Goal: Task Accomplishment & Management: Use online tool/utility

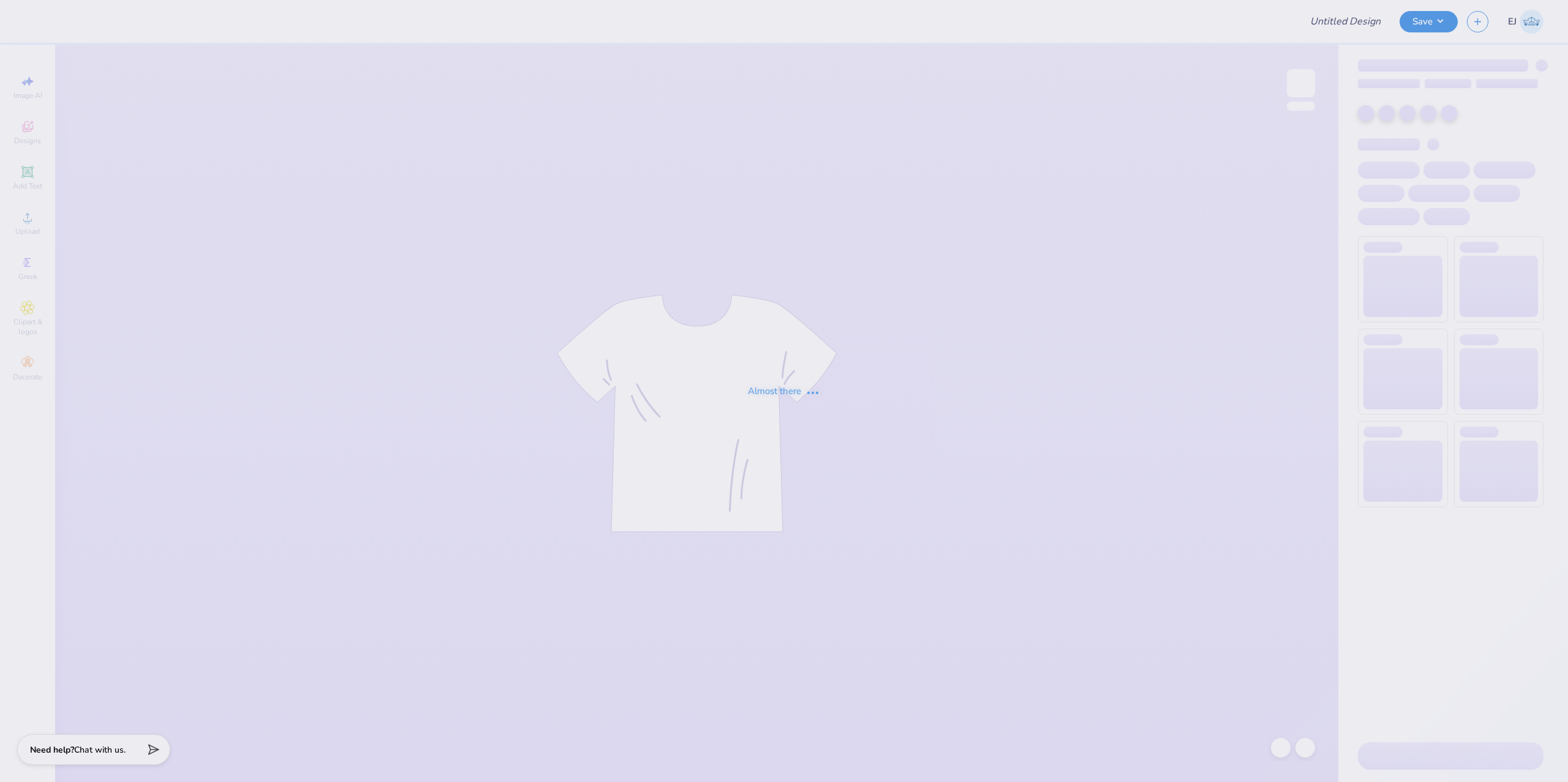
type input "Chi Psi Merch"
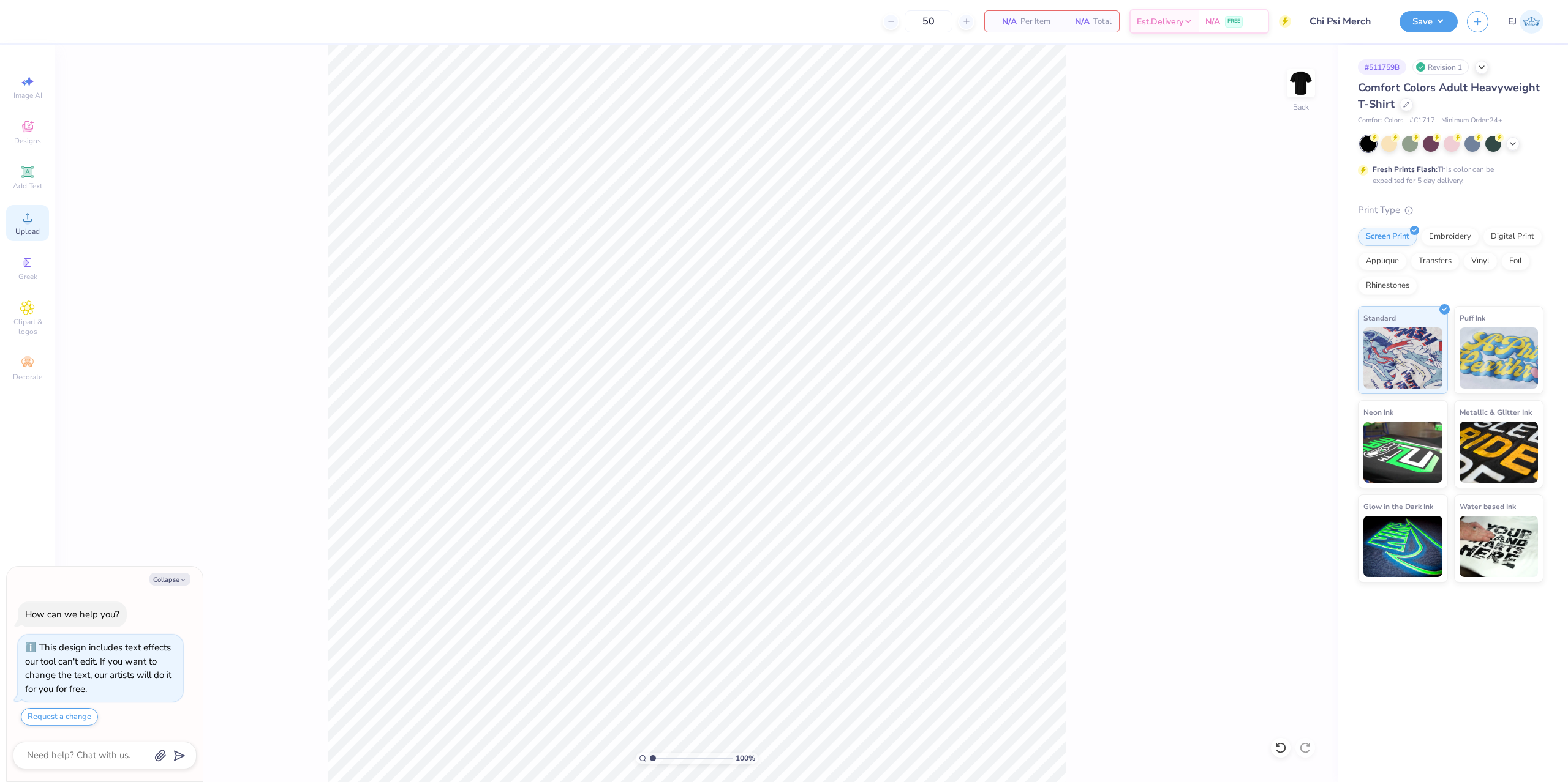
click at [22, 214] on icon at bounding box center [27, 217] width 15 height 15
click at [27, 229] on span "Upload" at bounding box center [28, 231] width 24 height 10
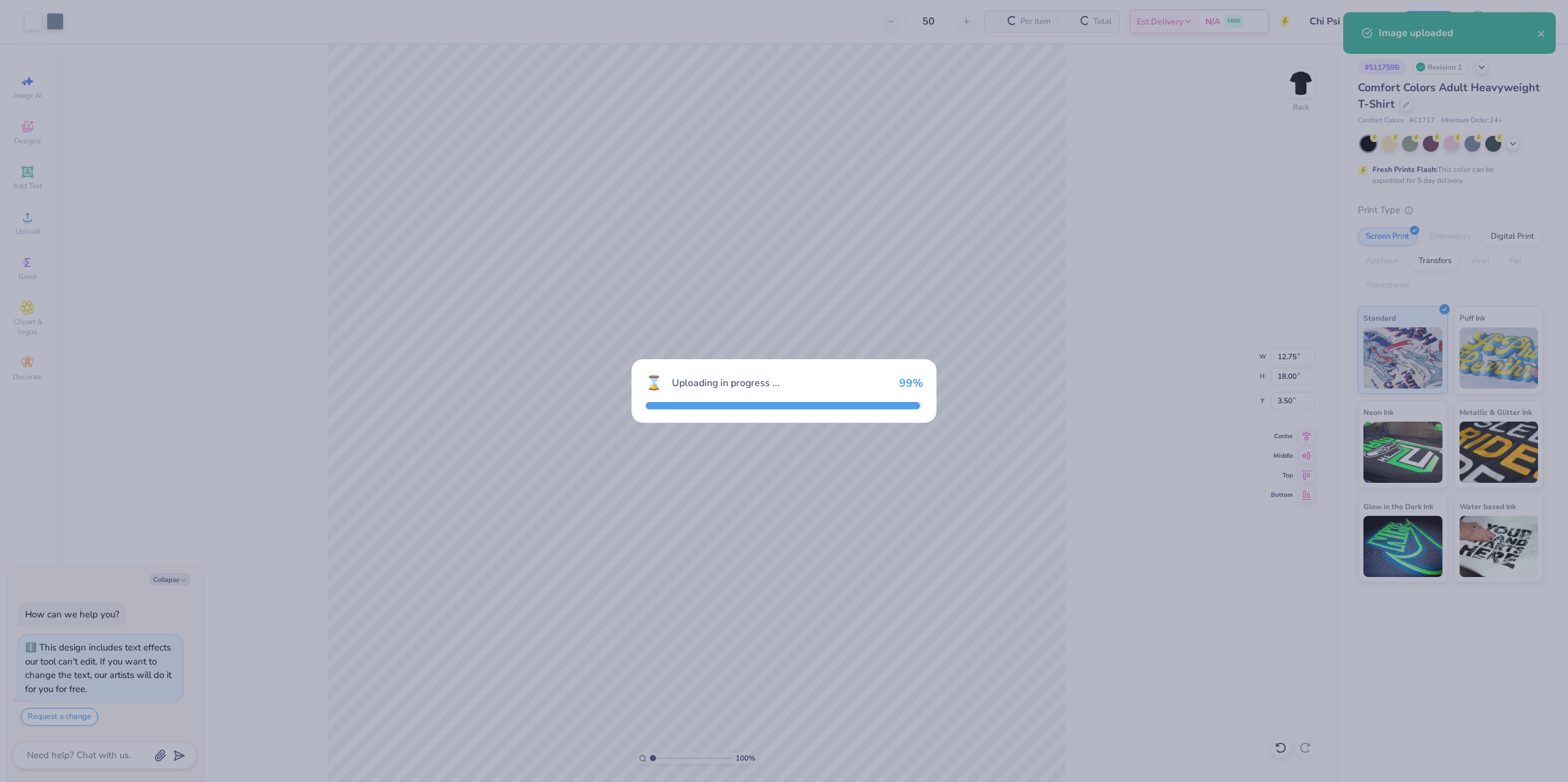
type textarea "x"
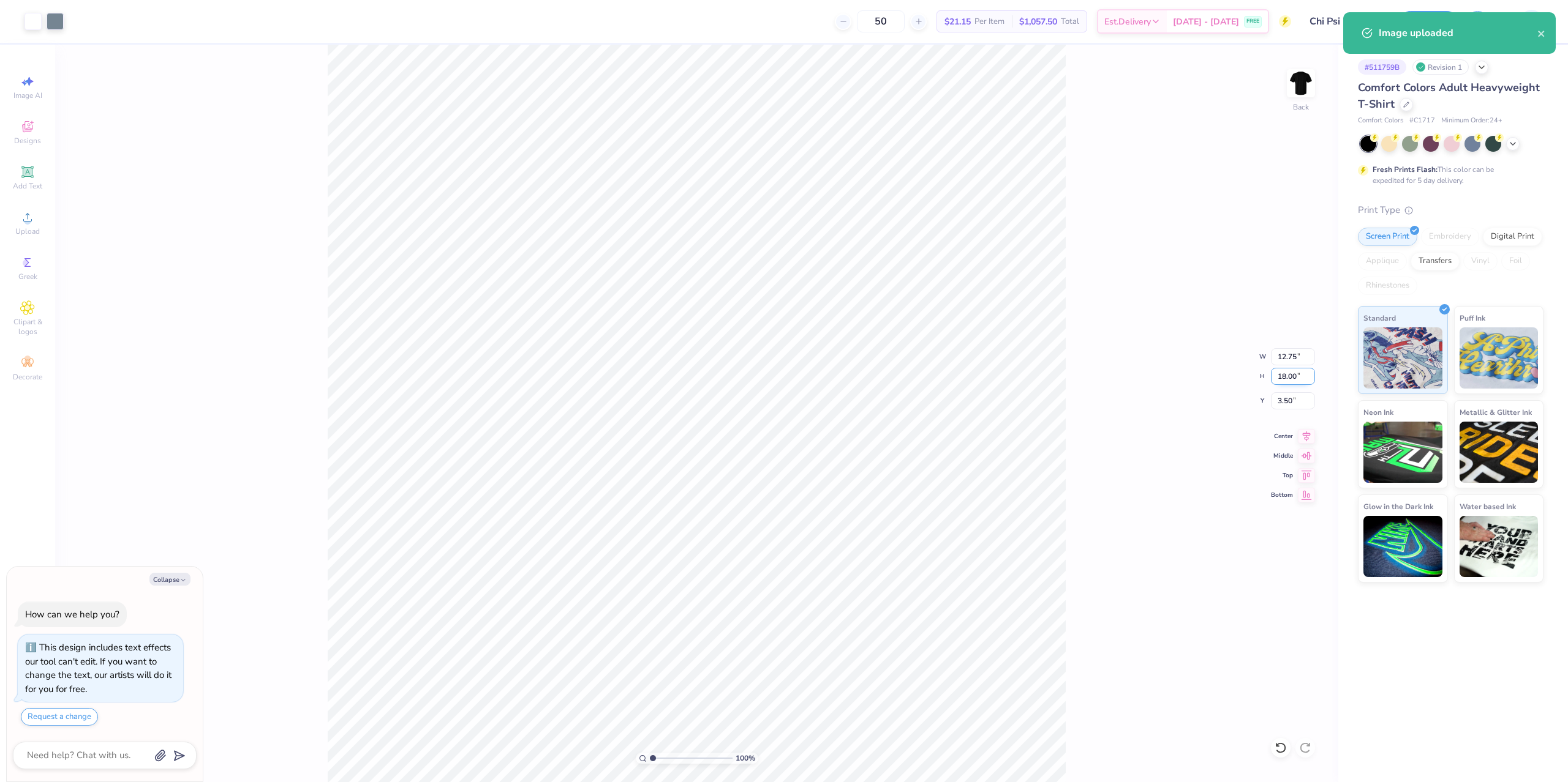
click at [1280, 382] on input "18.00" at bounding box center [1292, 377] width 44 height 17
type input "15"
type textarea "x"
type input "15.00"
type textarea "x"
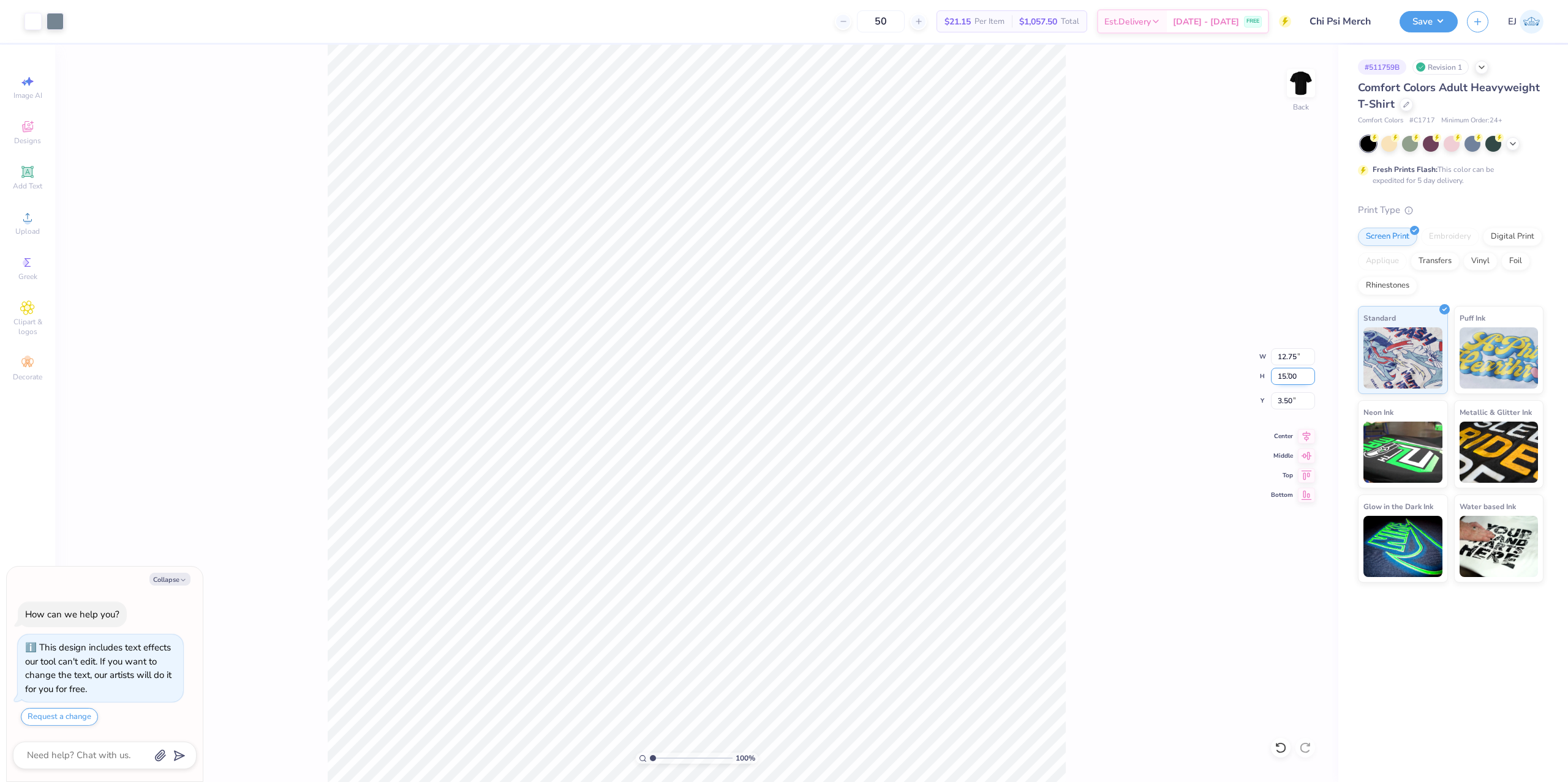
type input "10.63"
click at [1283, 406] on input "5.00" at bounding box center [1292, 401] width 44 height 17
type input "3"
type textarea "x"
type input "3.00"
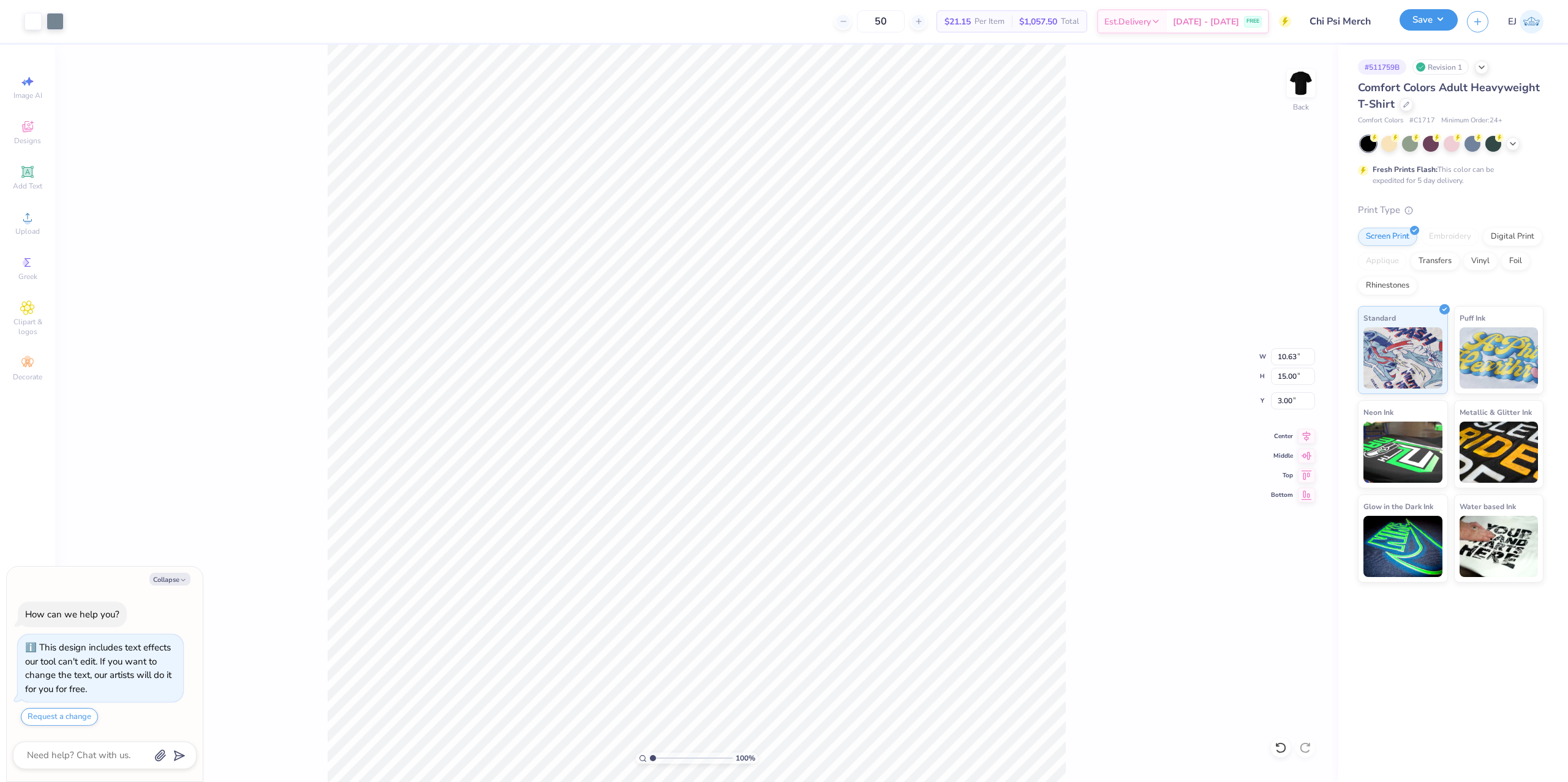
click at [1418, 16] on button "Save" at bounding box center [1428, 20] width 58 height 22
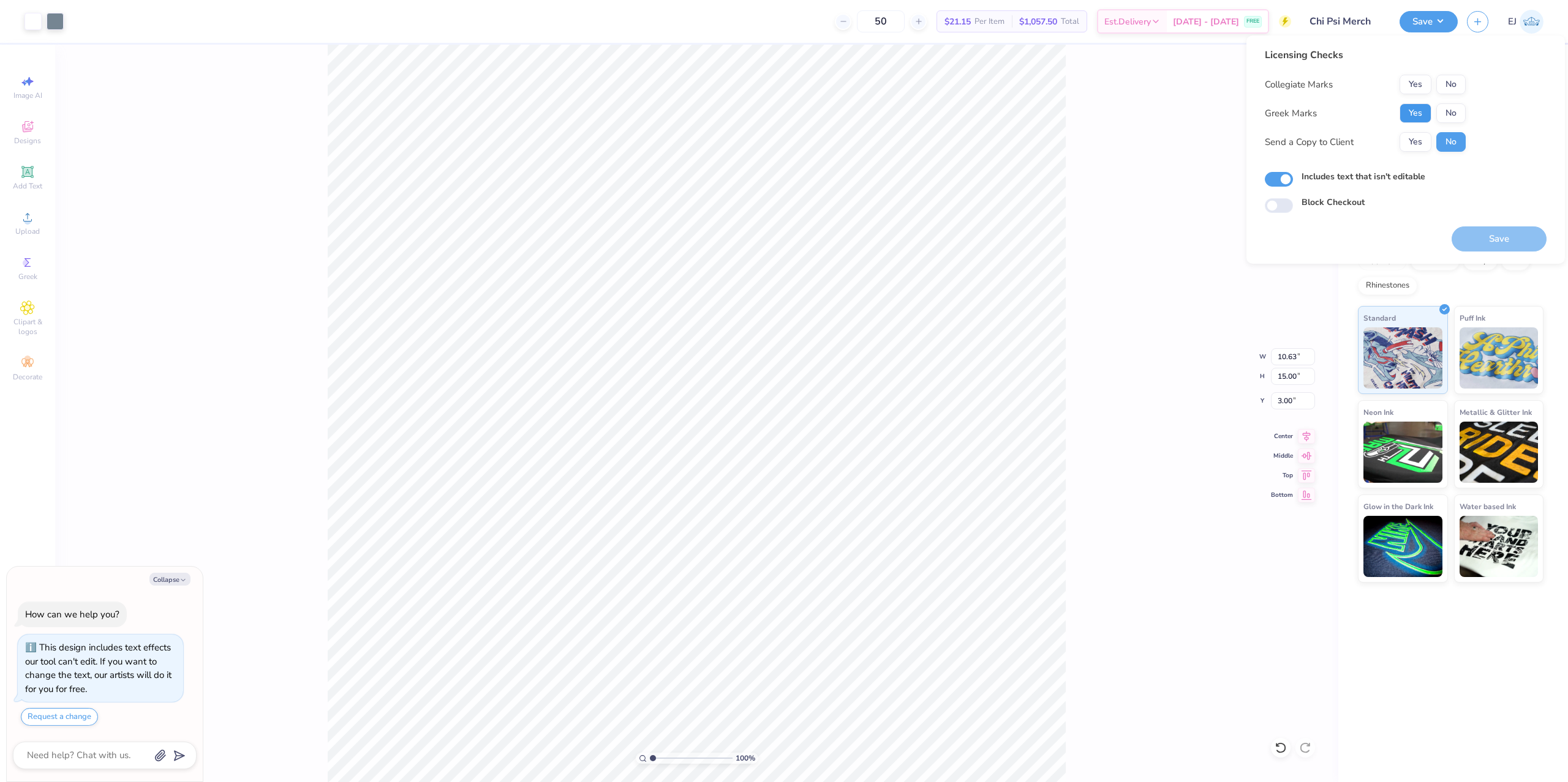
click at [1416, 112] on button "Yes" at bounding box center [1415, 113] width 32 height 19
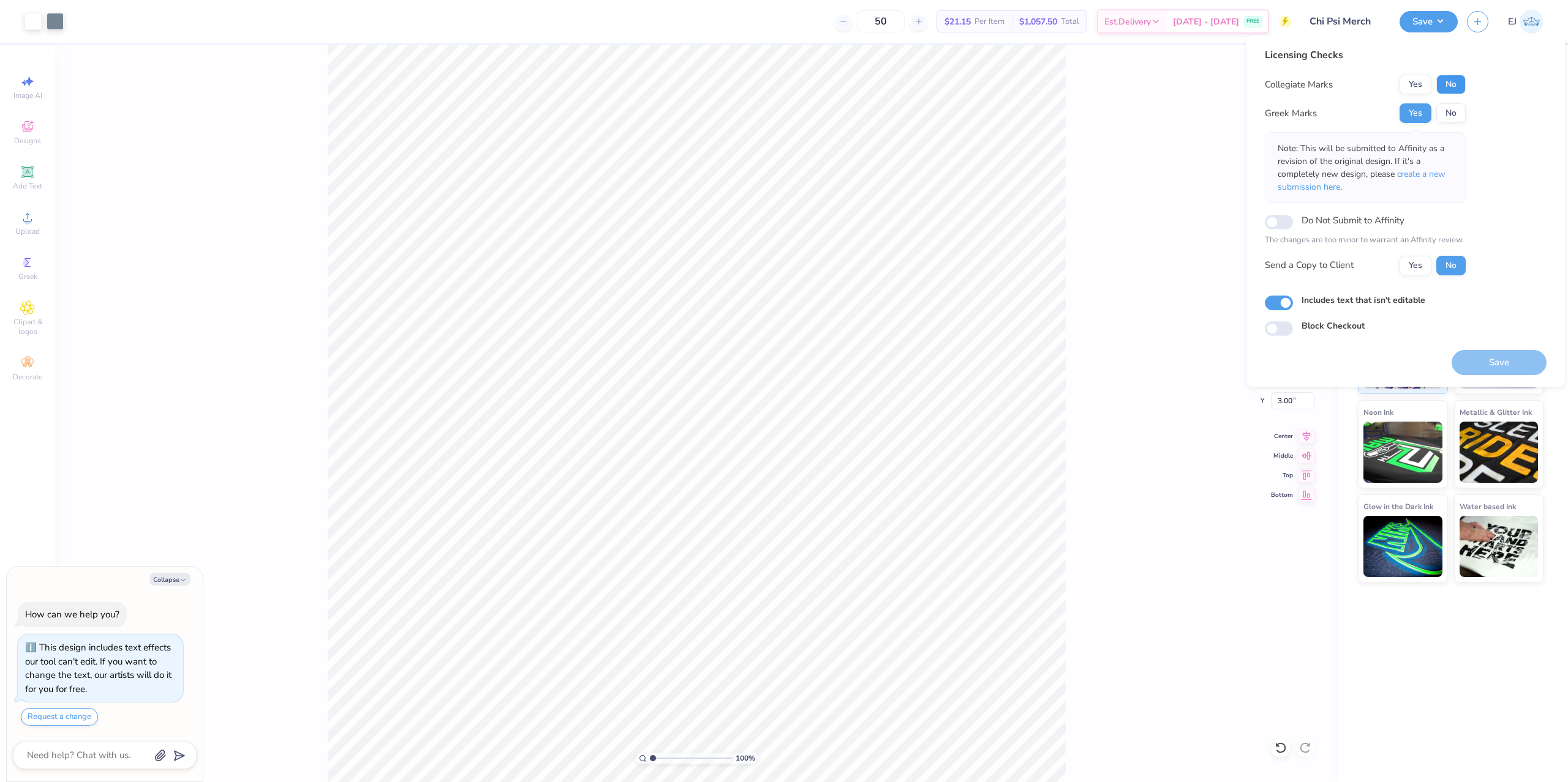
click at [1452, 84] on button "No" at bounding box center [1451, 85] width 30 height 19
drag, startPoint x: 1480, startPoint y: 361, endPoint x: 1429, endPoint y: 339, distance: 55.5
click at [1480, 361] on button "Save" at bounding box center [1498, 363] width 95 height 25
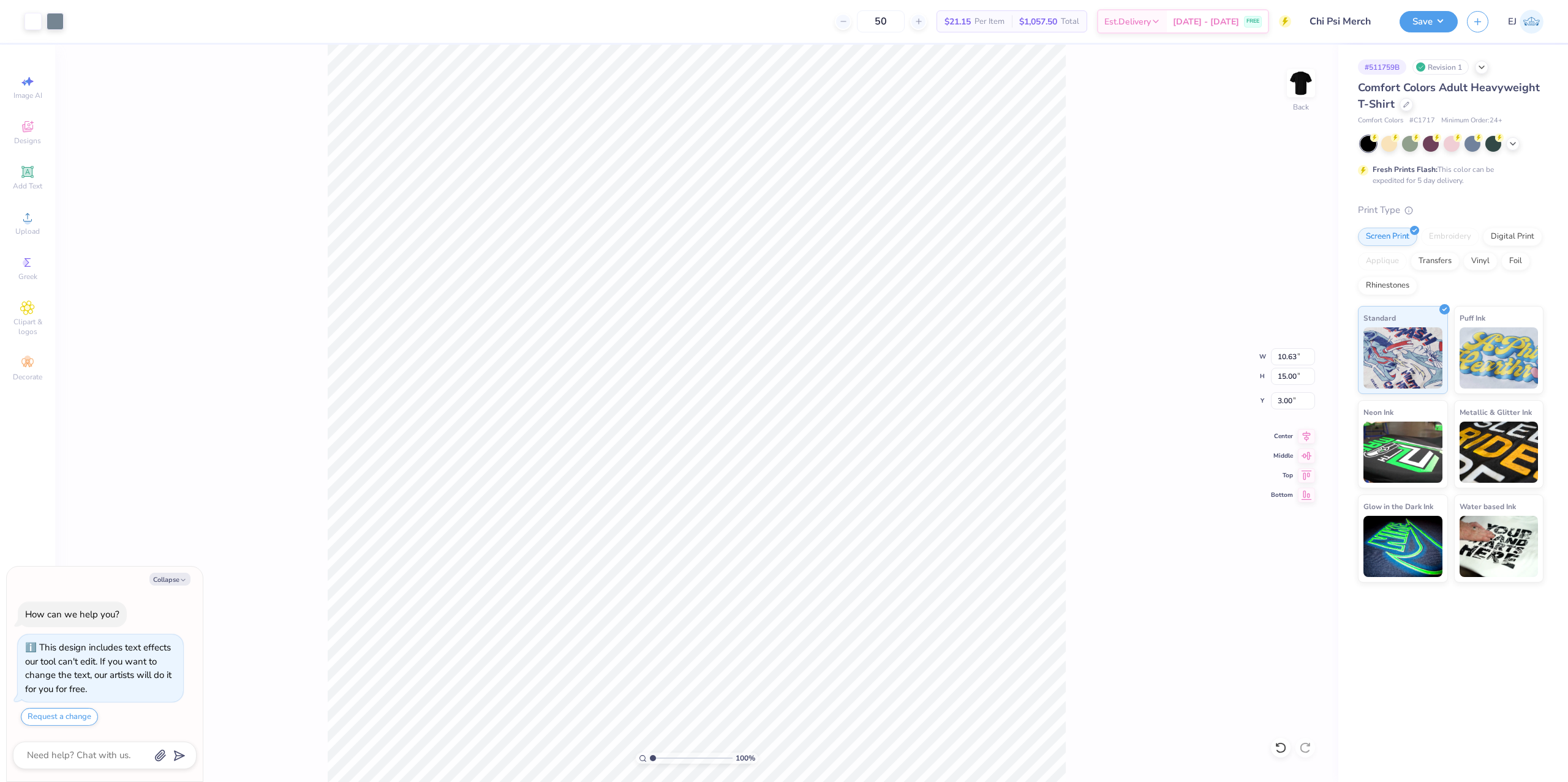
type textarea "x"
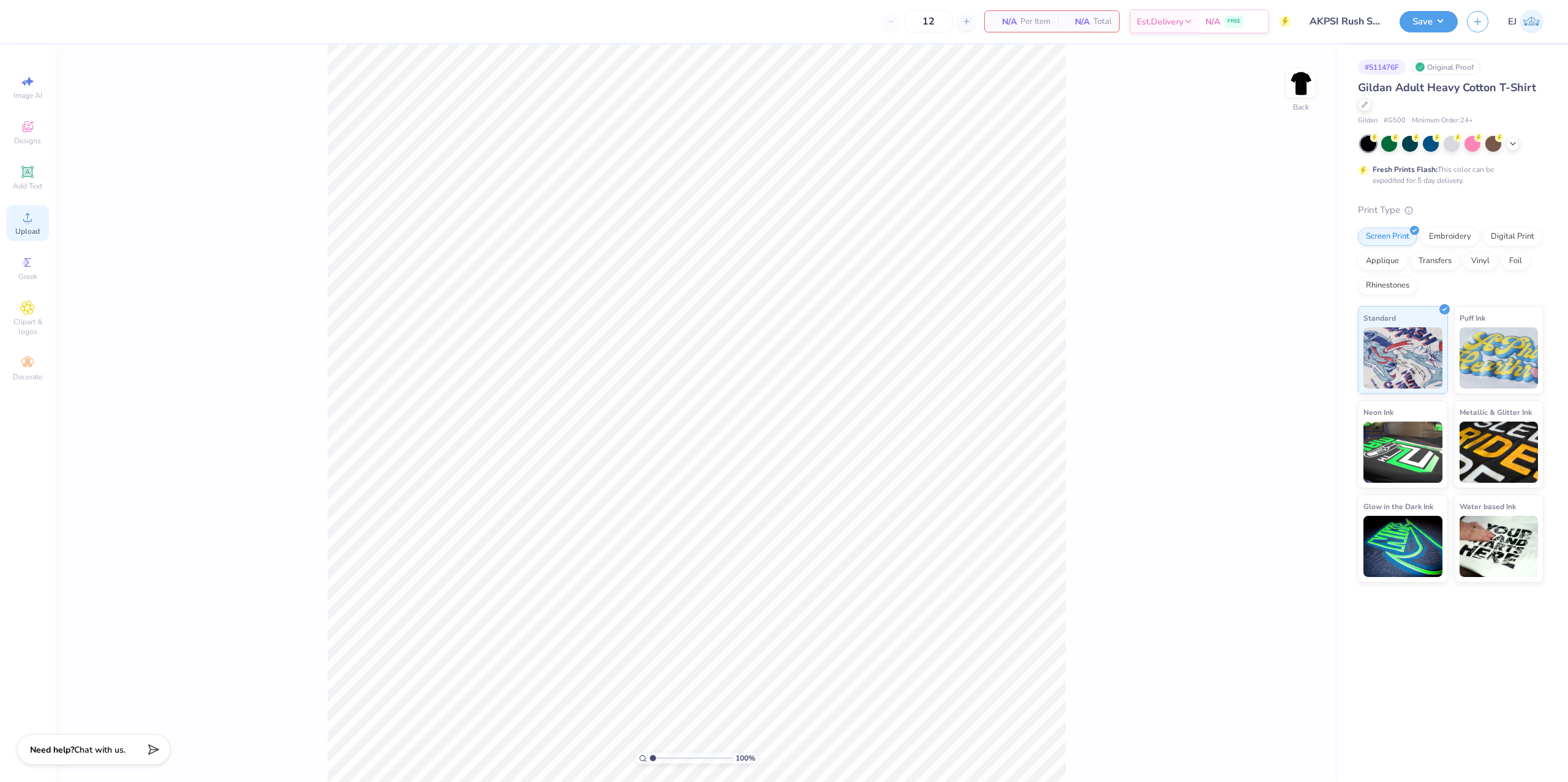
click at [30, 231] on span "Upload" at bounding box center [28, 231] width 24 height 10
click at [29, 228] on span "Upload" at bounding box center [28, 231] width 24 height 10
type input "5.33"
click at [30, 237] on div "Upload" at bounding box center [27, 222] width 43 height 36
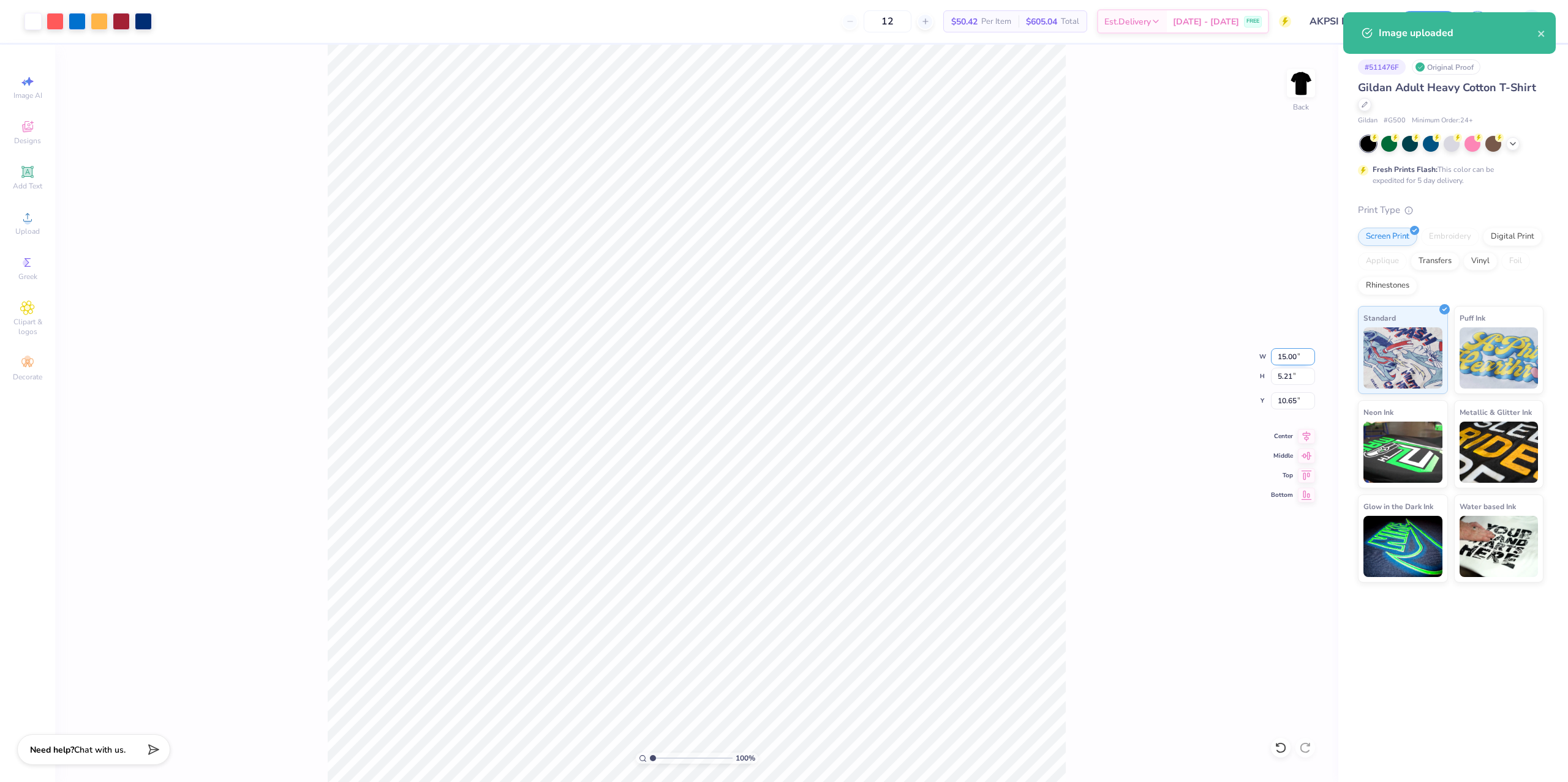
click at [1275, 359] on input "15.00" at bounding box center [1292, 357] width 44 height 17
type input "3.50"
type input "1.21"
type input "3.00"
click at [1284, 87] on div "100 % Back W 3.50 3.50 " H 1.21 1.21 " Y 3.00 3.00 " Center Middle Top Bottom" at bounding box center [696, 413] width 1283 height 738
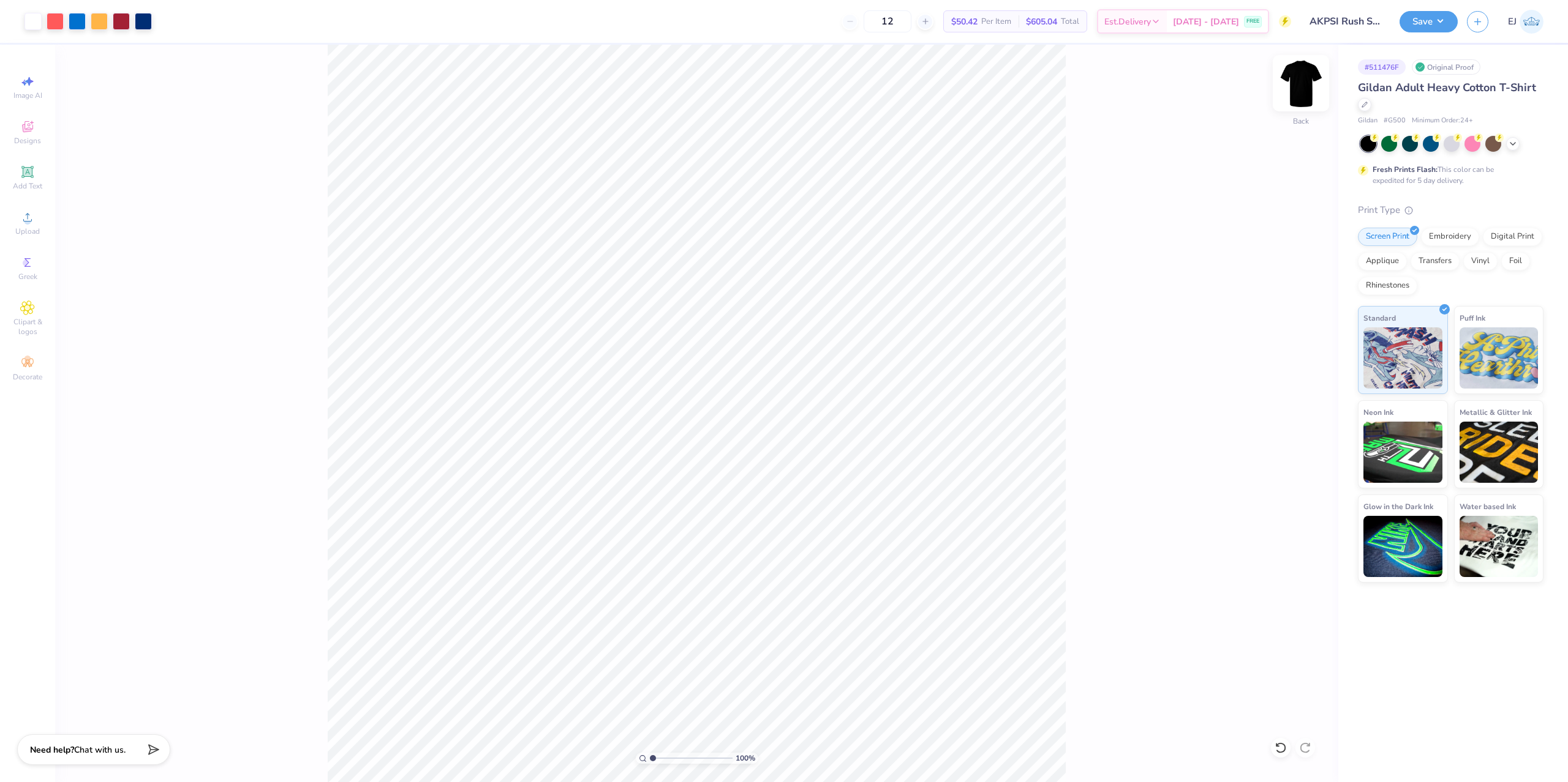
click at [1297, 84] on img at bounding box center [1301, 83] width 49 height 49
drag, startPoint x: 1278, startPoint y: 359, endPoint x: 1416, endPoint y: 391, distance: 141.7
click at [1278, 360] on input "3.45" at bounding box center [1292, 357] width 44 height 17
type input "12.50"
type input "4.34"
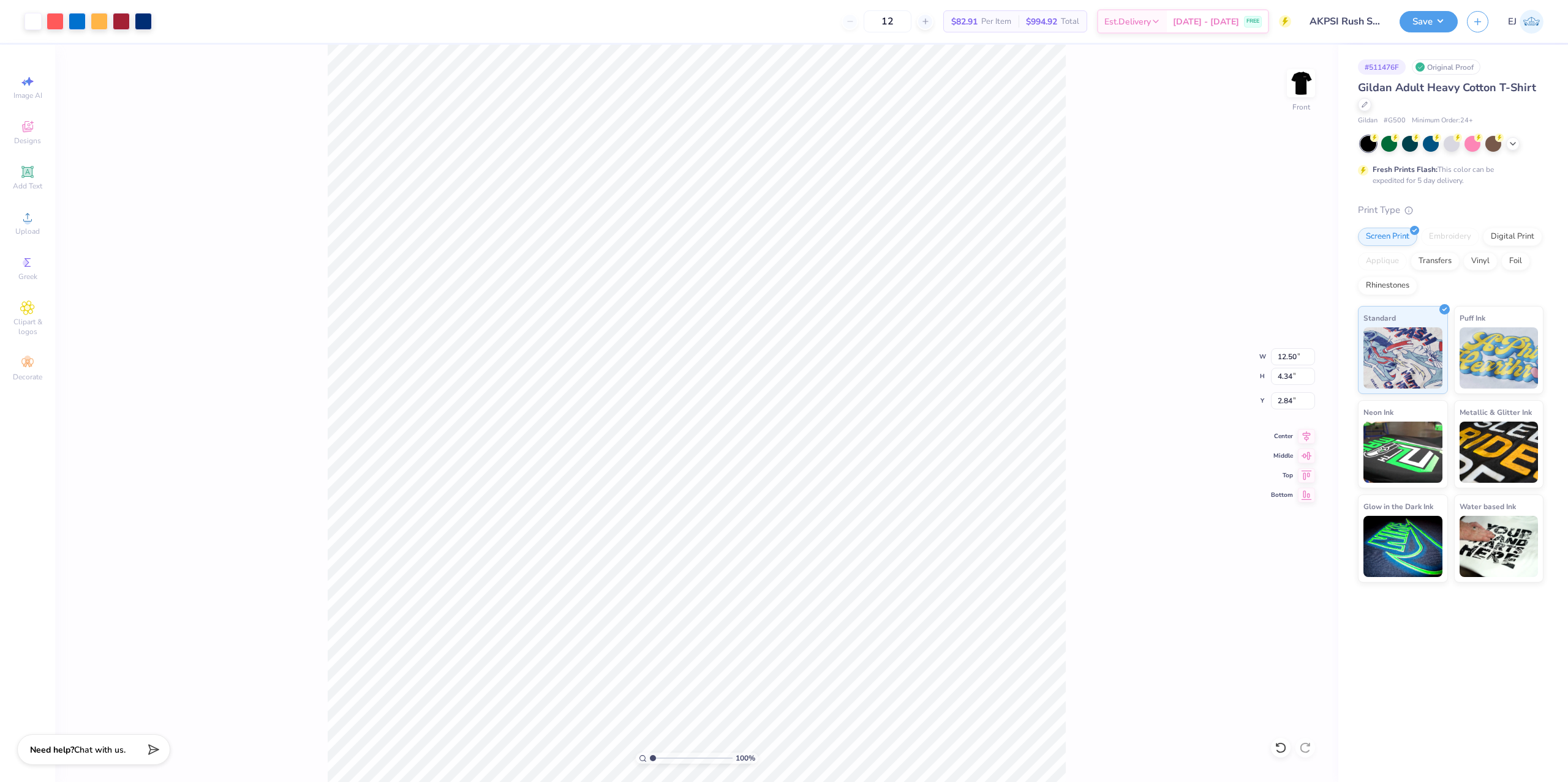
type input "3.00"
click at [1430, 33] on div "Save EJ" at bounding box center [1483, 21] width 168 height 43
click at [1439, 17] on button "Save" at bounding box center [1428, 20] width 58 height 22
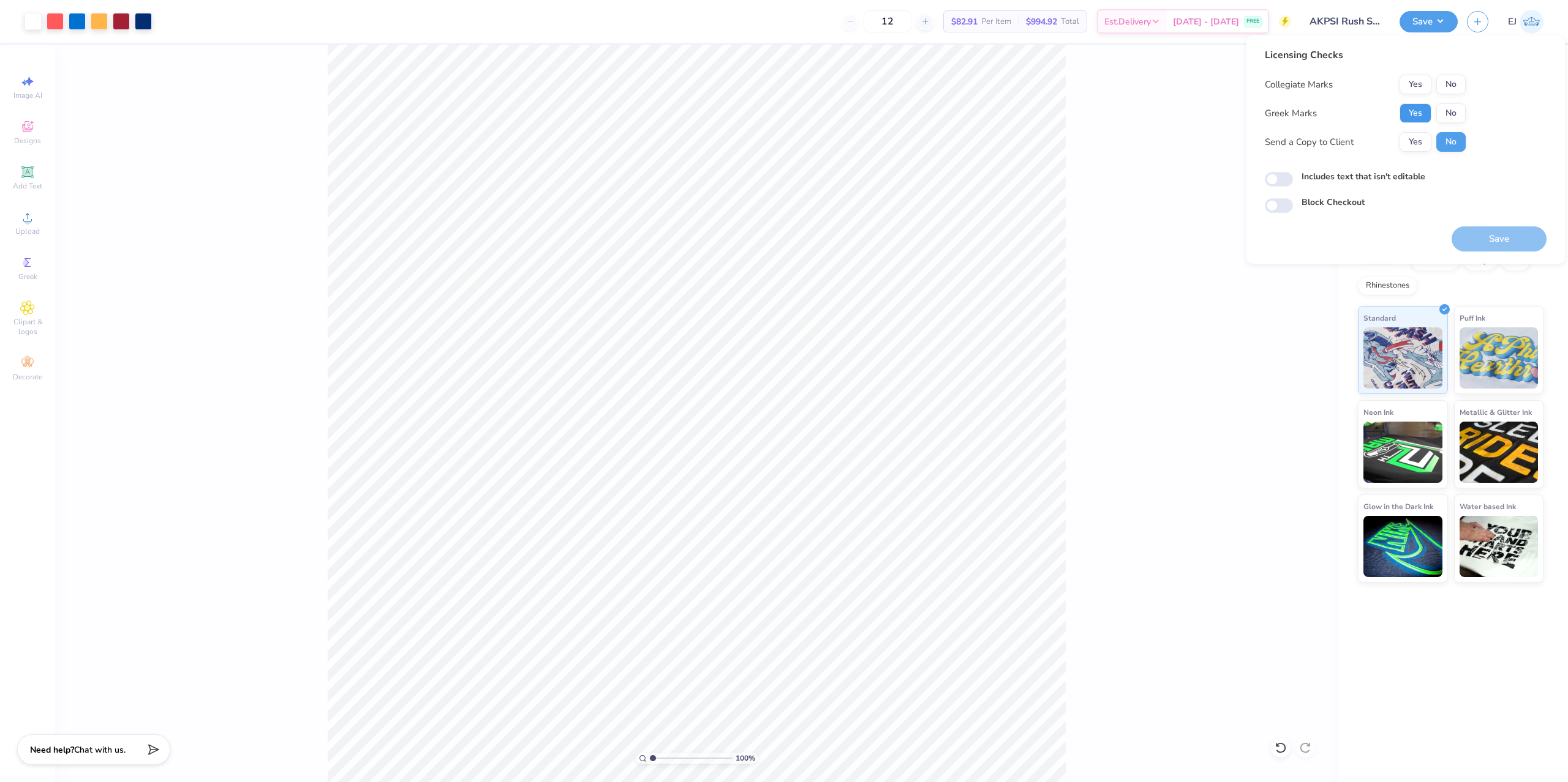
click at [1418, 114] on button "Yes" at bounding box center [1415, 113] width 32 height 19
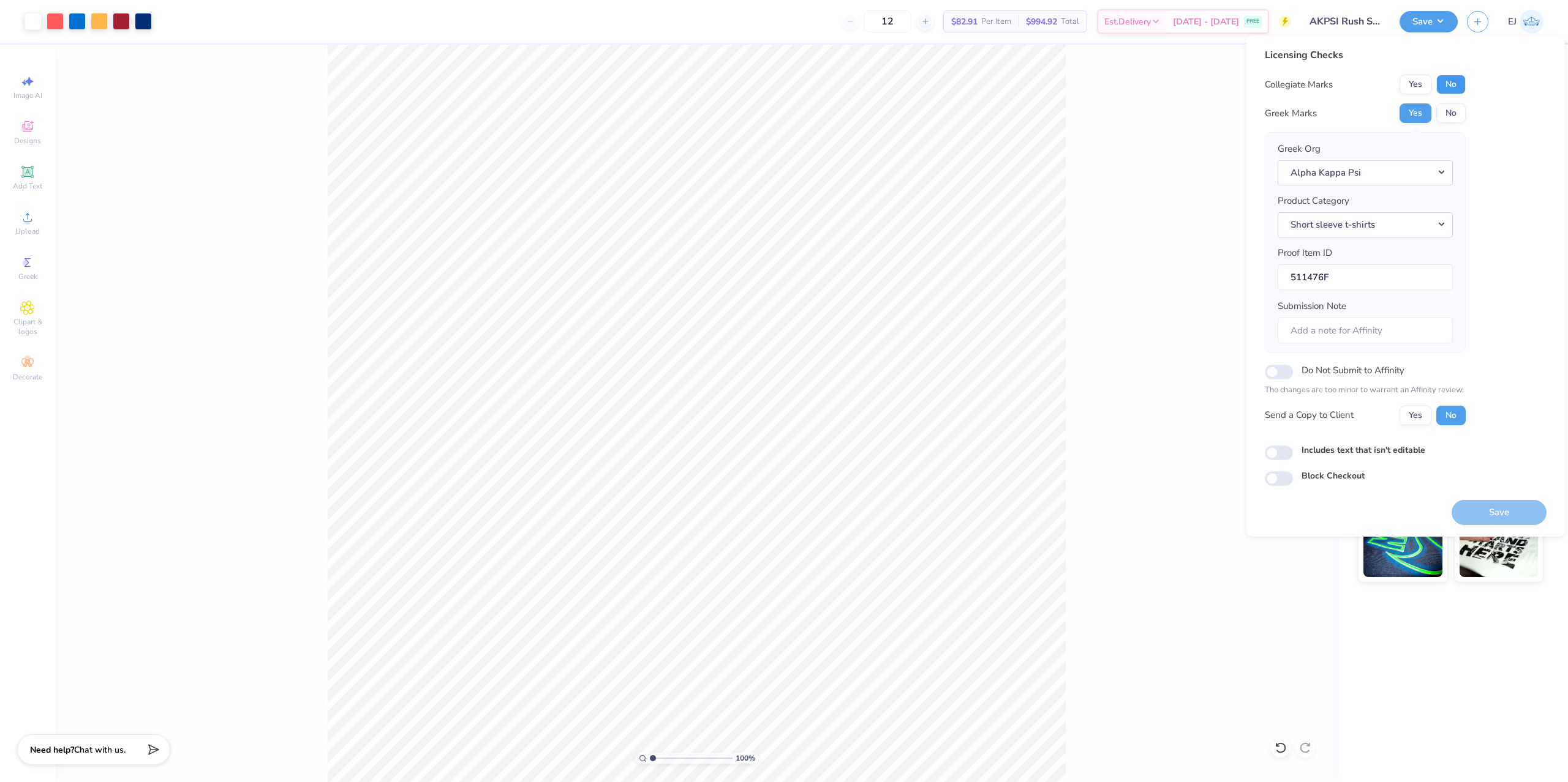
click at [1451, 90] on button "No" at bounding box center [1451, 85] width 30 height 19
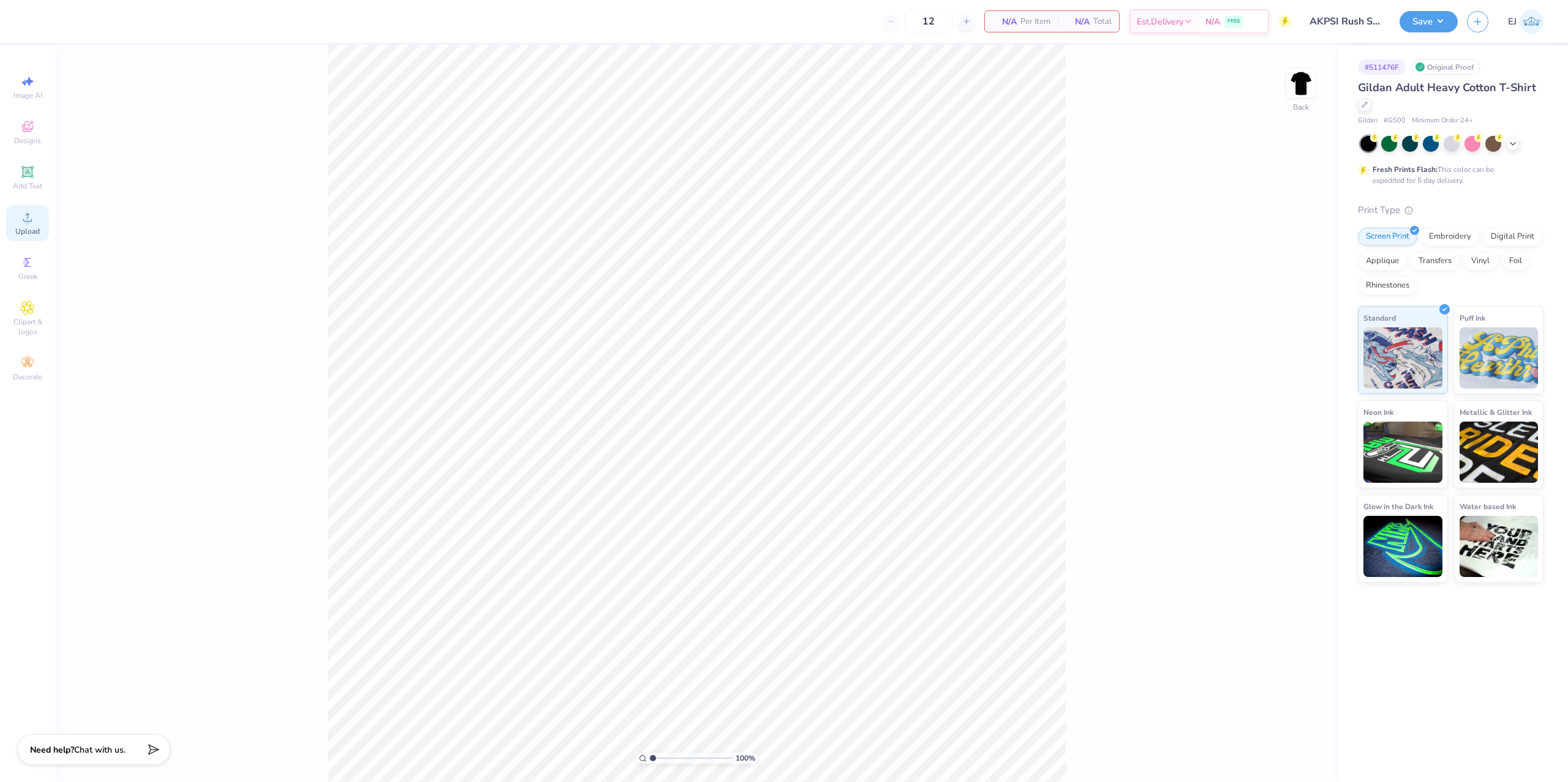
click at [34, 234] on span "Upload" at bounding box center [28, 231] width 24 height 10
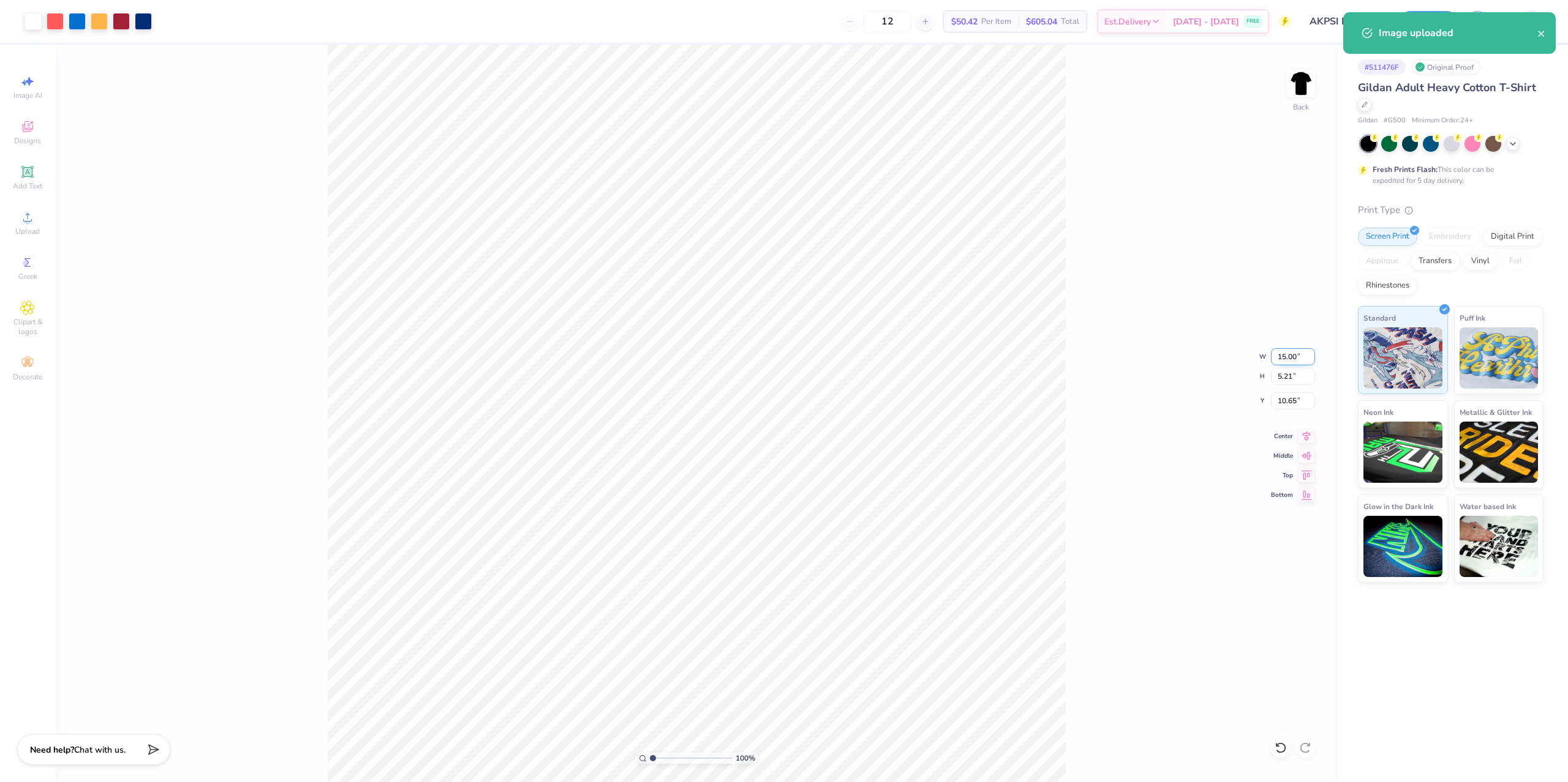
click at [1289, 358] on input "15.00" at bounding box center [1292, 357] width 44 height 17
type input "3.50"
type input "1.21"
click at [1289, 398] on input "3.00" at bounding box center [1292, 401] width 44 height 17
type input "3"
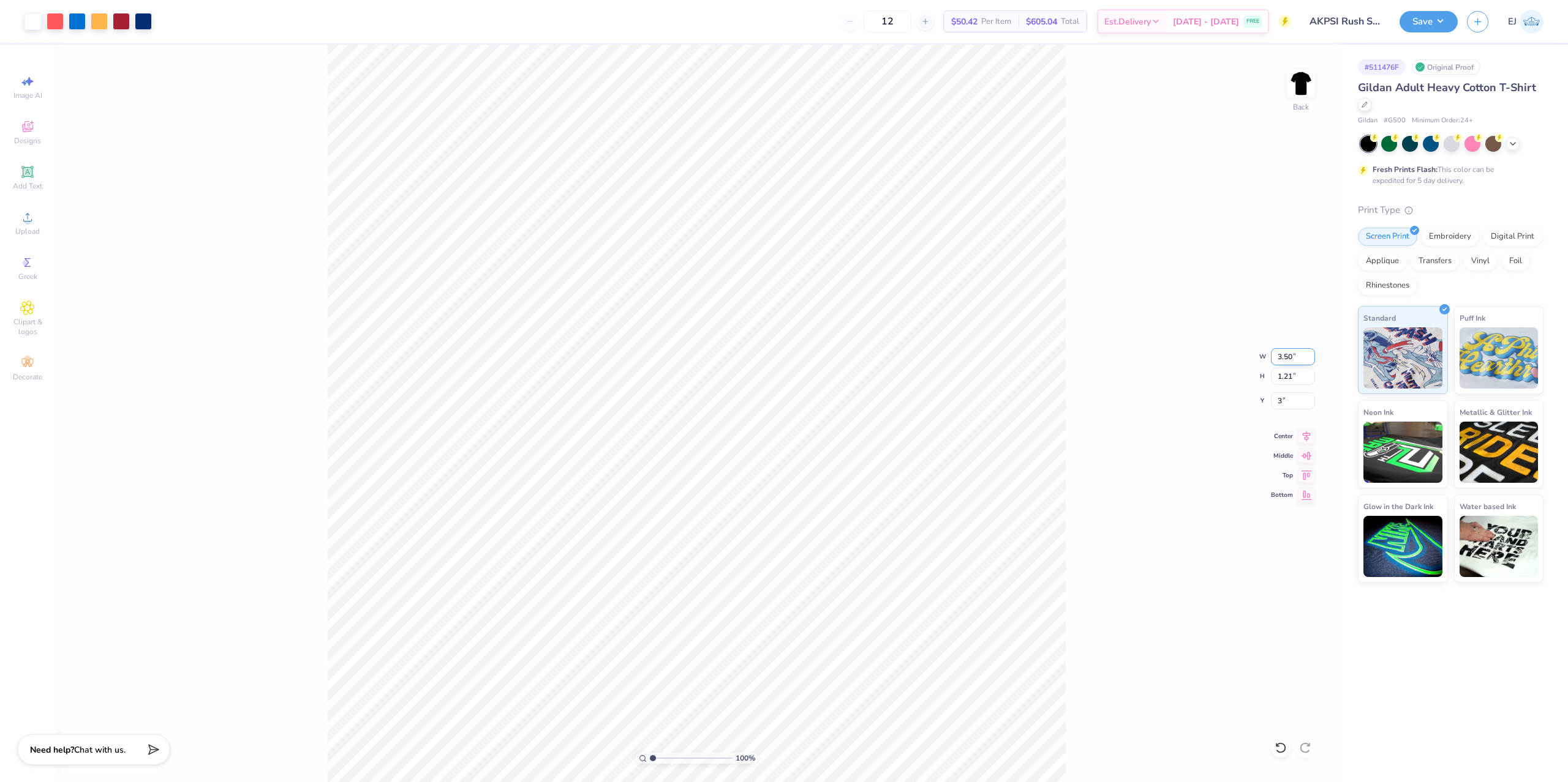
click at [1287, 361] on input "3.50" at bounding box center [1292, 357] width 44 height 17
type input "4.00"
type input "1.39"
type input "3.00"
click at [1274, 92] on div "100 % Back W 4.00 4.00 " H 1.39 1.39 " Y 3.00 3.00 " Center Middle Top Bottom" at bounding box center [696, 413] width 1283 height 738
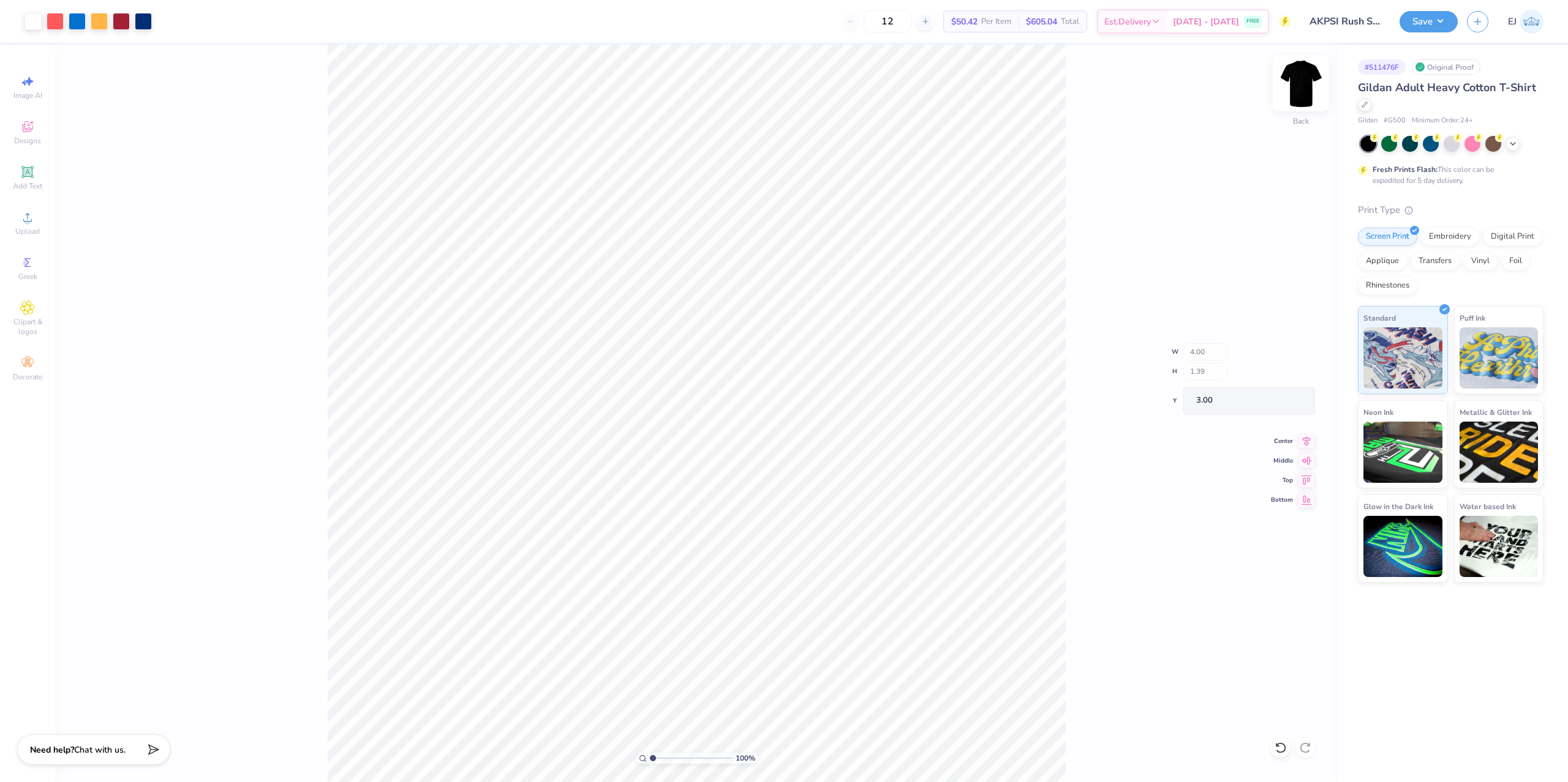
click at [1291, 87] on img at bounding box center [1301, 83] width 49 height 49
click at [17, 219] on div "Upload" at bounding box center [27, 222] width 43 height 36
click at [1288, 363] on input "14.65" at bounding box center [1292, 357] width 44 height 17
type input "12.50"
type input "4.34"
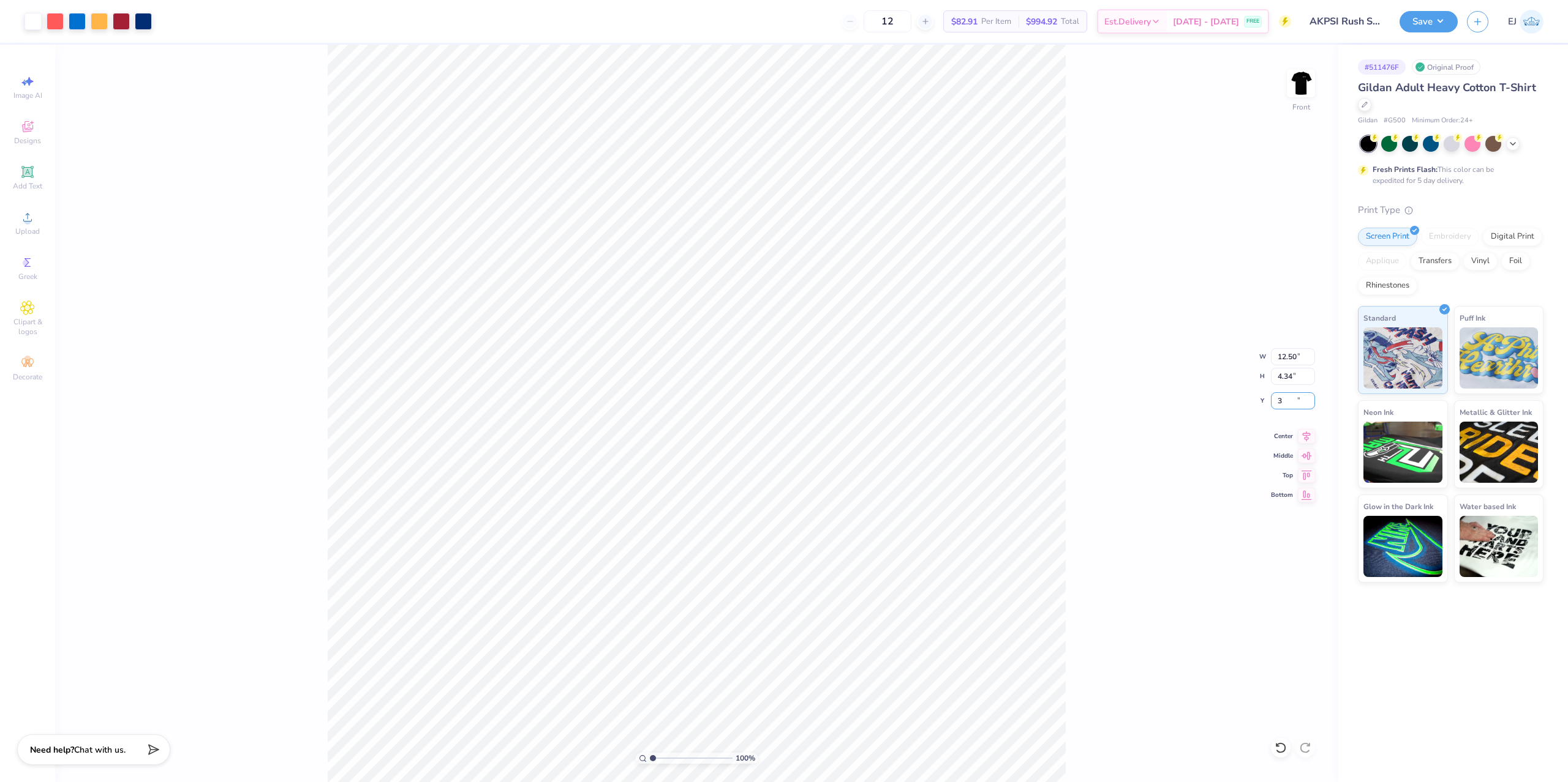
type input "3.00"
click at [1428, 29] on button "Save" at bounding box center [1428, 20] width 58 height 22
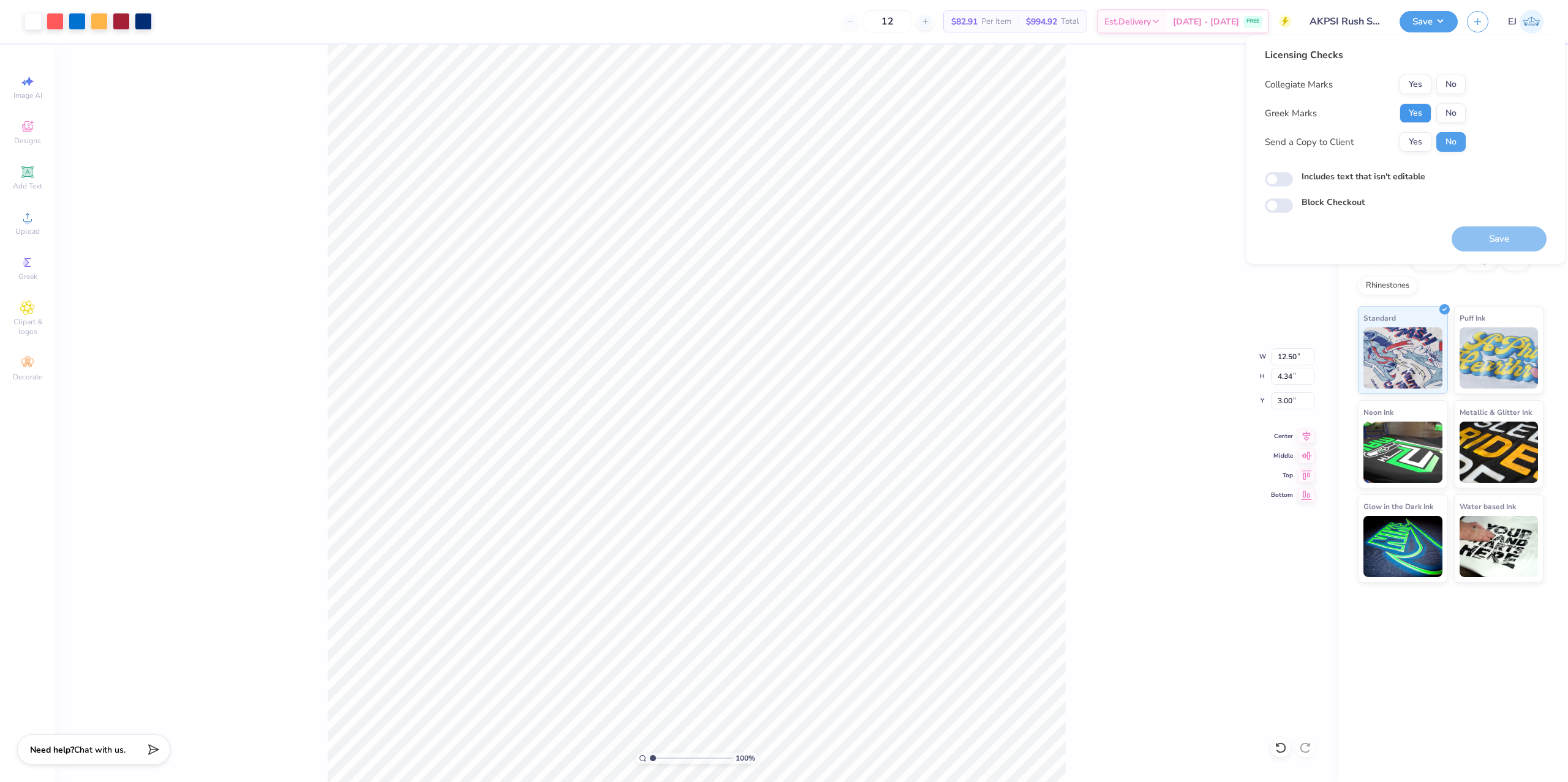
click at [1416, 114] on button "Yes" at bounding box center [1415, 113] width 32 height 19
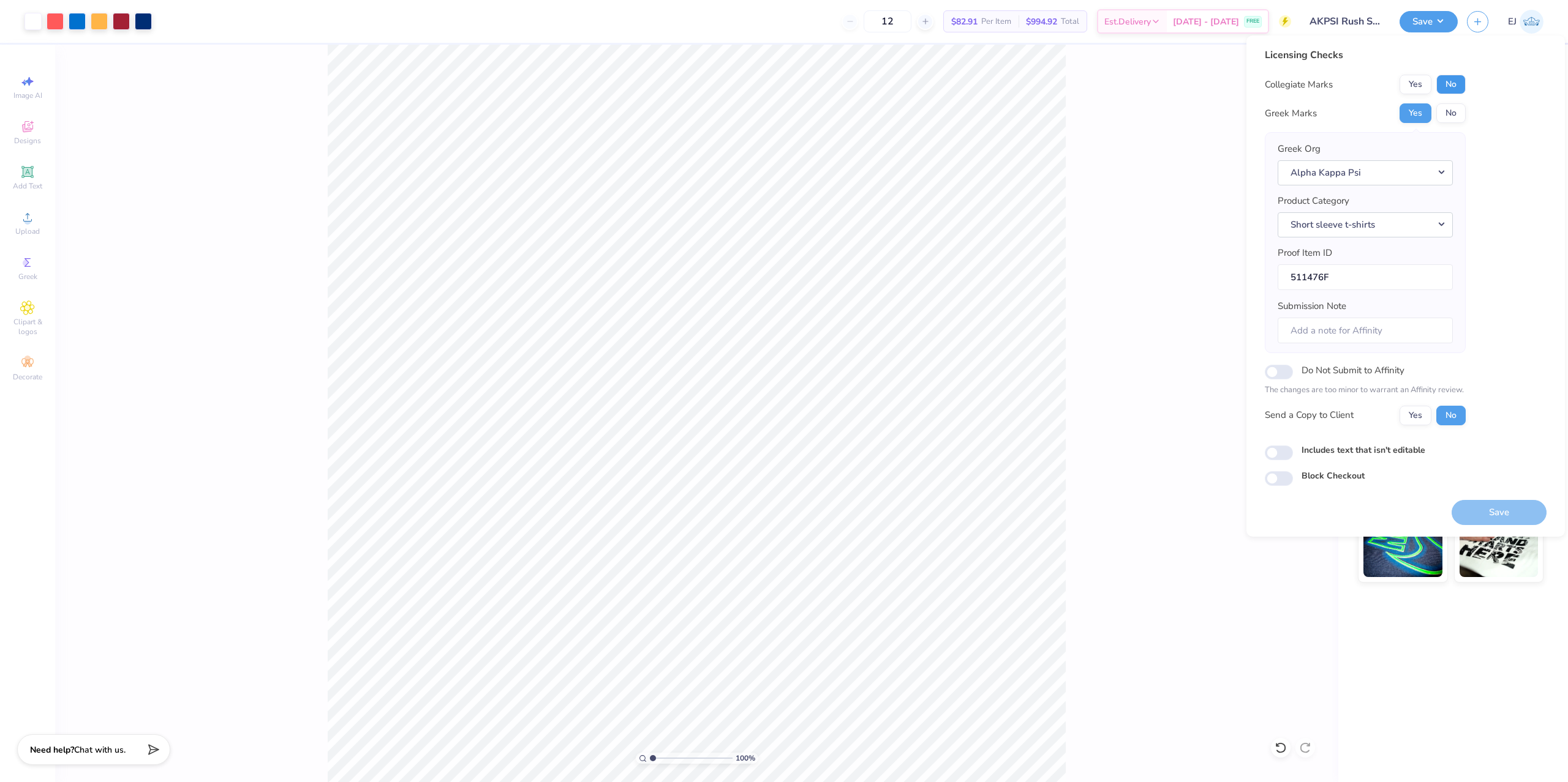
click at [1456, 85] on button "No" at bounding box center [1451, 85] width 30 height 19
drag, startPoint x: 1483, startPoint y: 491, endPoint x: 1490, endPoint y: 500, distance: 11.4
click at [1488, 497] on div "Save" at bounding box center [1498, 506] width 95 height 38
click at [1492, 505] on button "Save" at bounding box center [1498, 513] width 95 height 25
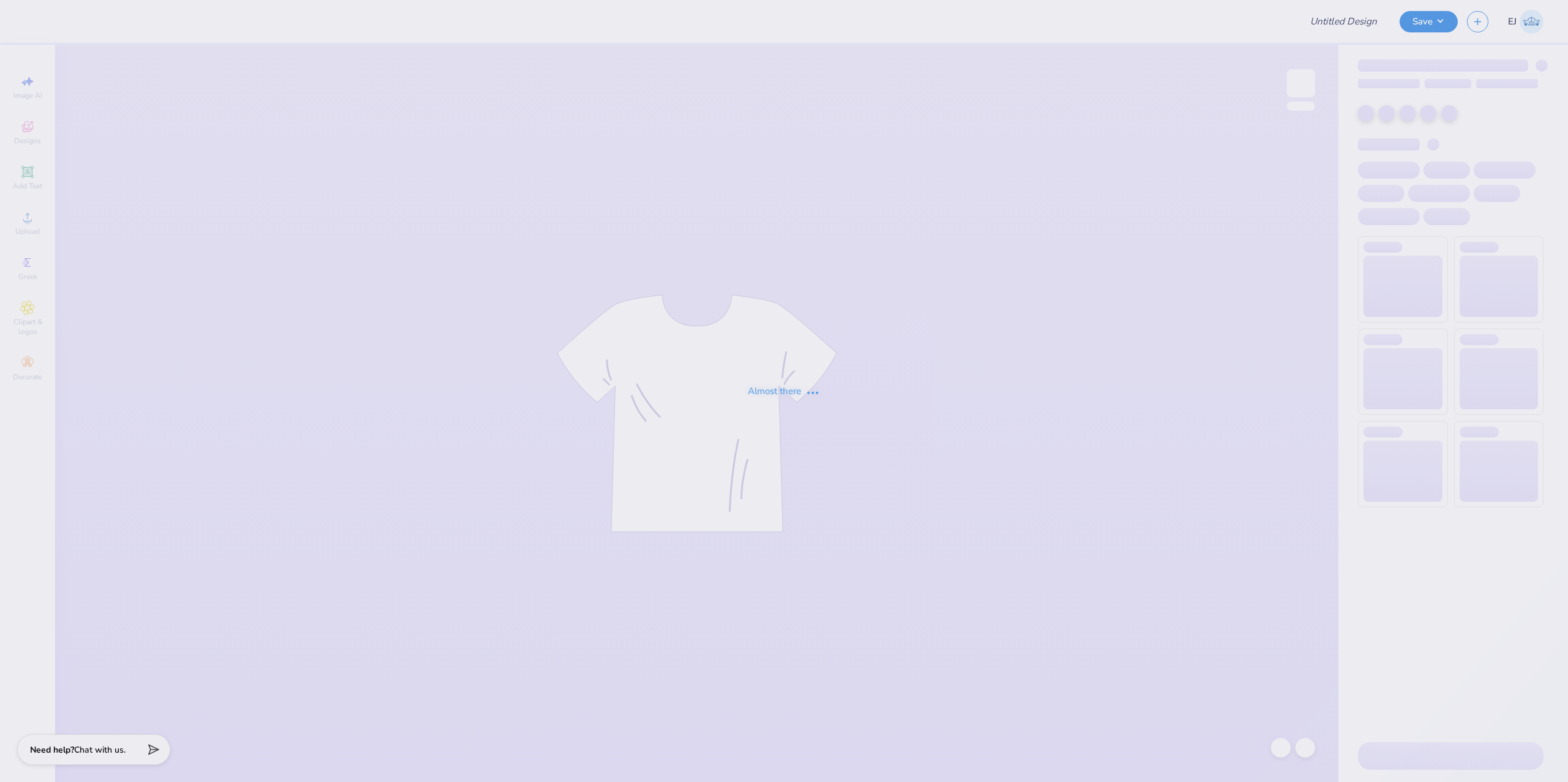
type input "DZ Jam"
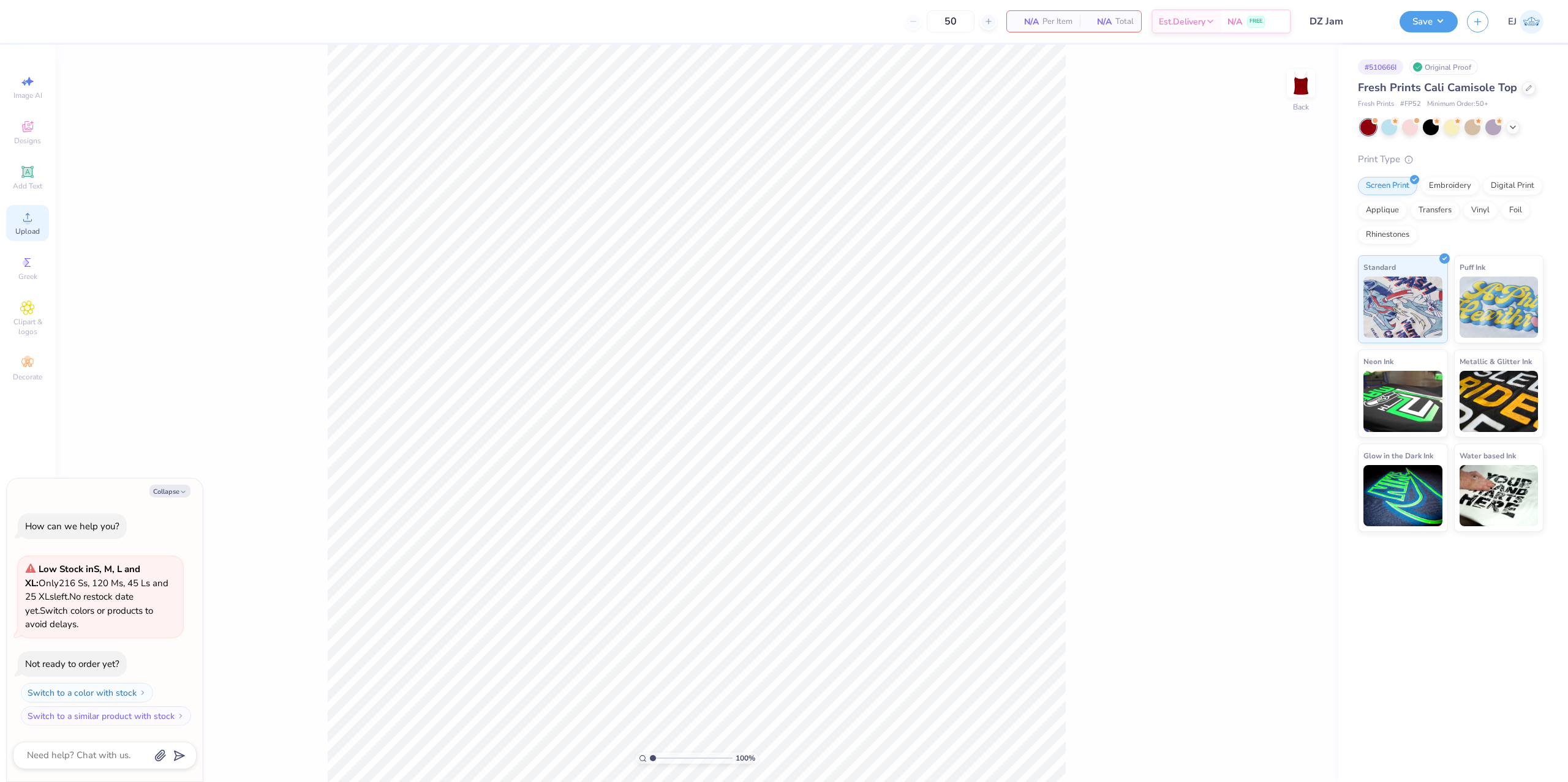
click at [11, 221] on div "Upload" at bounding box center [27, 222] width 43 height 36
click at [19, 228] on span "Upload" at bounding box center [28, 231] width 24 height 10
click at [35, 231] on span "Upload" at bounding box center [28, 231] width 24 height 10
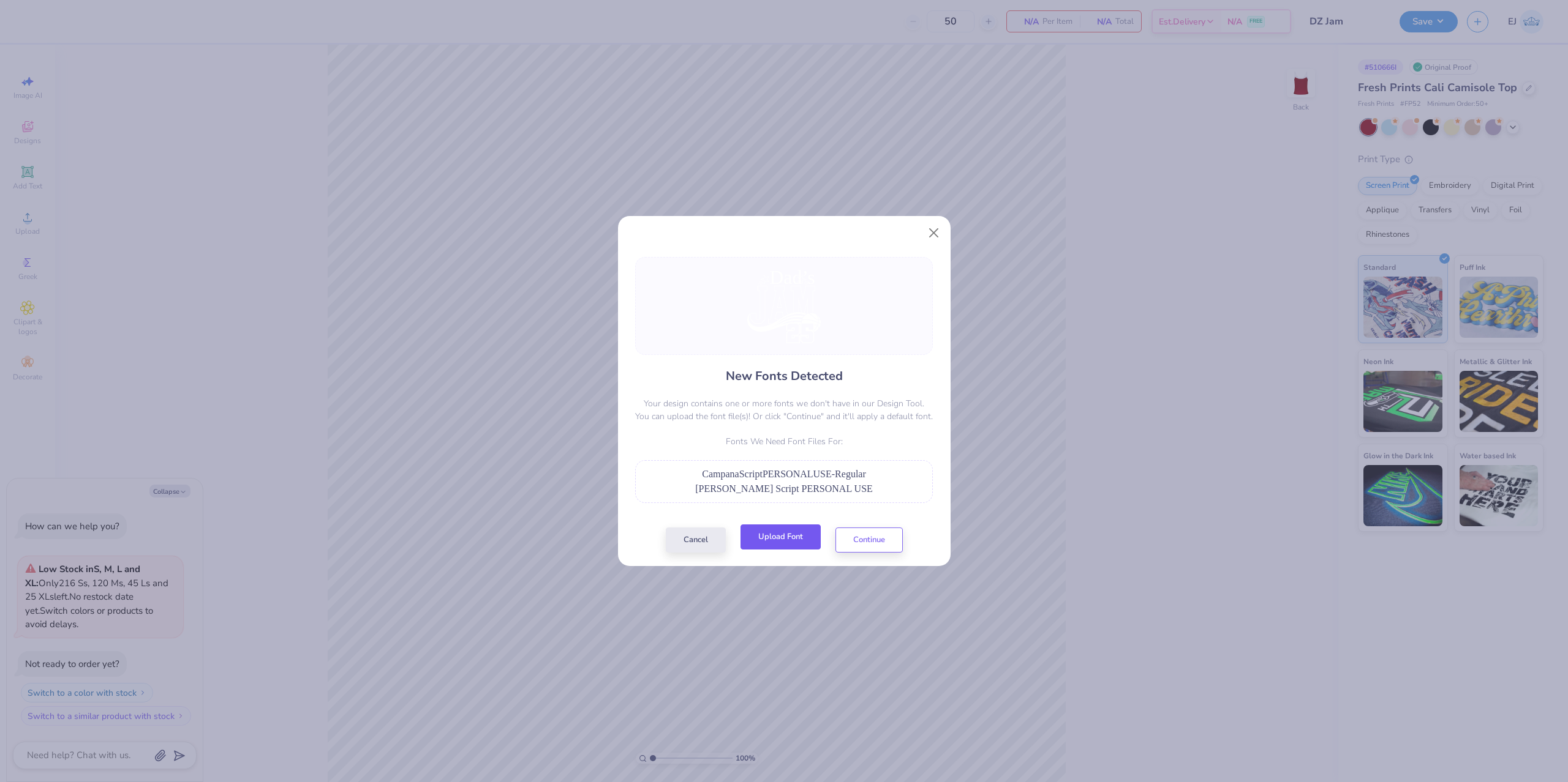
click at [795, 548] on button "Upload Font" at bounding box center [781, 537] width 80 height 25
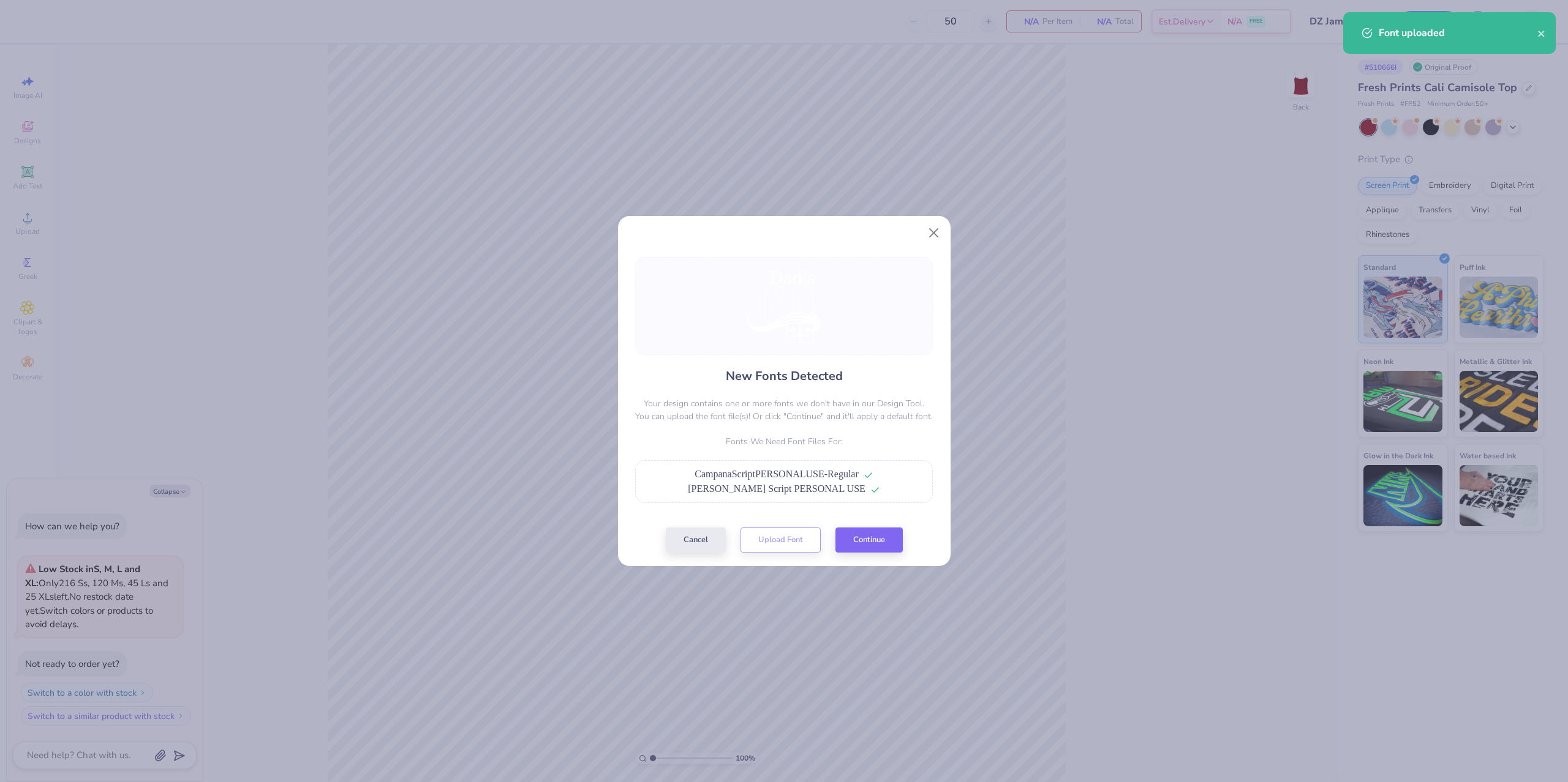
click at [869, 527] on div "New Fonts Detected Your design contains one or more fonts we don't have in our …" at bounding box center [784, 405] width 305 height 296
click at [870, 535] on button "Continue" at bounding box center [869, 537] width 67 height 25
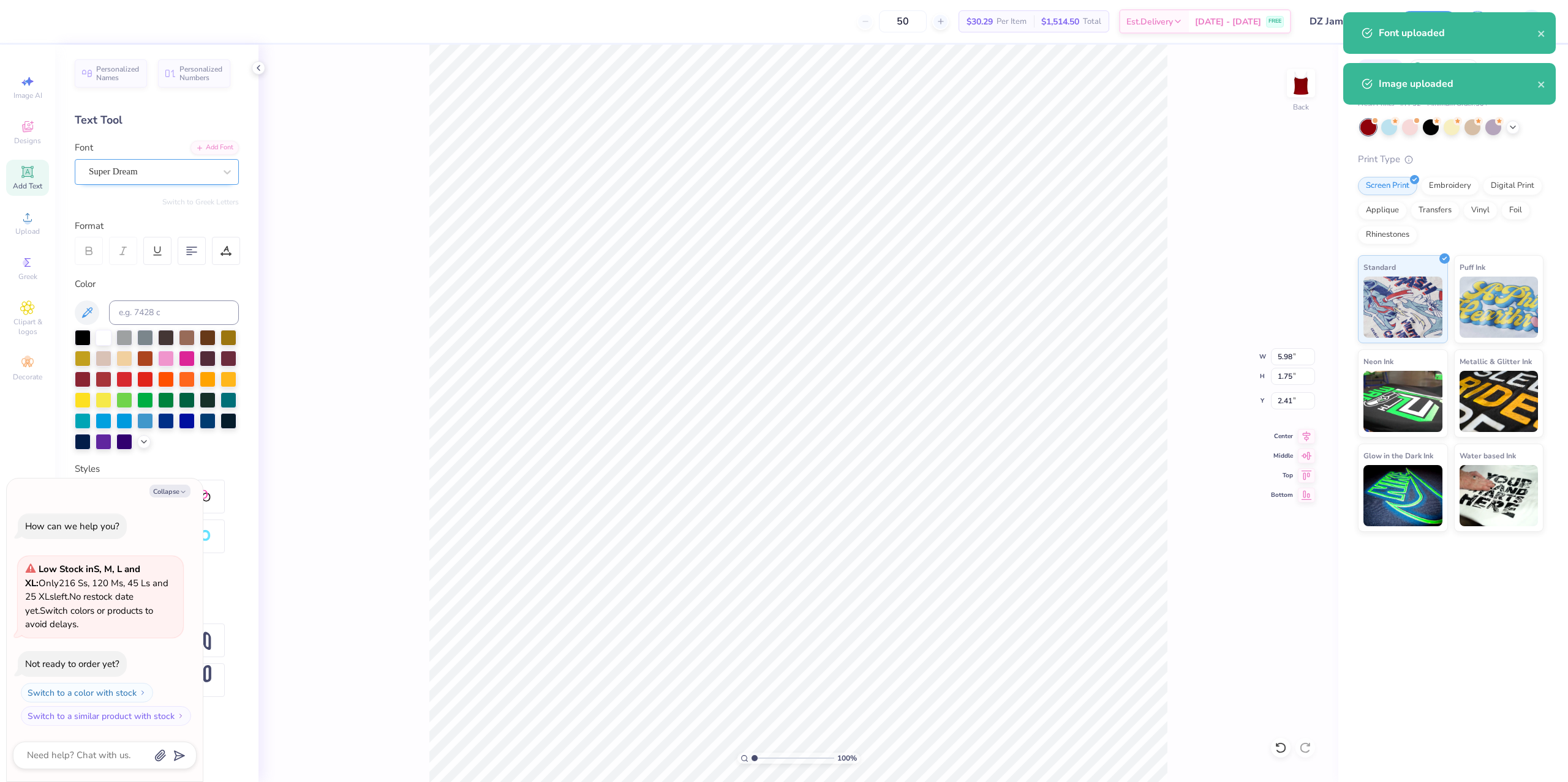
click at [138, 178] on div "Super Dream" at bounding box center [151, 172] width 128 height 19
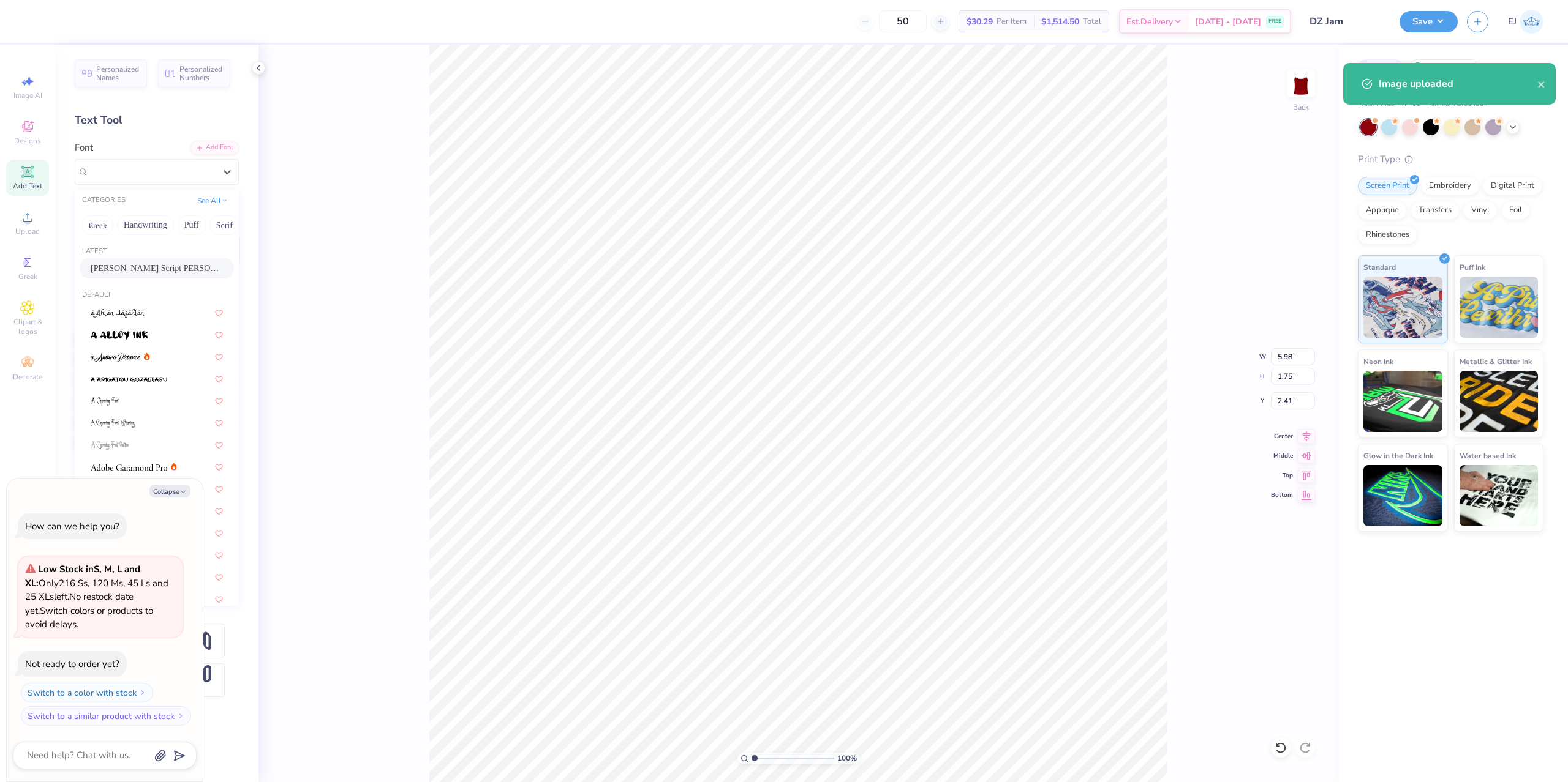
click at [141, 269] on span "Campana Script PERSONAL USE" at bounding box center [157, 269] width 133 height 13
type textarea "x"
type input "3.54"
type input "1.44"
type input "2.73"
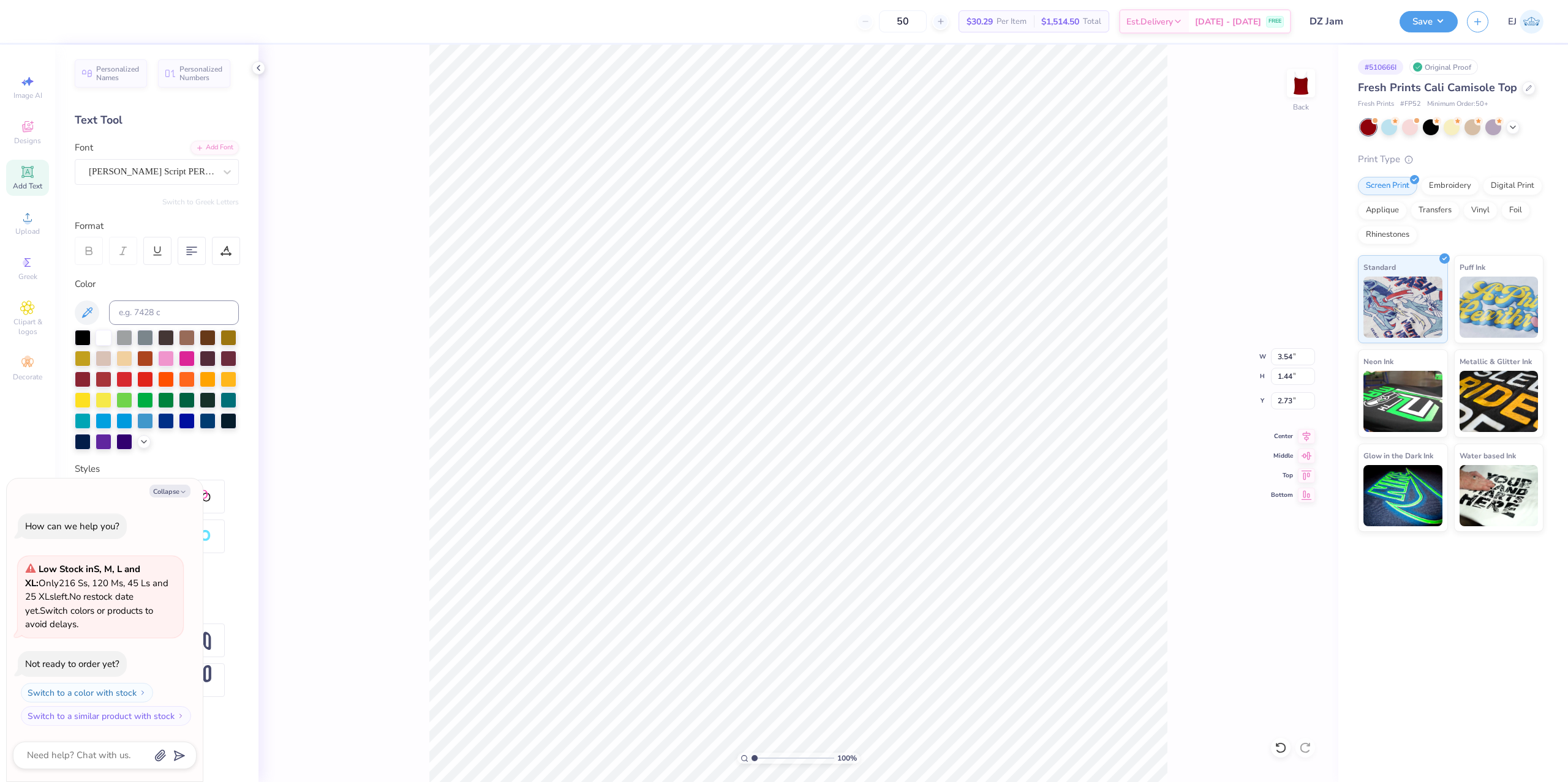
type textarea "x"
type input "2.75"
type textarea "x"
type textarea "D"
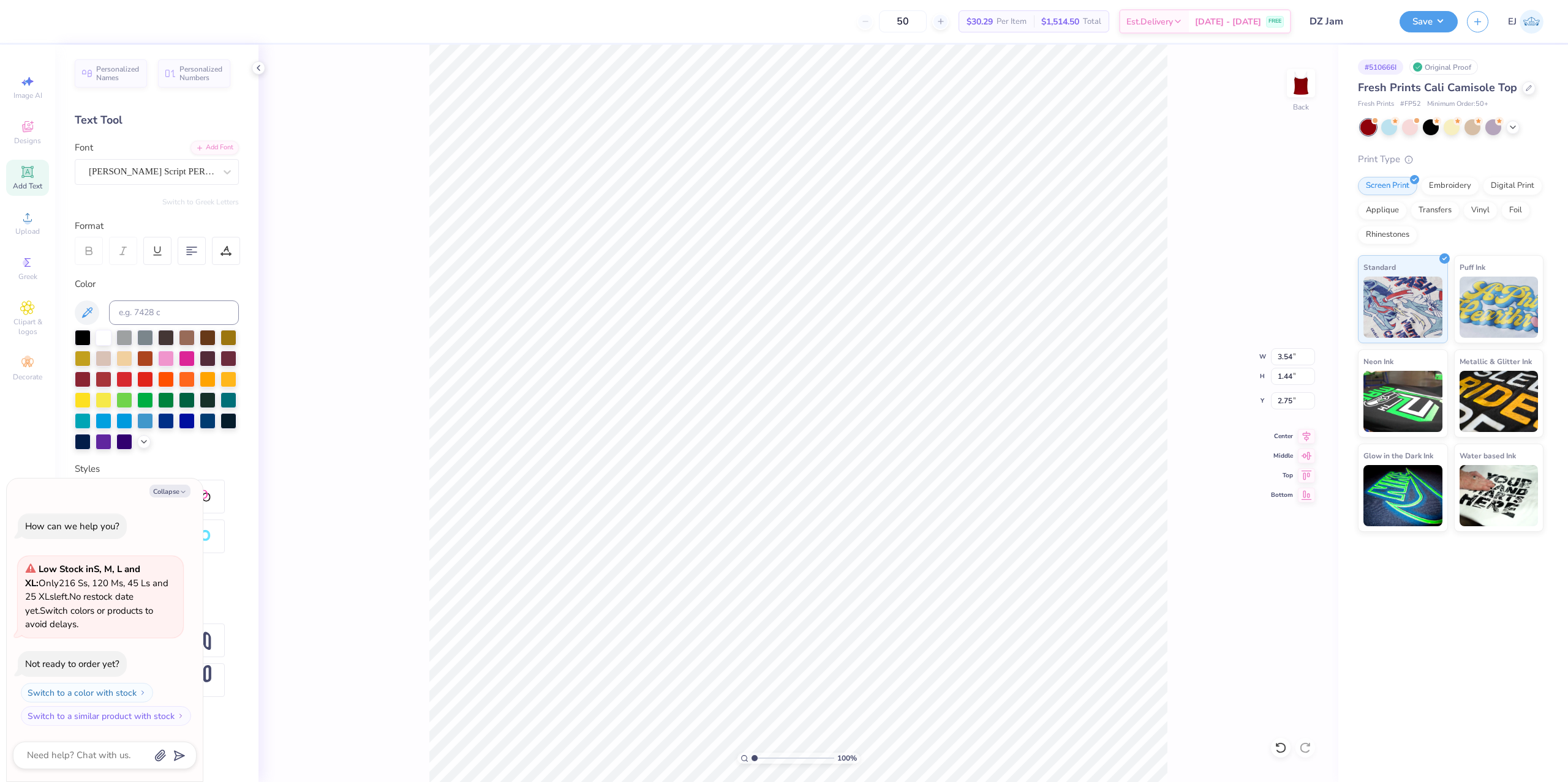
scroll to position [0, 0]
type textarea "x"
type textarea "DZ"
type textarea "x"
type input "3.49"
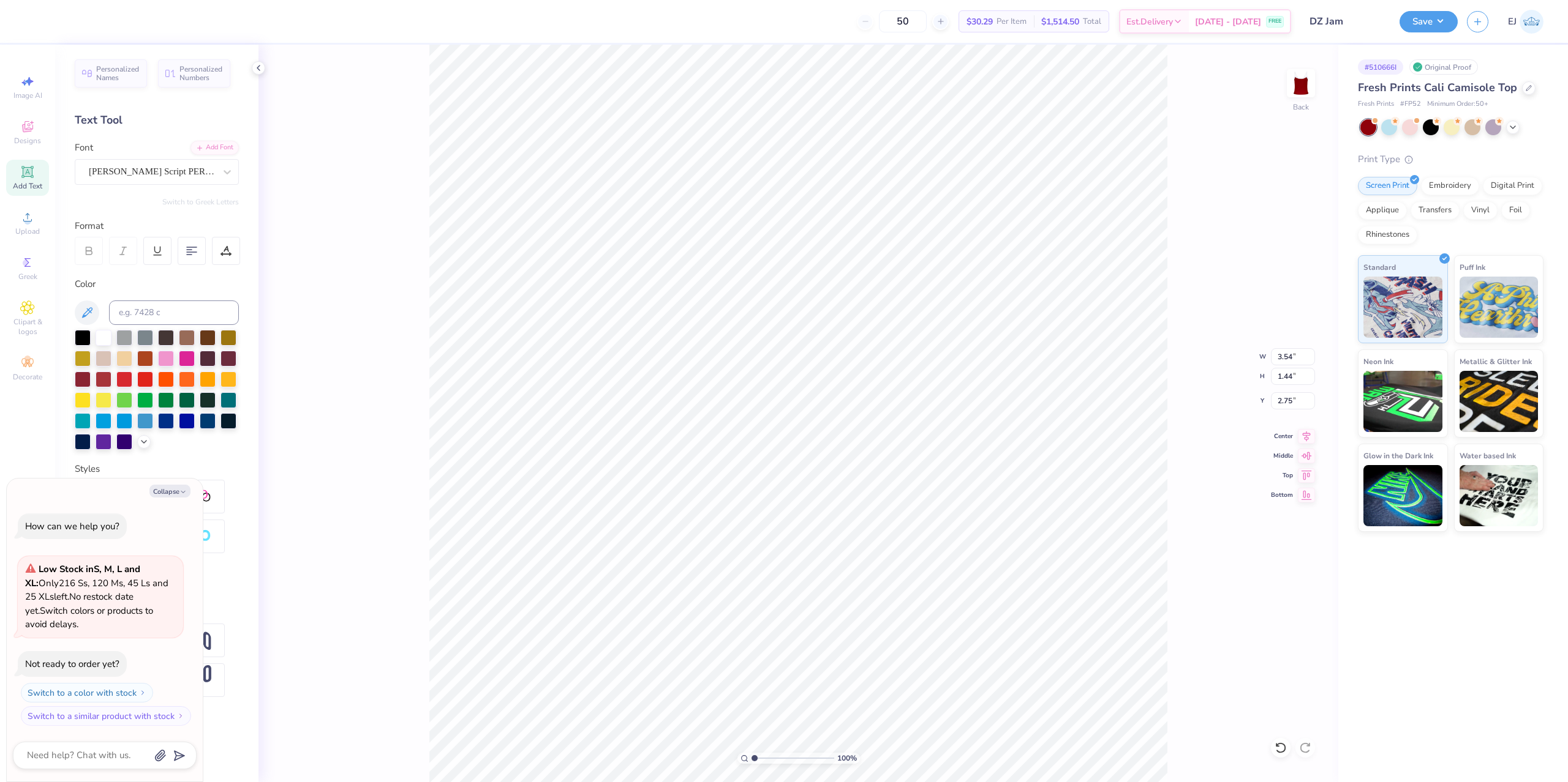
type input "1.68"
type input "2.63"
type textarea "x"
type input "2.60"
type textarea "x"
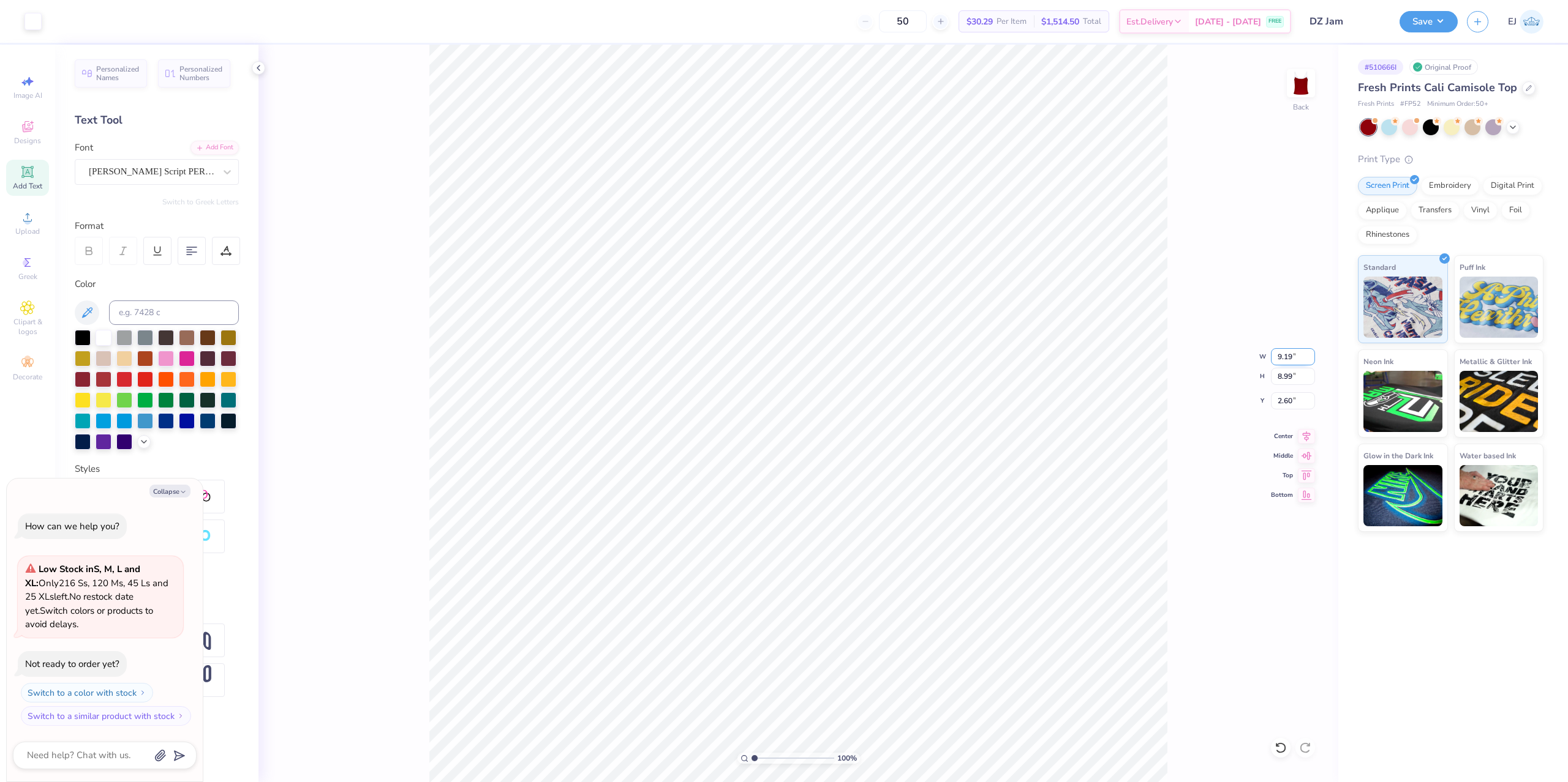
click at [1281, 357] on input "9.19" at bounding box center [1292, 357] width 44 height 17
type input "6"
type input "7"
type textarea "x"
type input "7.00"
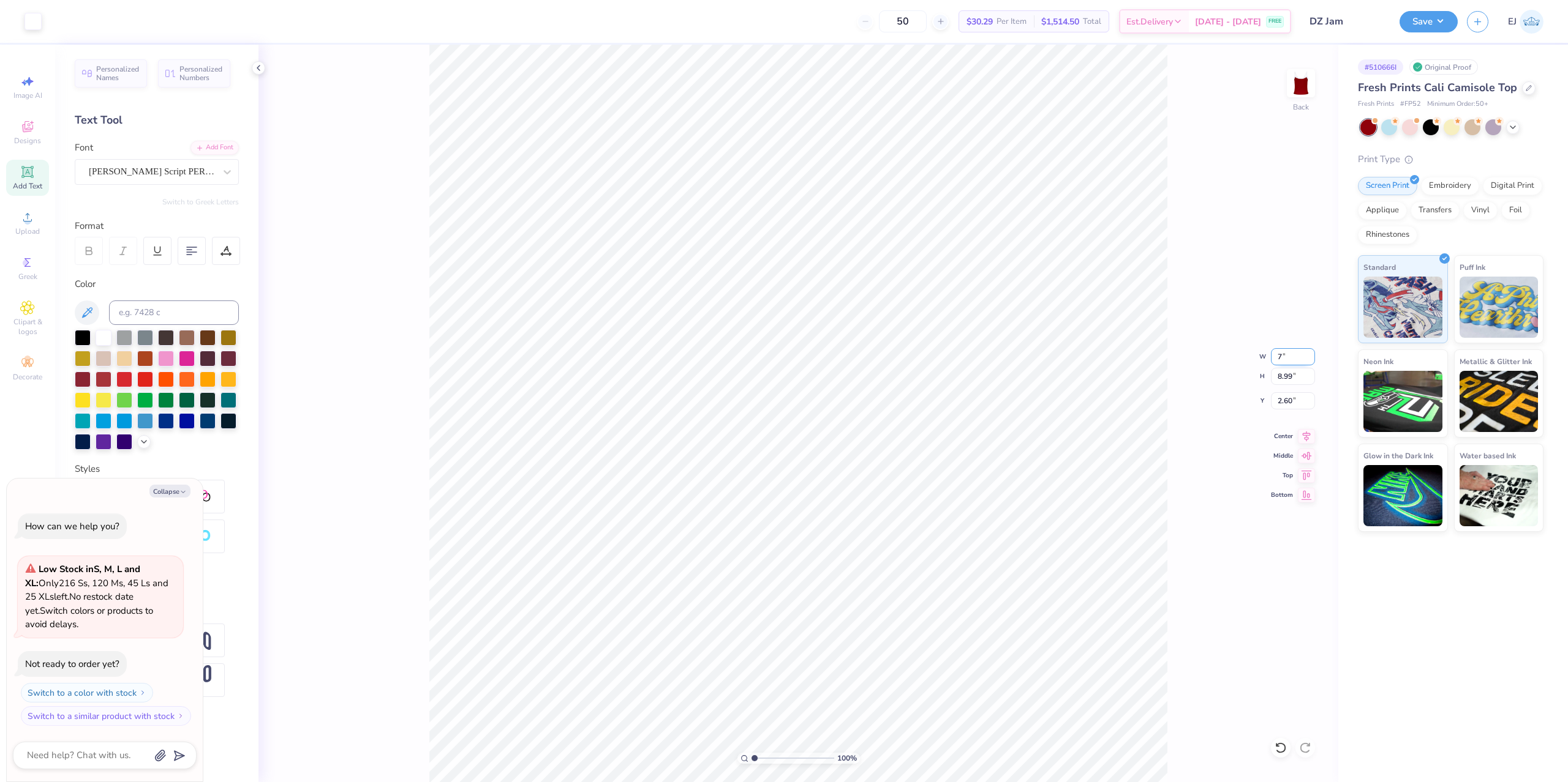
type input "6.85"
type input "1.5"
type textarea "x"
type input "1.50"
type textarea "x"
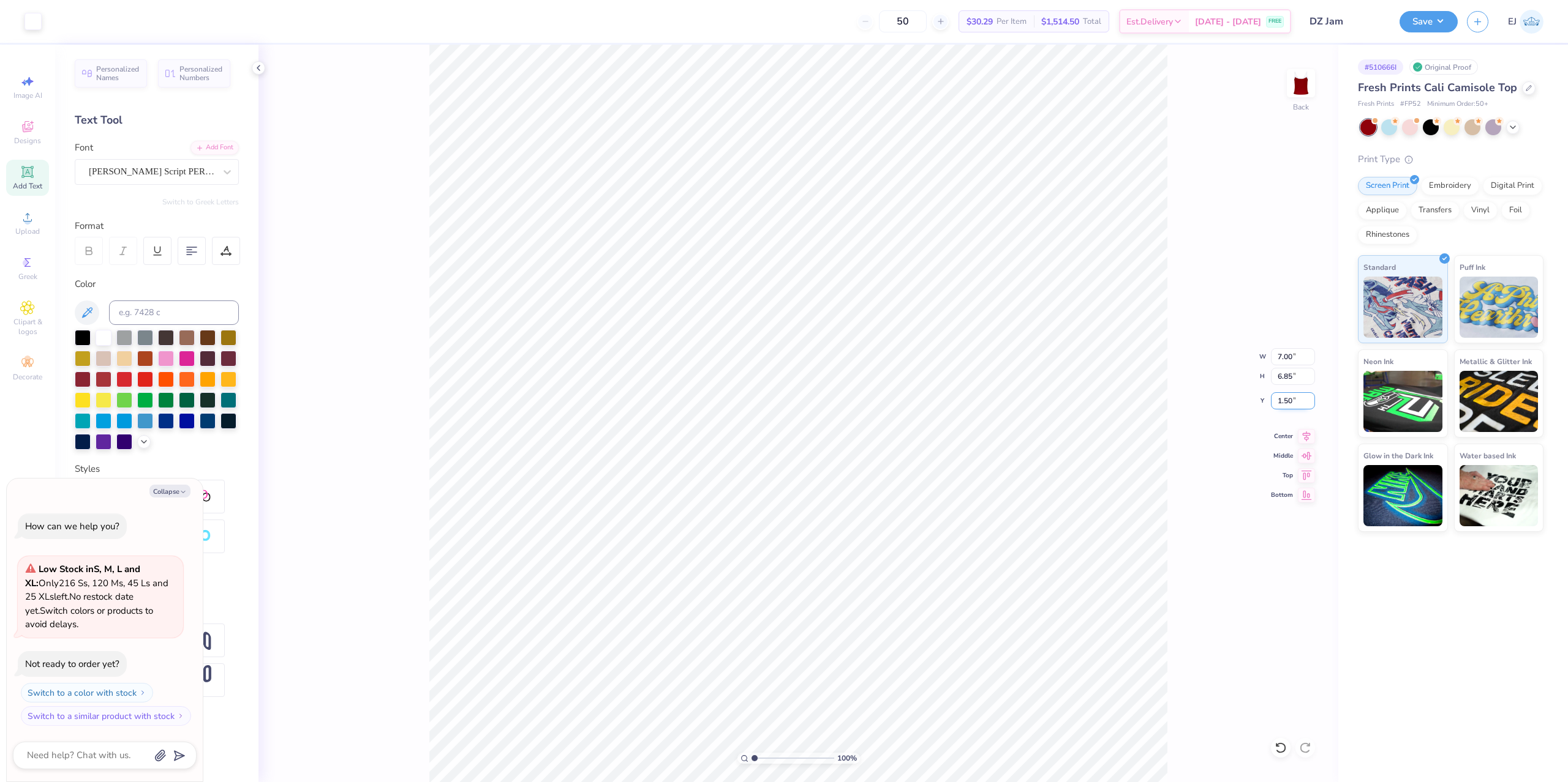
click at [1284, 404] on input "1.50" at bounding box center [1292, 401] width 44 height 17
type input "2"
type textarea "x"
type input "2.00"
click at [1199, 382] on div "100 % Back W 7.00 7.00 " H 6.85 6.85 " Y 2.00 2.00 " Center Middle Top Bottom" at bounding box center [798, 413] width 1080 height 738
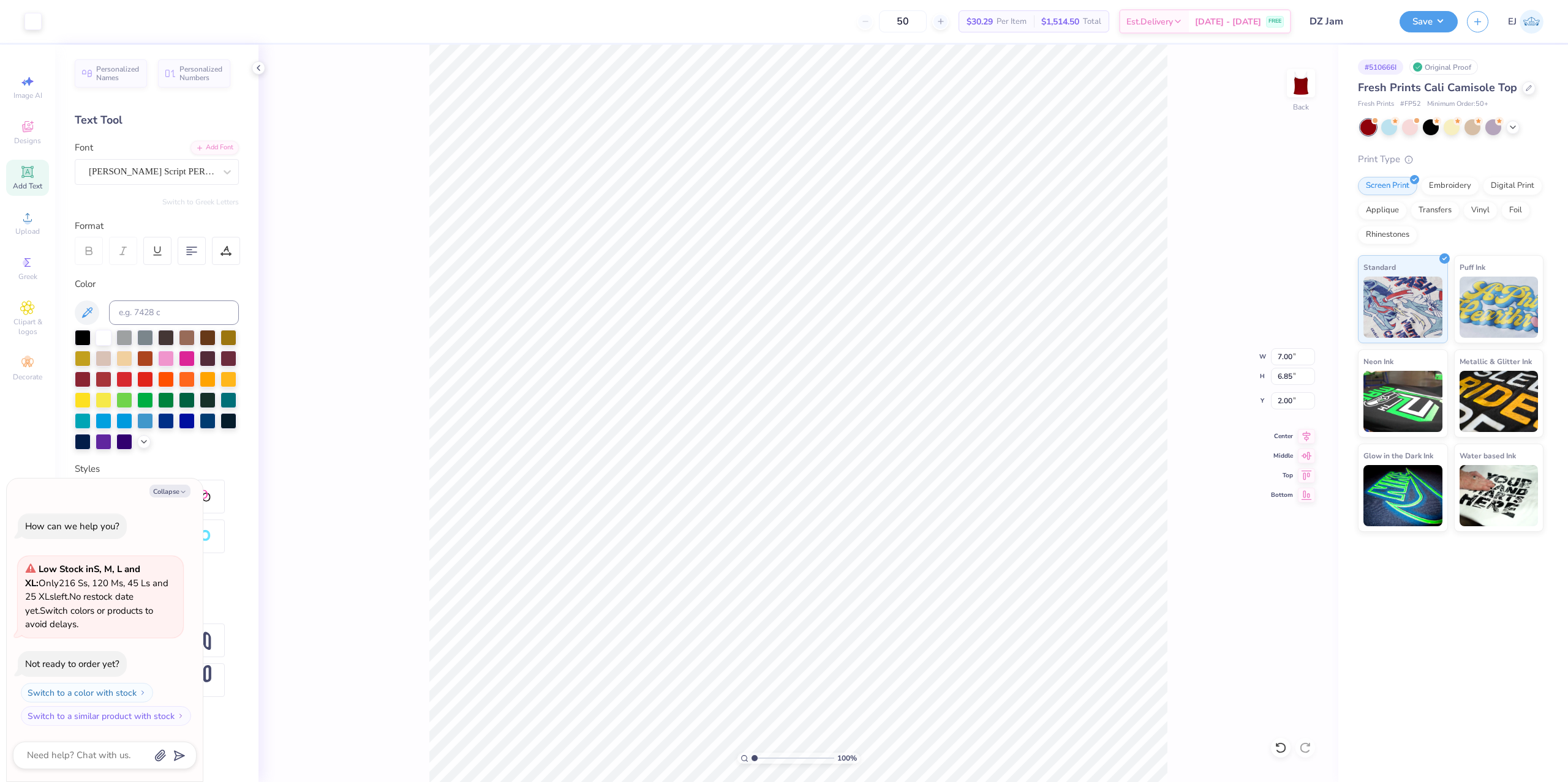
type textarea "x"
type input "1.95"
click at [1286, 411] on div "100 % Back W 7.00 7.00 " H 6.85 6.85 " Y 1.95 1.95 " Center Middle Top Bottom" at bounding box center [798, 413] width 1080 height 738
click at [1291, 399] on div "100 % Back W 7.00 H 6.85 Y 1.95 Center Middle Top Bottom" at bounding box center [798, 413] width 1080 height 738
type textarea "x"
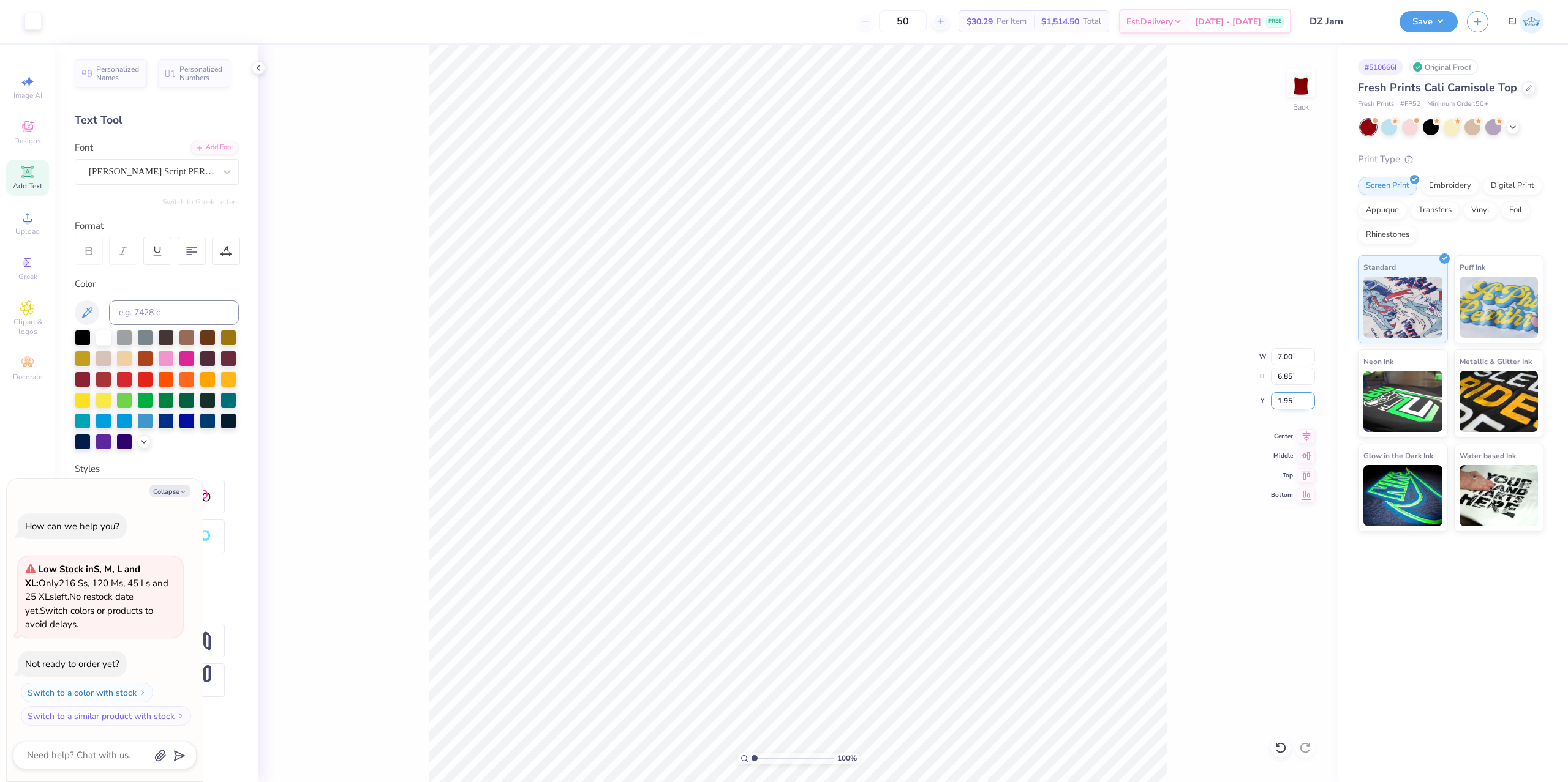
click at [1278, 398] on input "1.95" at bounding box center [1292, 401] width 44 height 17
type input "2"
type textarea "x"
type input "2.00"
click at [1436, 11] on button "Save" at bounding box center [1428, 20] width 58 height 22
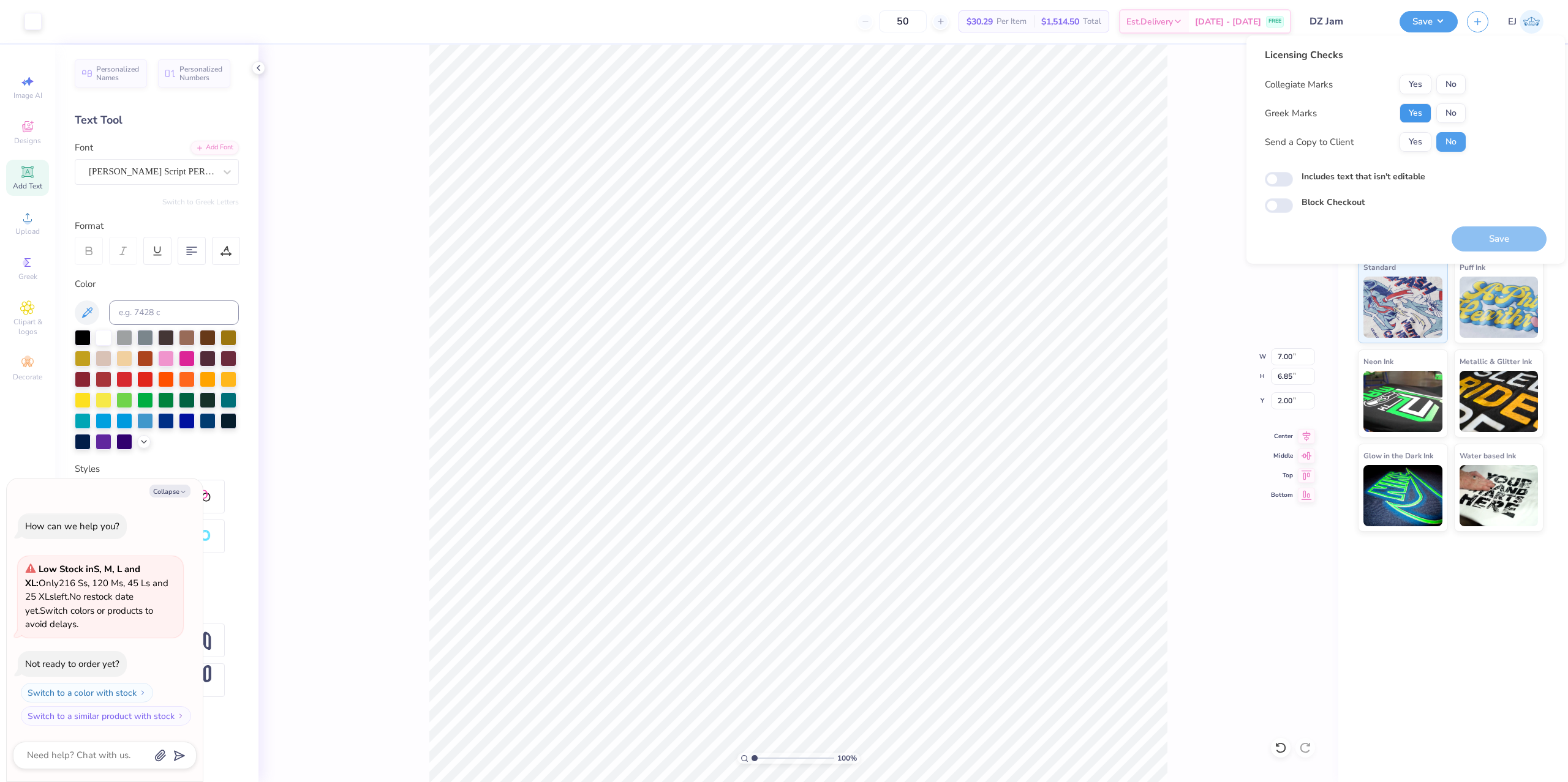
click at [1422, 107] on button "Yes" at bounding box center [1415, 113] width 32 height 19
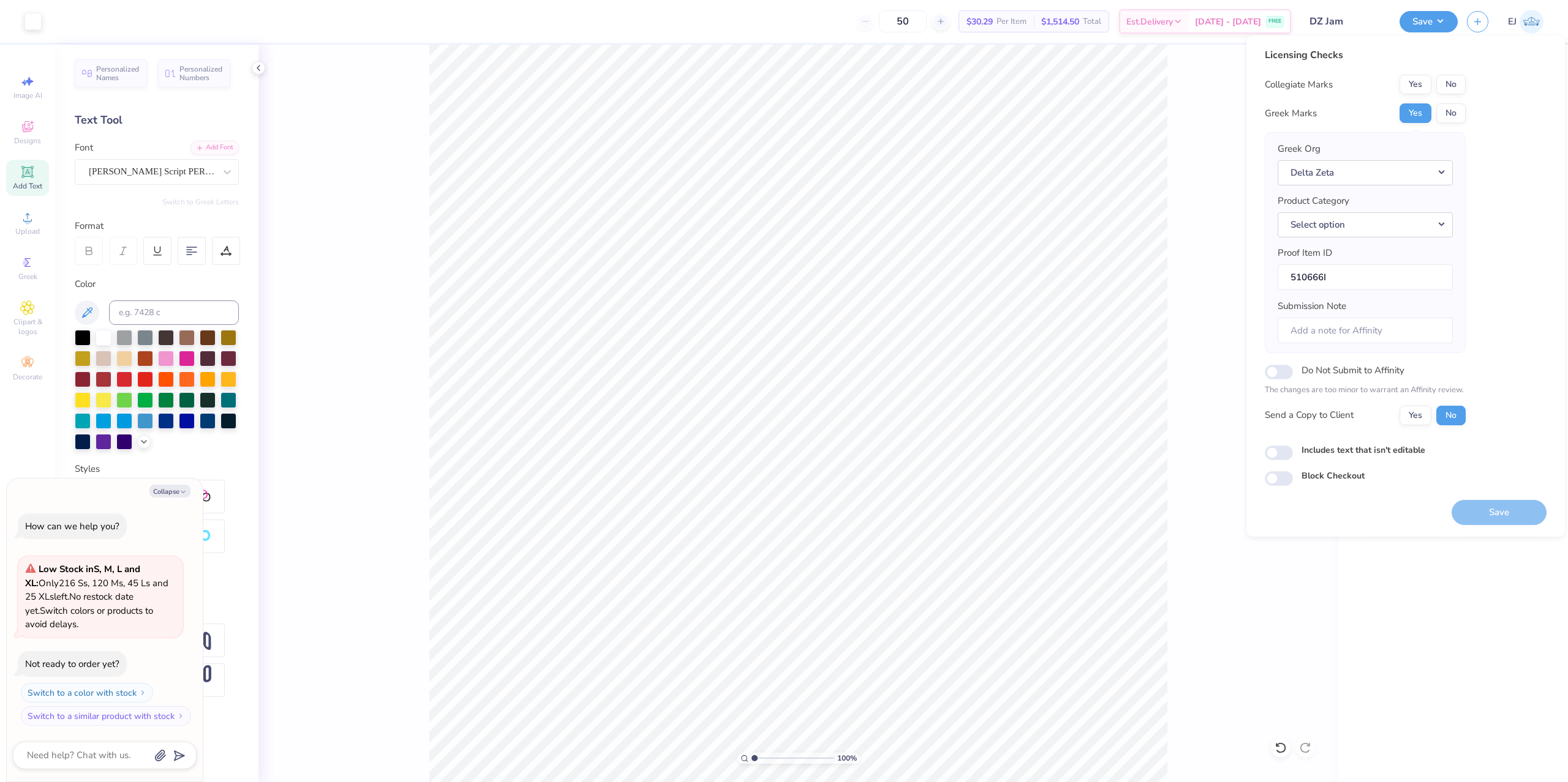
click at [1451, 96] on div "Collegiate Marks Yes No Greek Marks Yes No Greek Org Delta Zeta Product Categor…" at bounding box center [1365, 250] width 201 height 350
click at [1451, 90] on button "No" at bounding box center [1451, 85] width 30 height 19
click at [1490, 507] on button "Save" at bounding box center [1498, 513] width 95 height 25
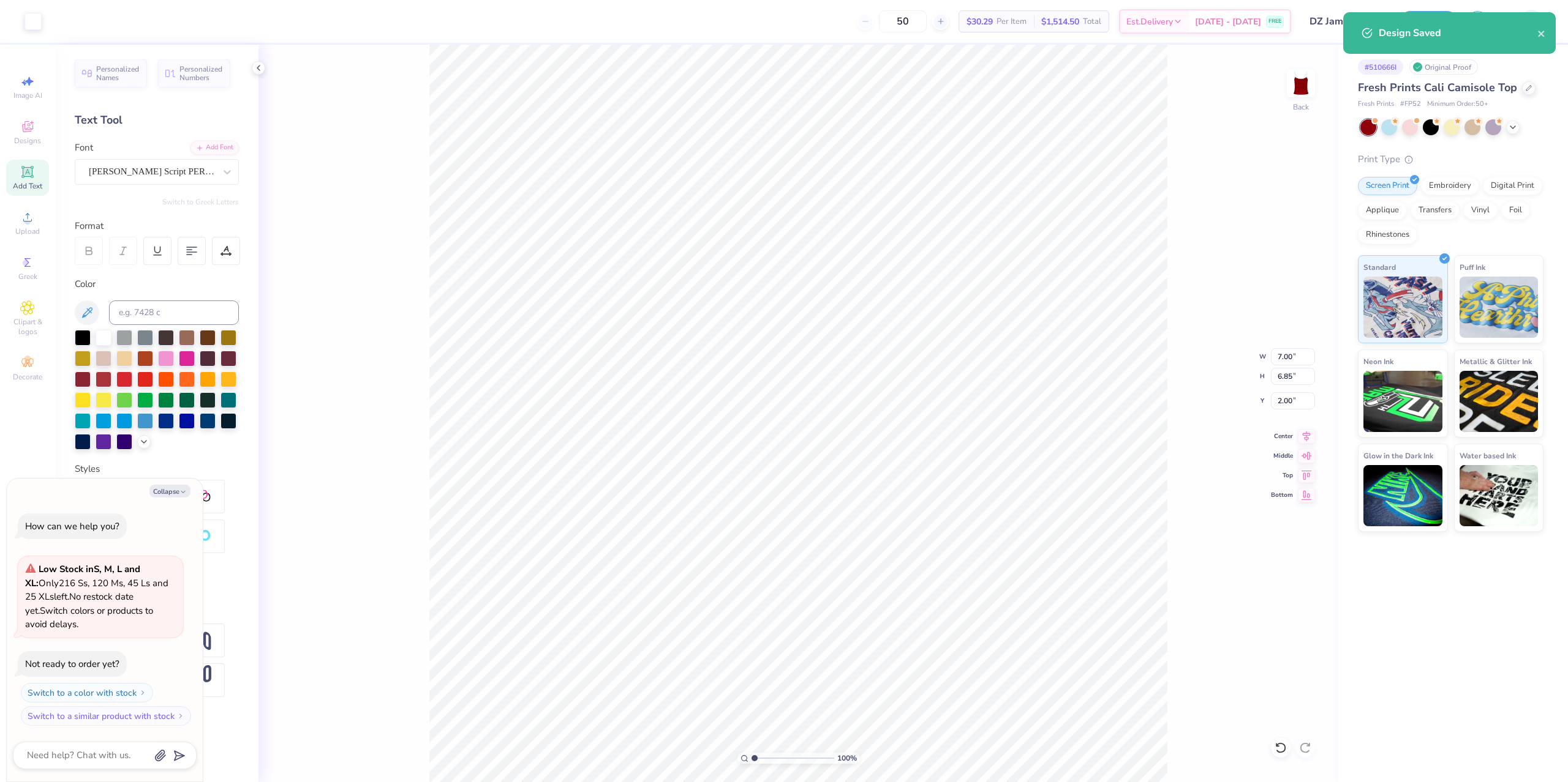
type textarea "x"
checkbox input "true"
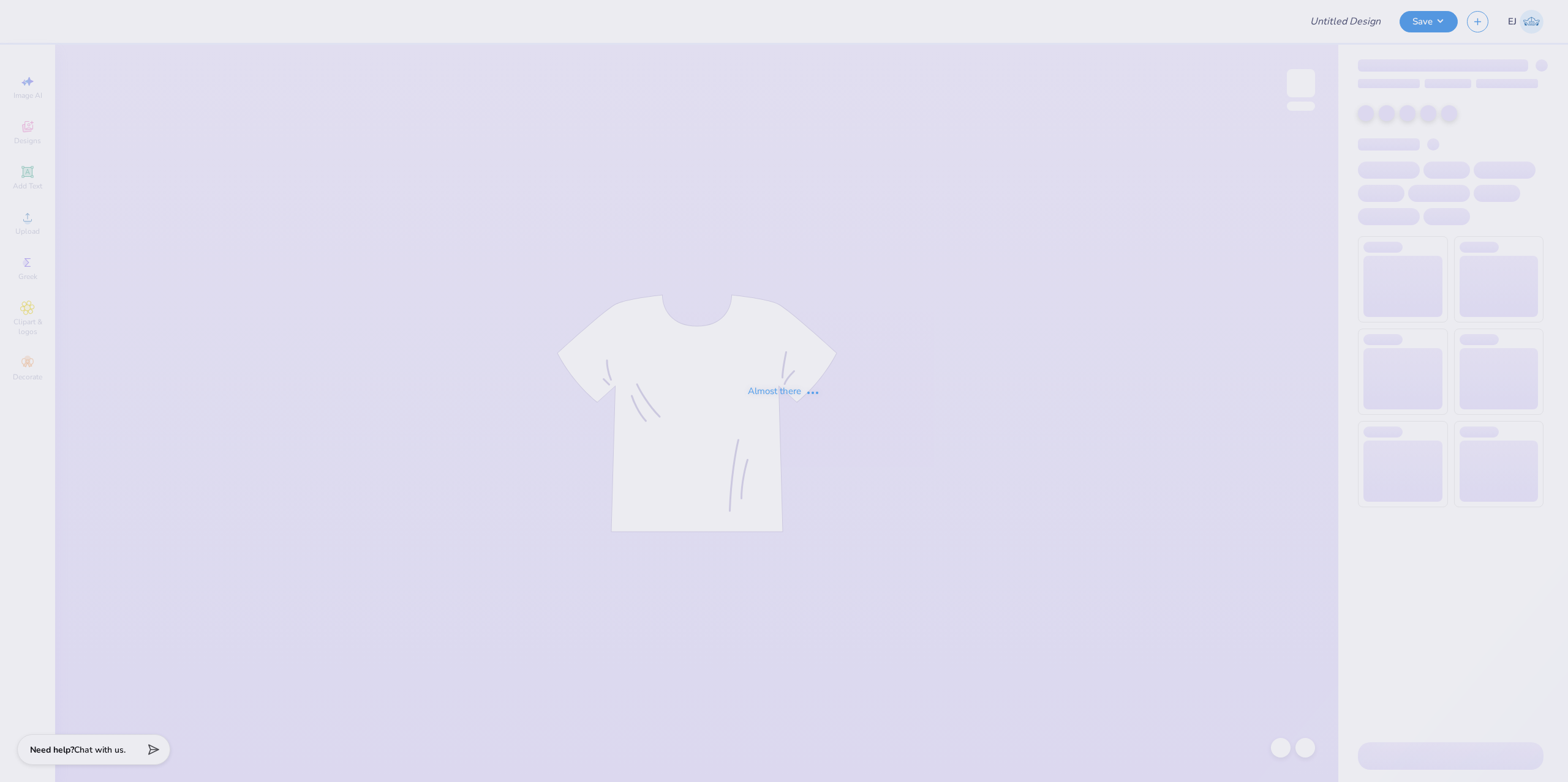
type input "PKT Greek Week 2025"
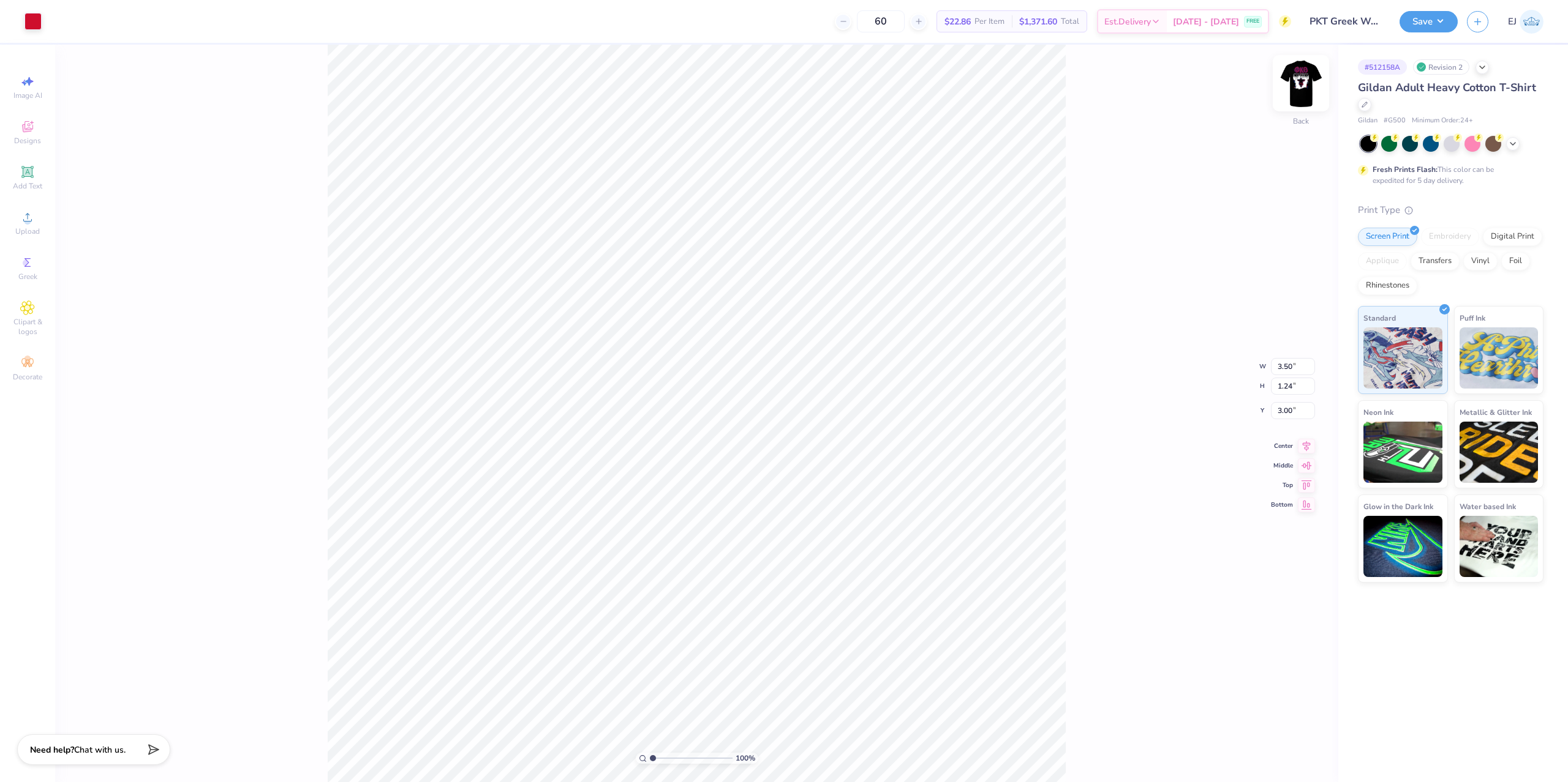
click at [1303, 79] on img at bounding box center [1301, 83] width 49 height 49
click at [26, 228] on span "Upload" at bounding box center [28, 231] width 24 height 10
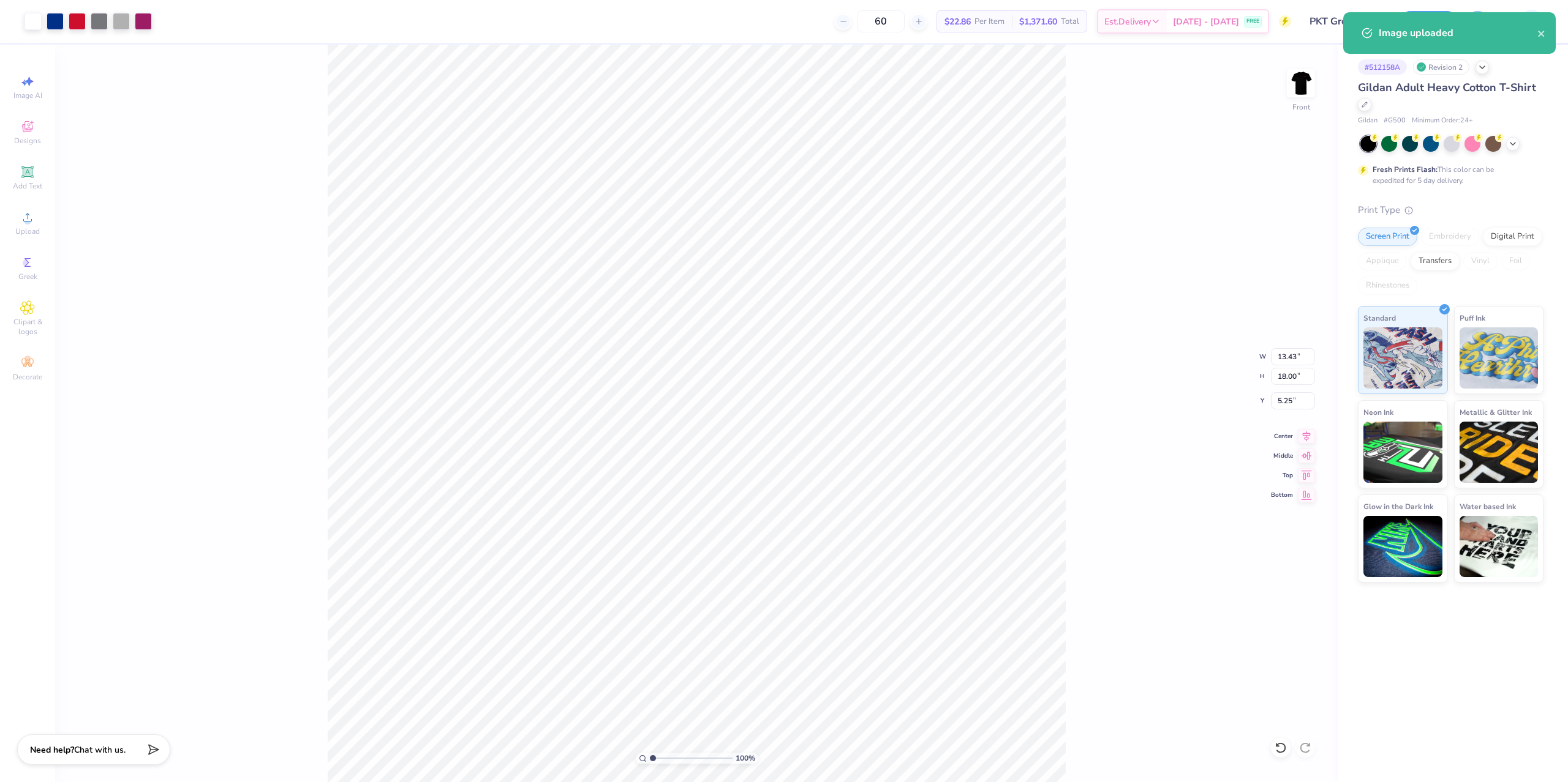
type input "11.04"
type input "15.00"
type input "3.00"
click at [1289, 384] on input "18.00" at bounding box center [1292, 377] width 44 height 17
type input "15"
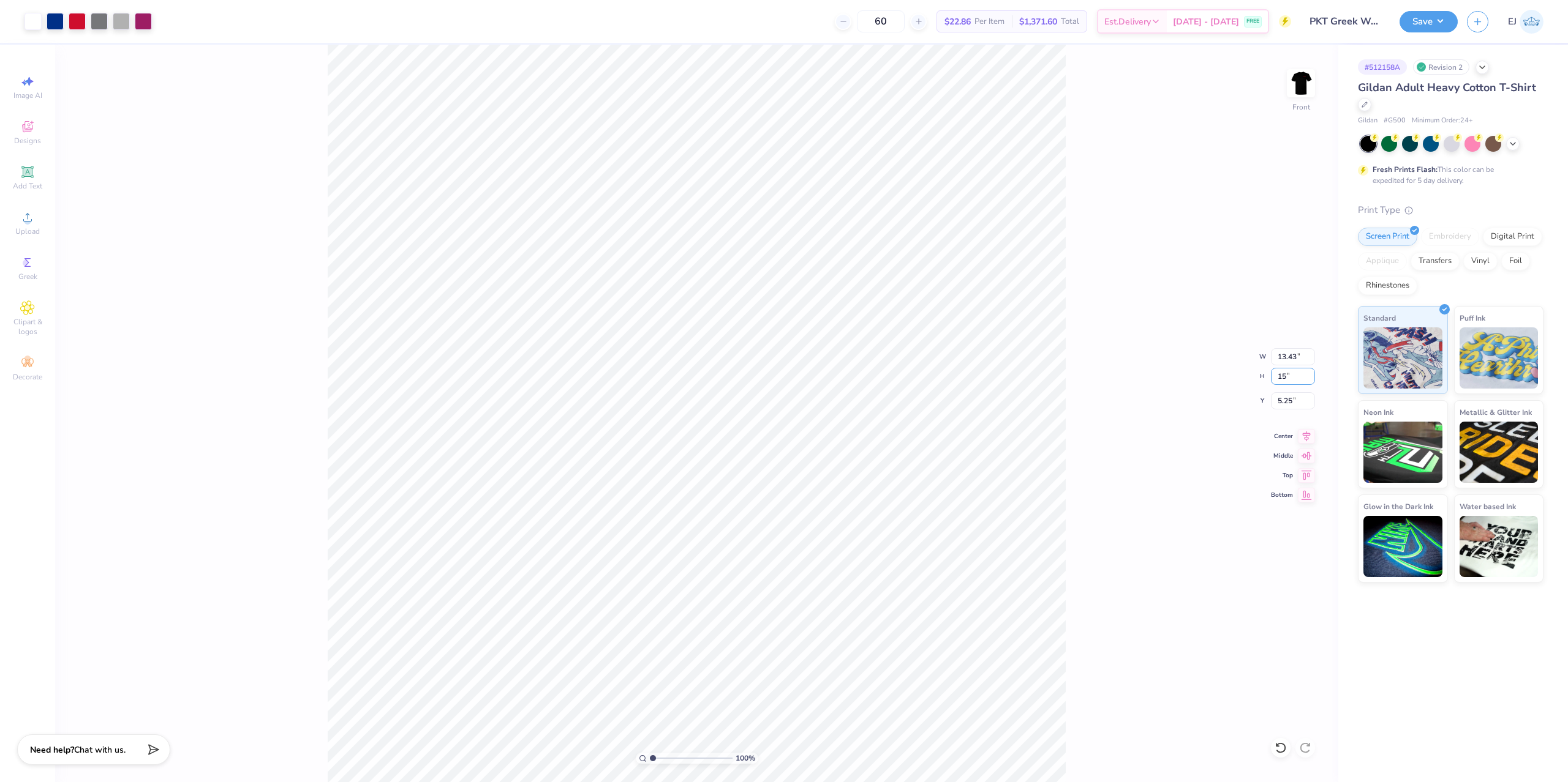
type input "11.20"
type input "15.00"
type input "3.00"
click at [1437, 21] on button "Save" at bounding box center [1428, 20] width 58 height 22
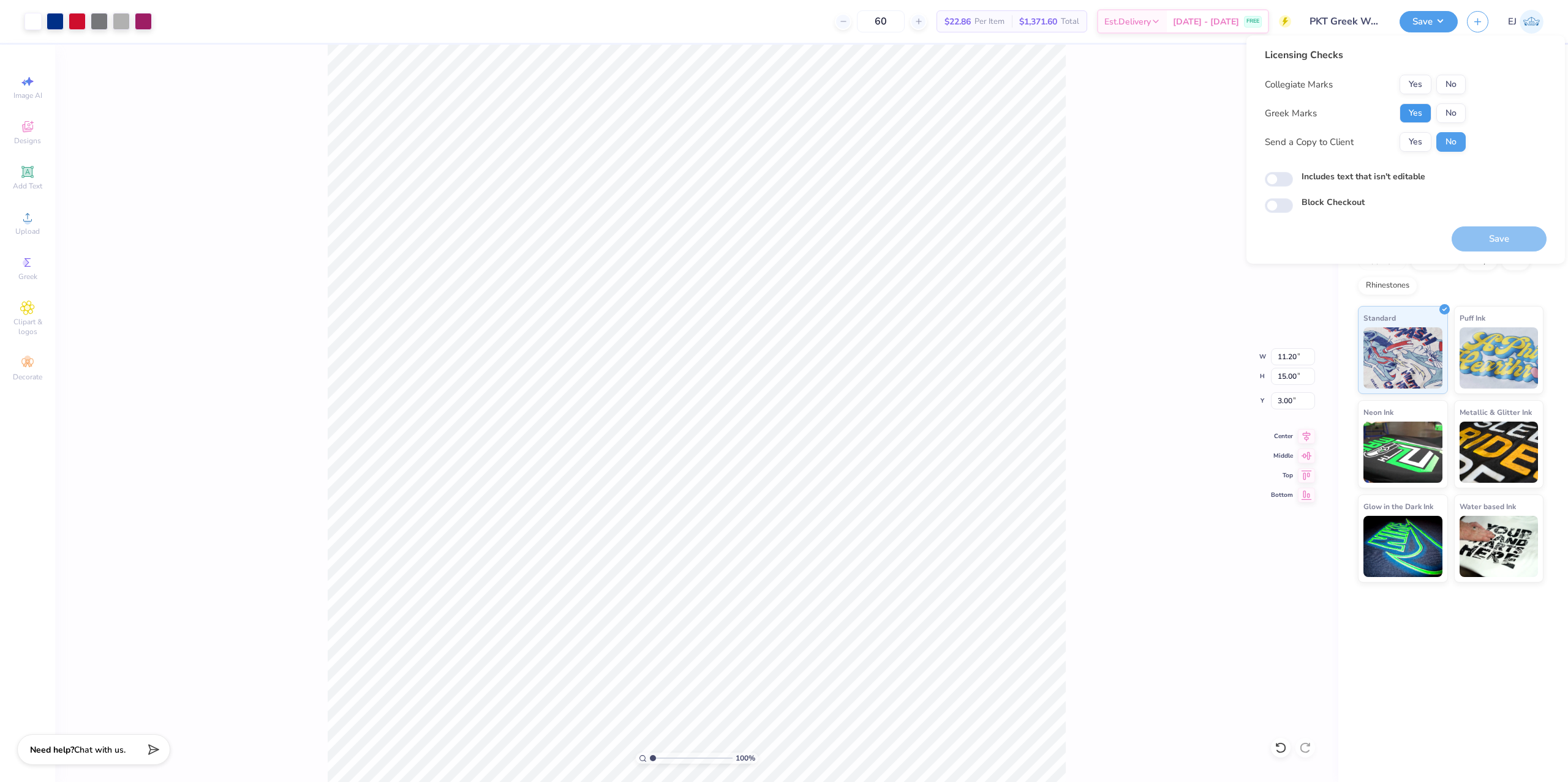
drag, startPoint x: 1401, startPoint y: 114, endPoint x: 1408, endPoint y: 112, distance: 7.3
click at [1408, 112] on button "Yes" at bounding box center [1415, 113] width 32 height 19
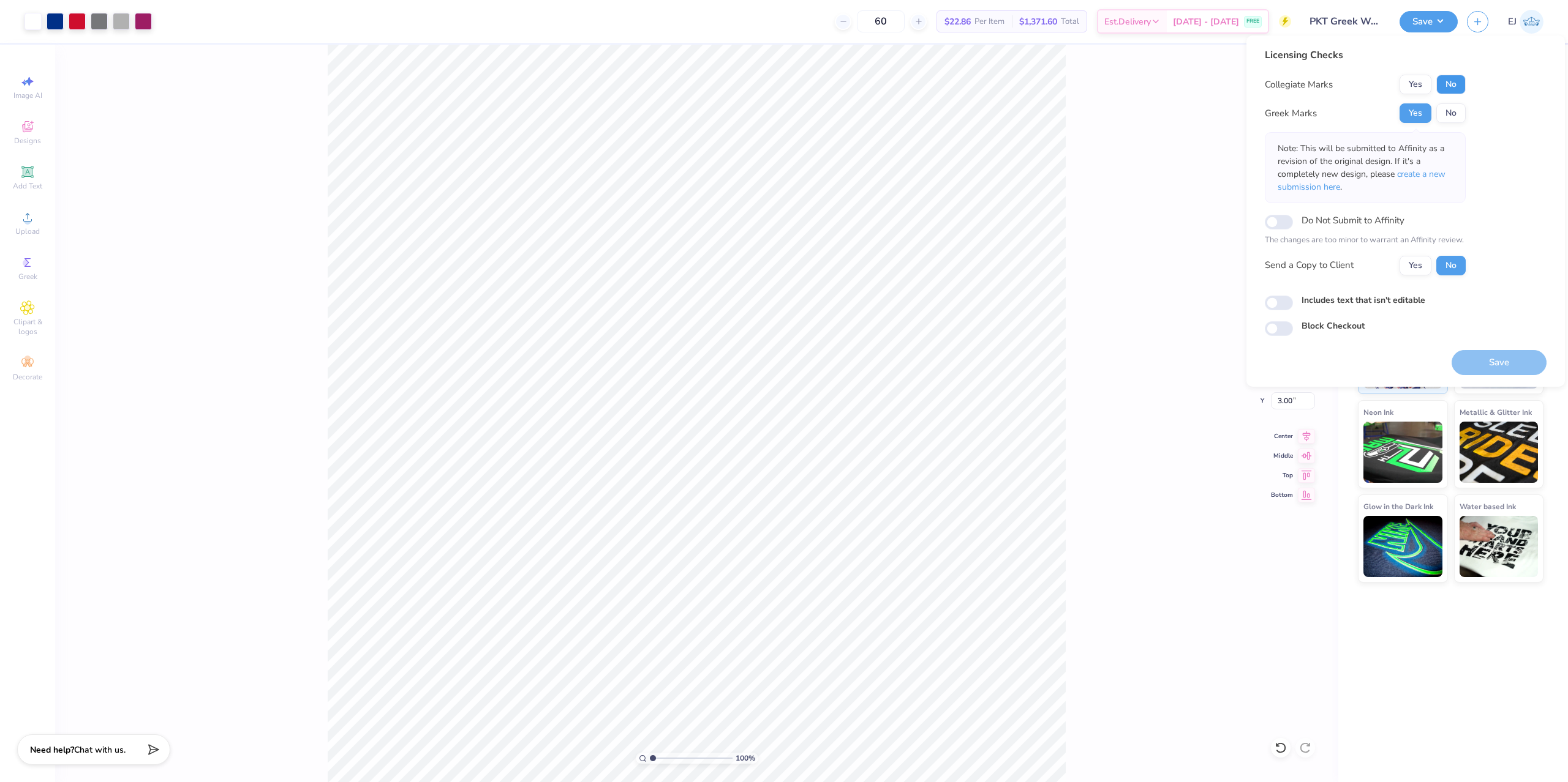
click at [1453, 87] on button "No" at bounding box center [1451, 85] width 30 height 19
click at [1136, 474] on div "100 % Front W 11.20 11.20 " H 15.00 15.00 " Y 3.00 3.00 " Center Middle Top Bot…" at bounding box center [696, 413] width 1283 height 738
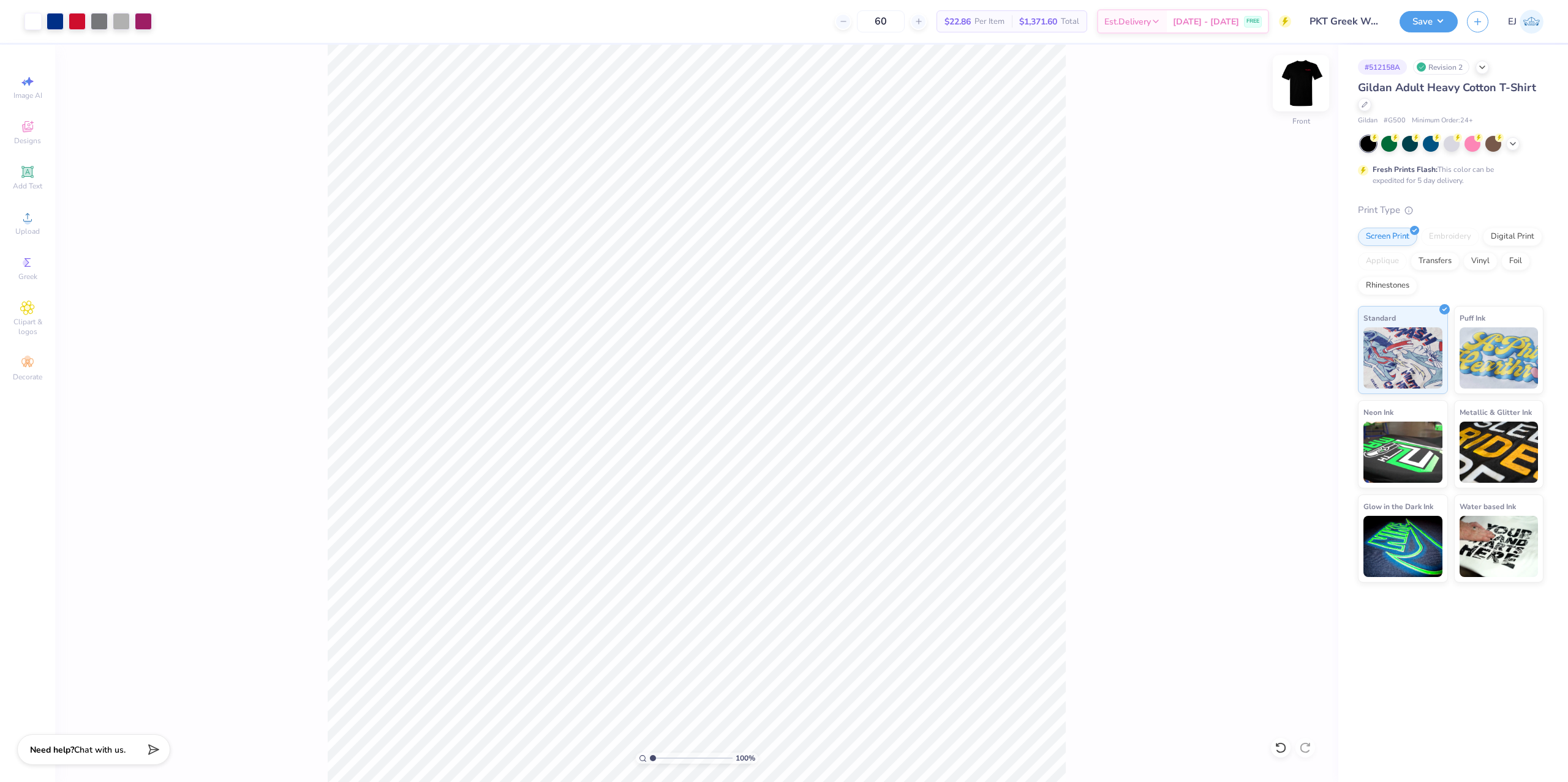
click at [1309, 85] on img at bounding box center [1301, 83] width 49 height 49
click at [1309, 85] on img at bounding box center [1301, 83] width 24 height 24
click at [1449, 11] on div "Save" at bounding box center [1428, 22] width 58 height 22
click at [1451, 34] on div "Save EJ" at bounding box center [1483, 21] width 168 height 43
click at [1421, 22] on button "Save" at bounding box center [1428, 20] width 58 height 22
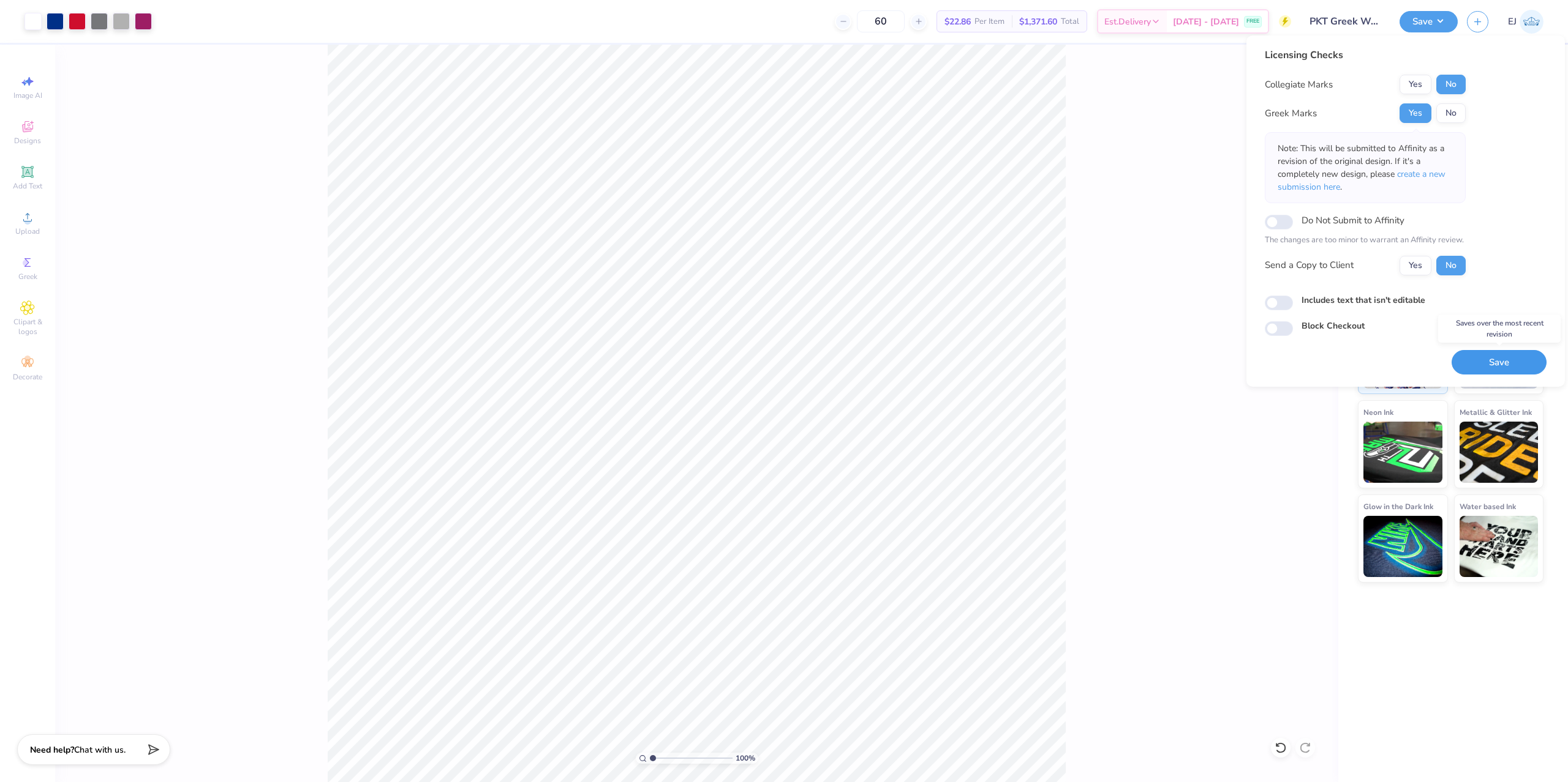
click at [1496, 368] on button "Save" at bounding box center [1498, 363] width 95 height 25
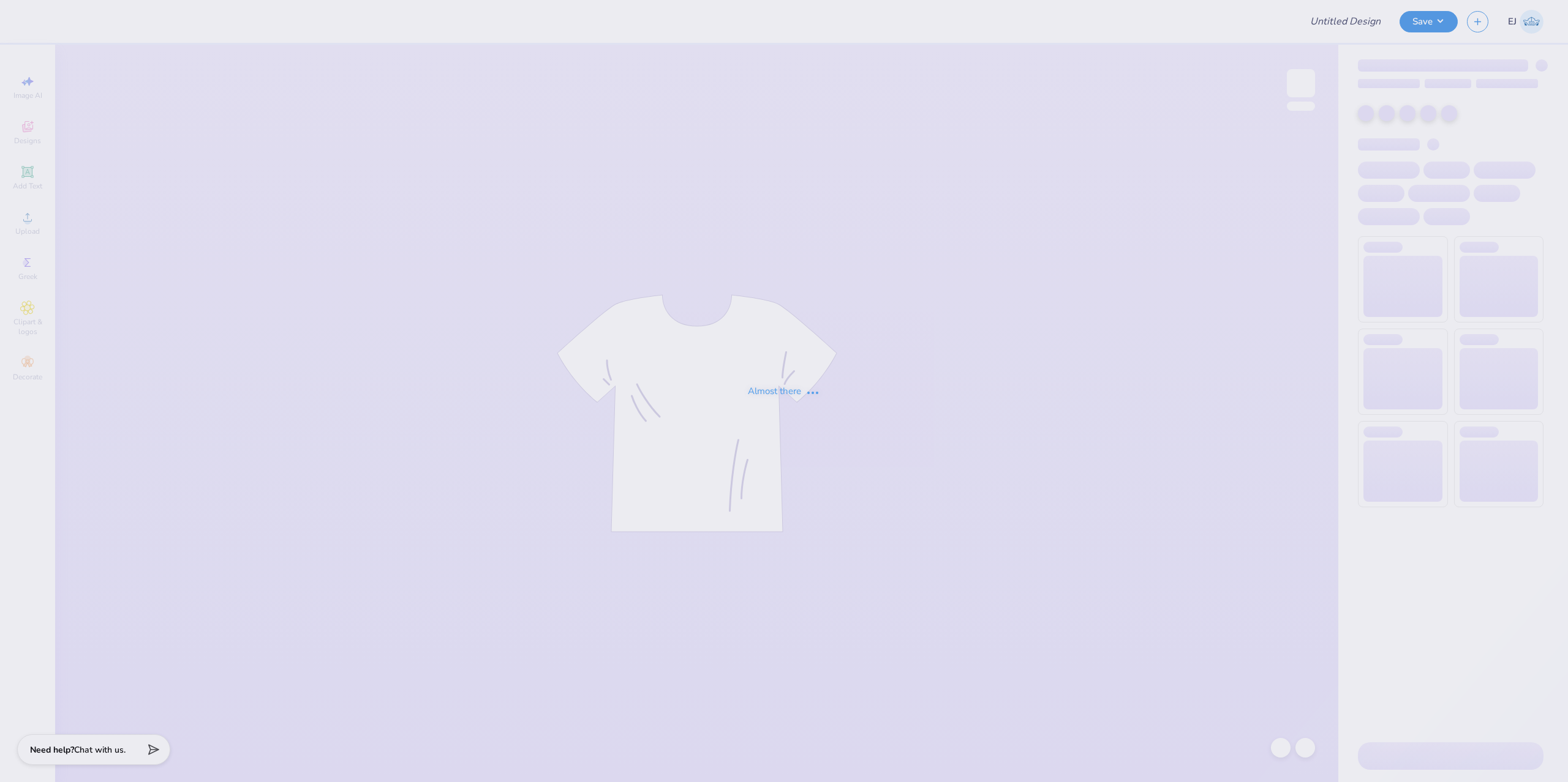
type input "[GEOGRAPHIC_DATA][US_STATE] : [PERSON_NAME]"
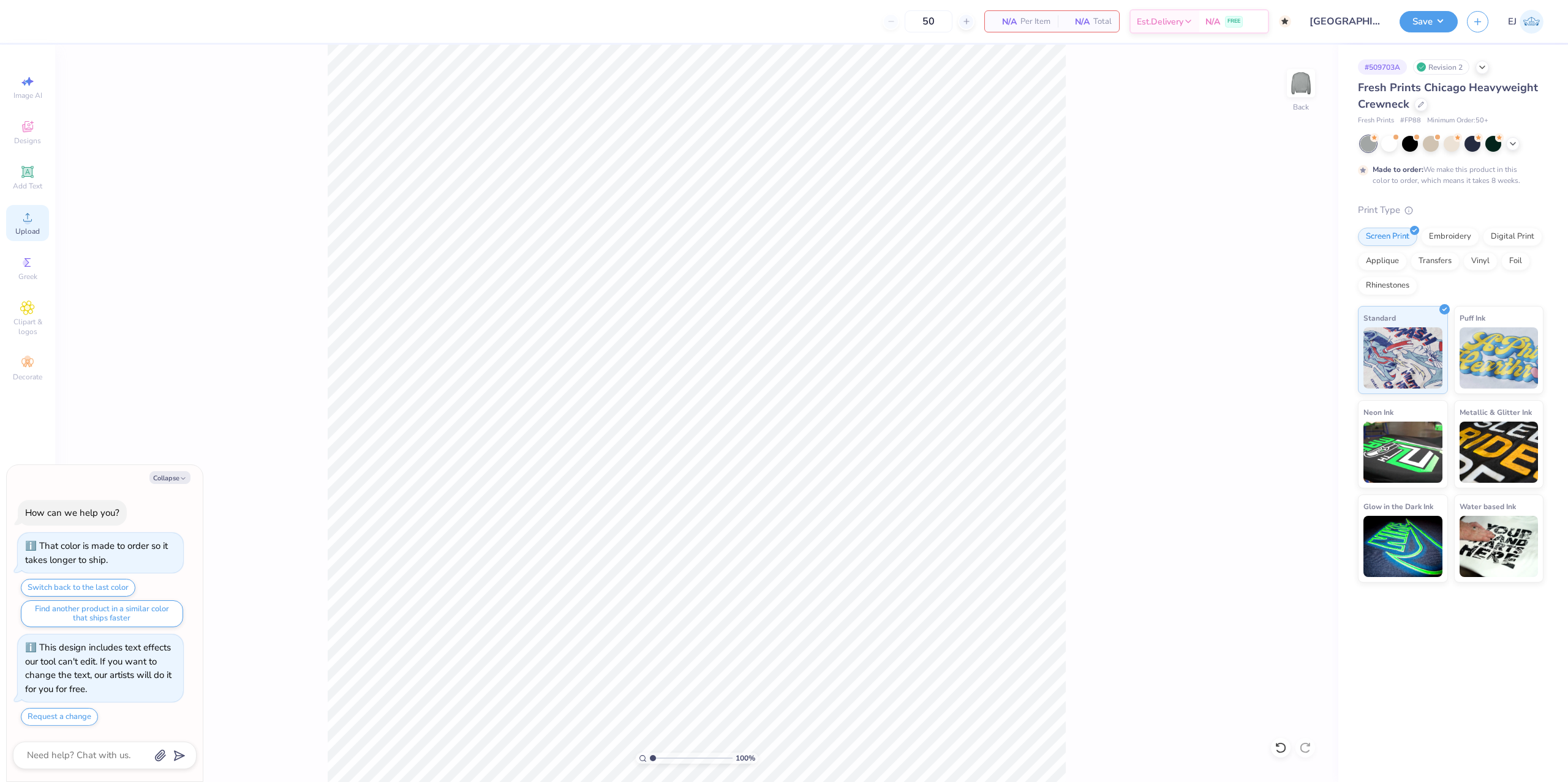
click at [29, 223] on circle at bounding box center [27, 221] width 7 height 7
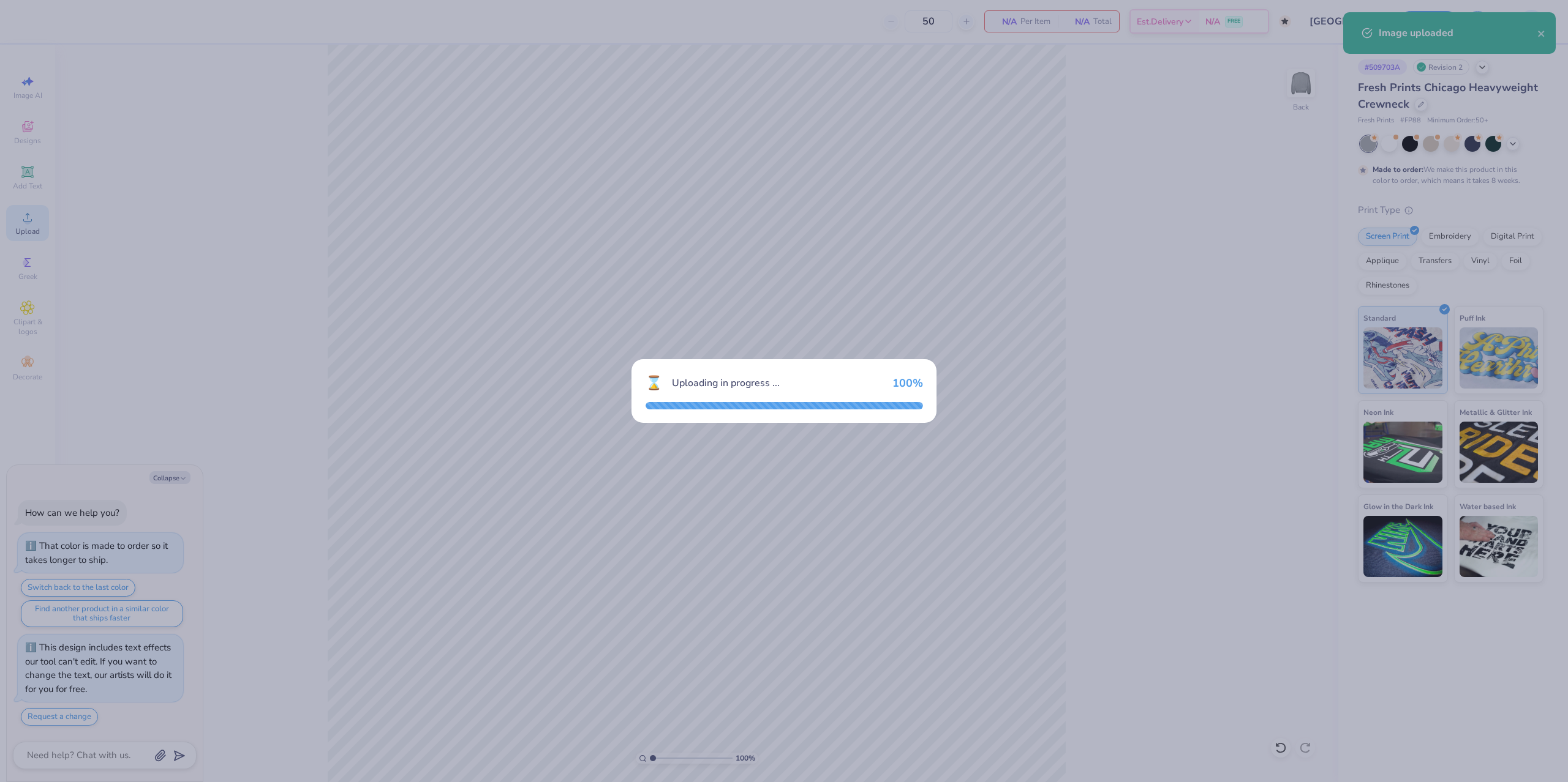
type textarea "x"
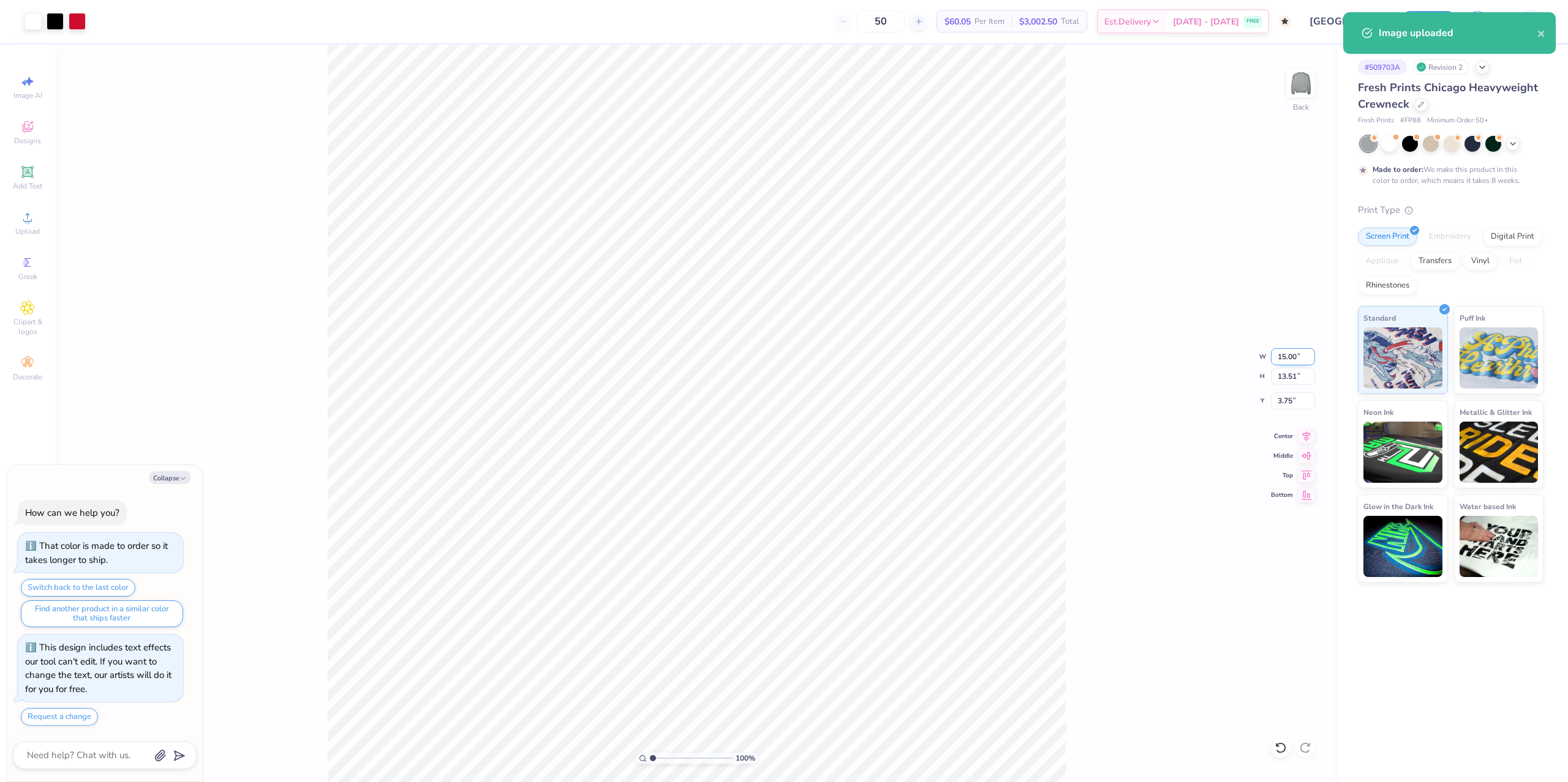
click at [1295, 364] on input "15.00" at bounding box center [1292, 357] width 44 height 17
type input "12.5"
type textarea "x"
type input "12.50"
type input "11.26"
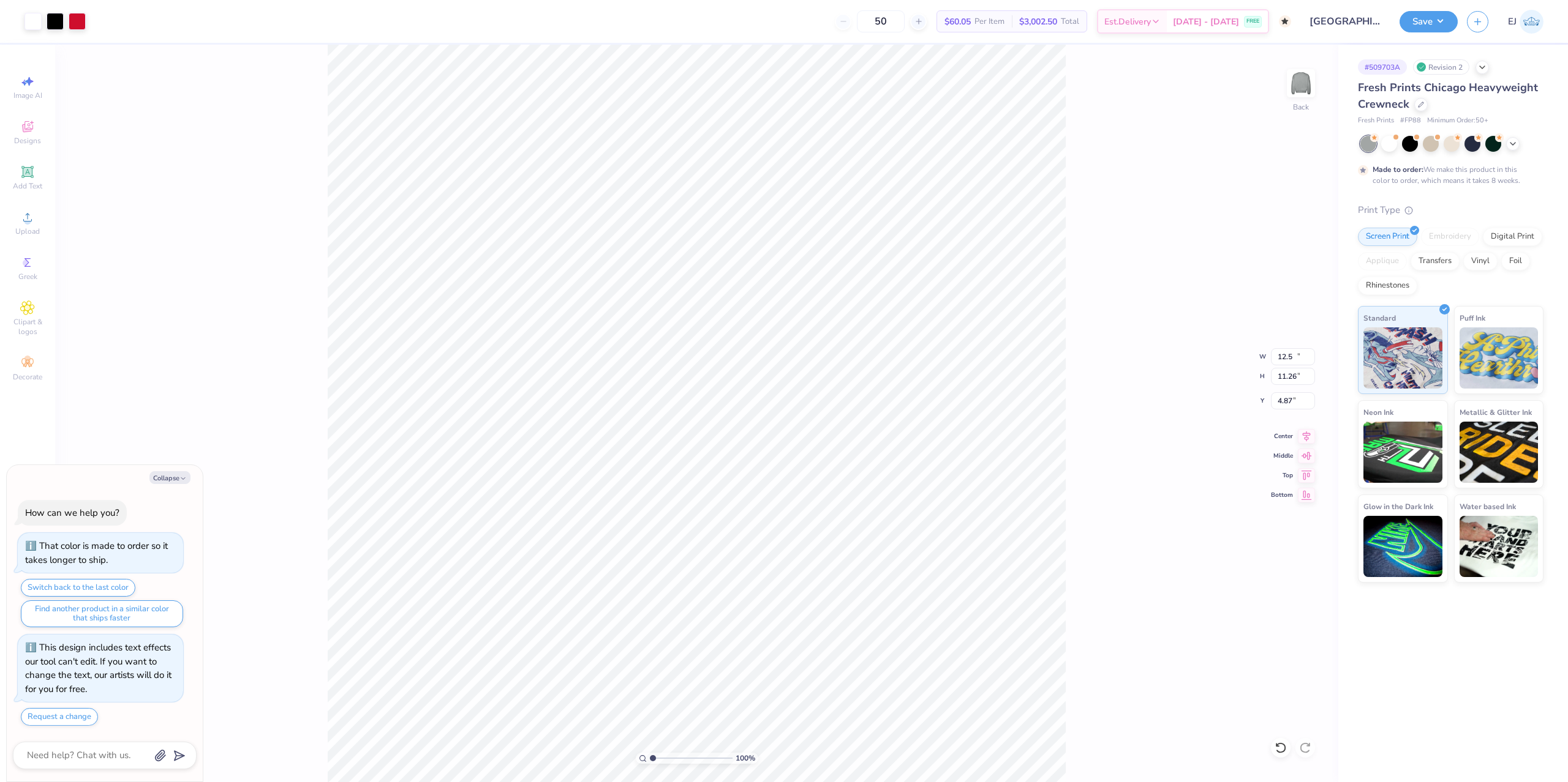
type input "4.87"
type textarea "x"
click at [1296, 394] on input "4.87" at bounding box center [1292, 401] width 44 height 17
type input "2.0"
type textarea "x"
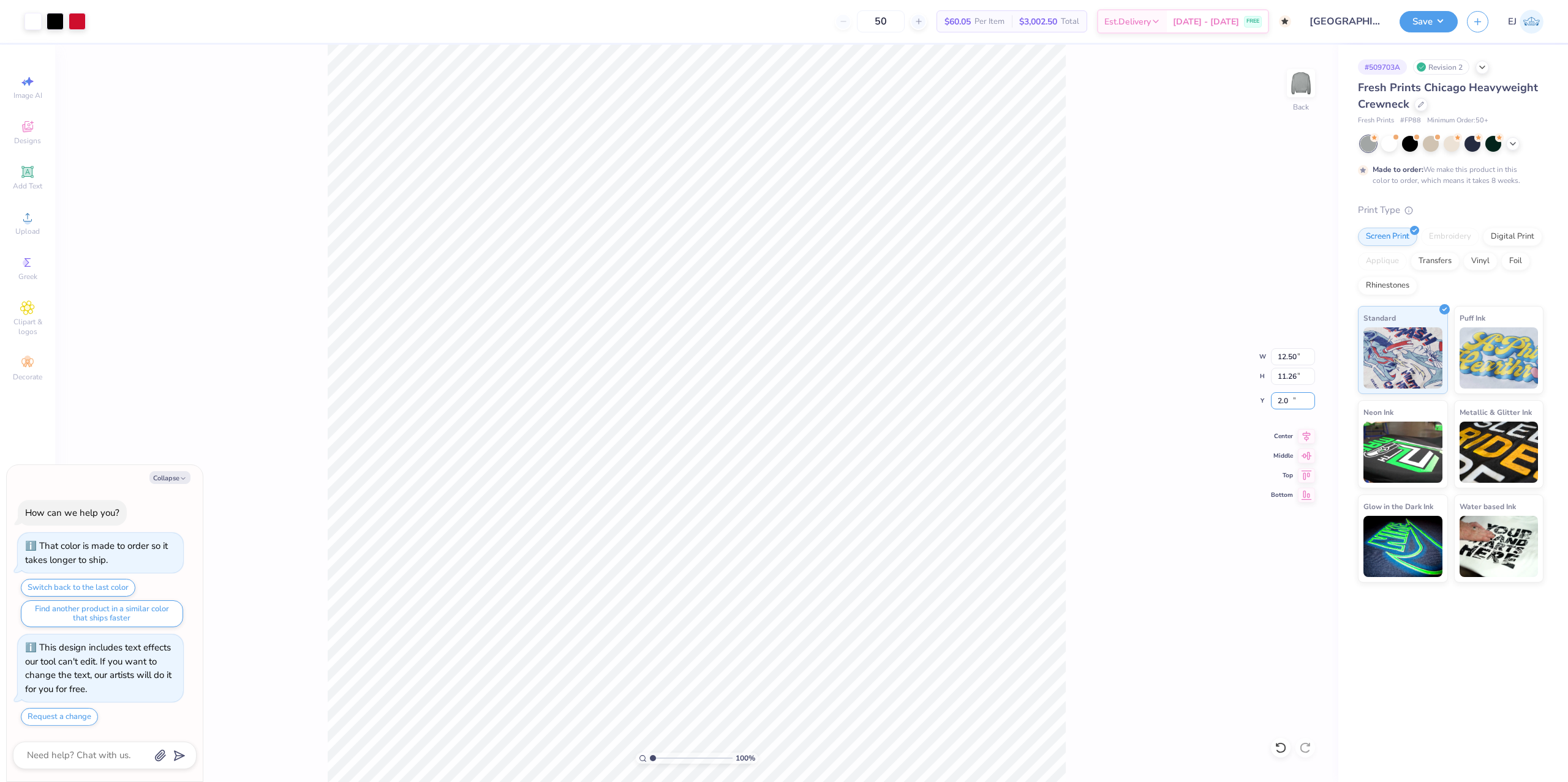
type input "2.00"
click at [1156, 415] on div "100 % Back W 12.50 12.50 " H 11.26 11.26 " Y 2.00 2.00 " Center Middle Top Bott…" at bounding box center [696, 413] width 1283 height 738
click at [1418, 23] on button "Save" at bounding box center [1428, 20] width 58 height 22
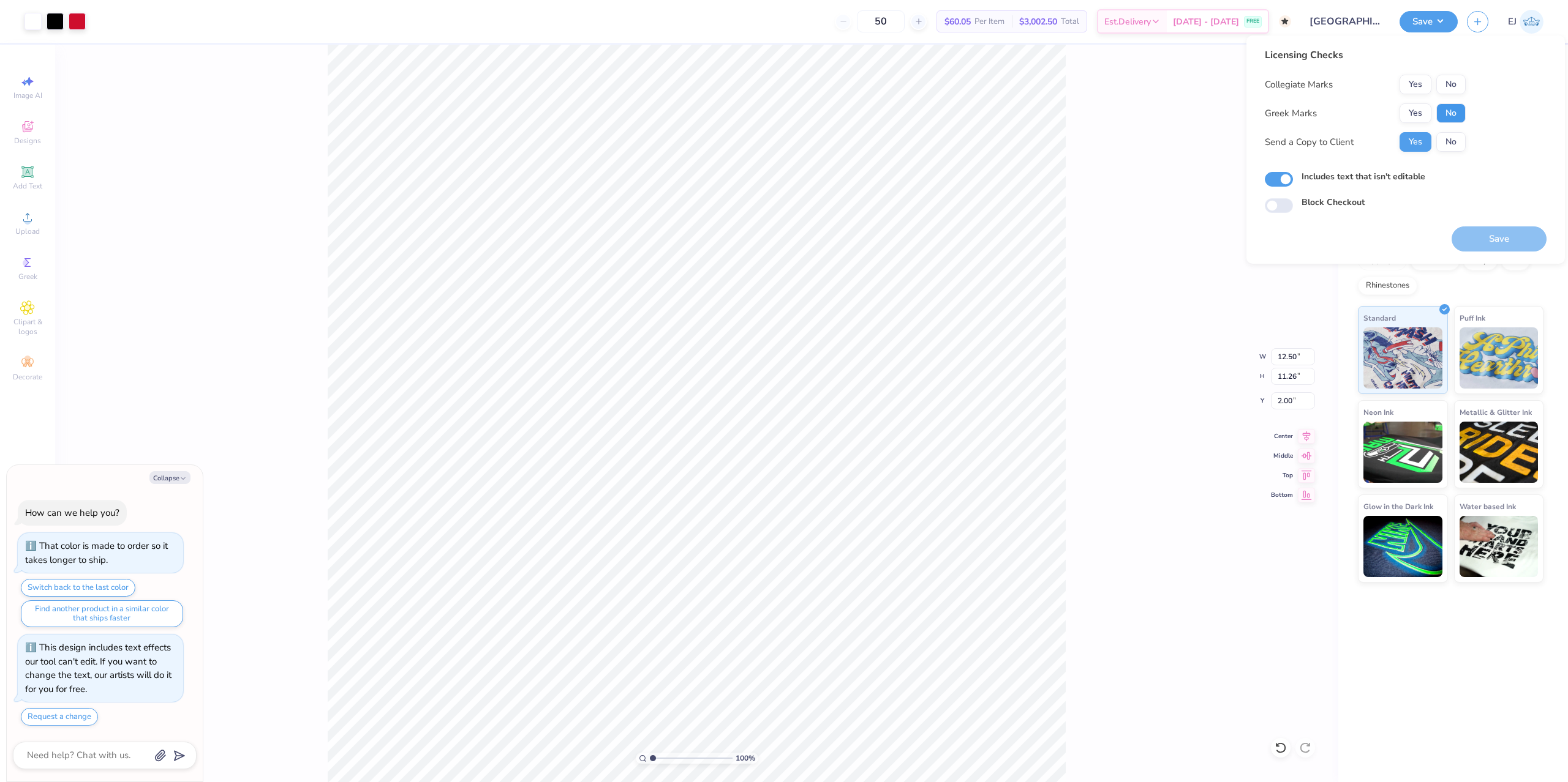
click at [1456, 109] on button "No" at bounding box center [1451, 113] width 30 height 19
click at [1453, 85] on button "No" at bounding box center [1451, 85] width 30 height 19
click at [1482, 221] on div "Save" at bounding box center [1498, 232] width 95 height 38
click at [1492, 242] on button "Save" at bounding box center [1498, 239] width 95 height 25
type textarea "x"
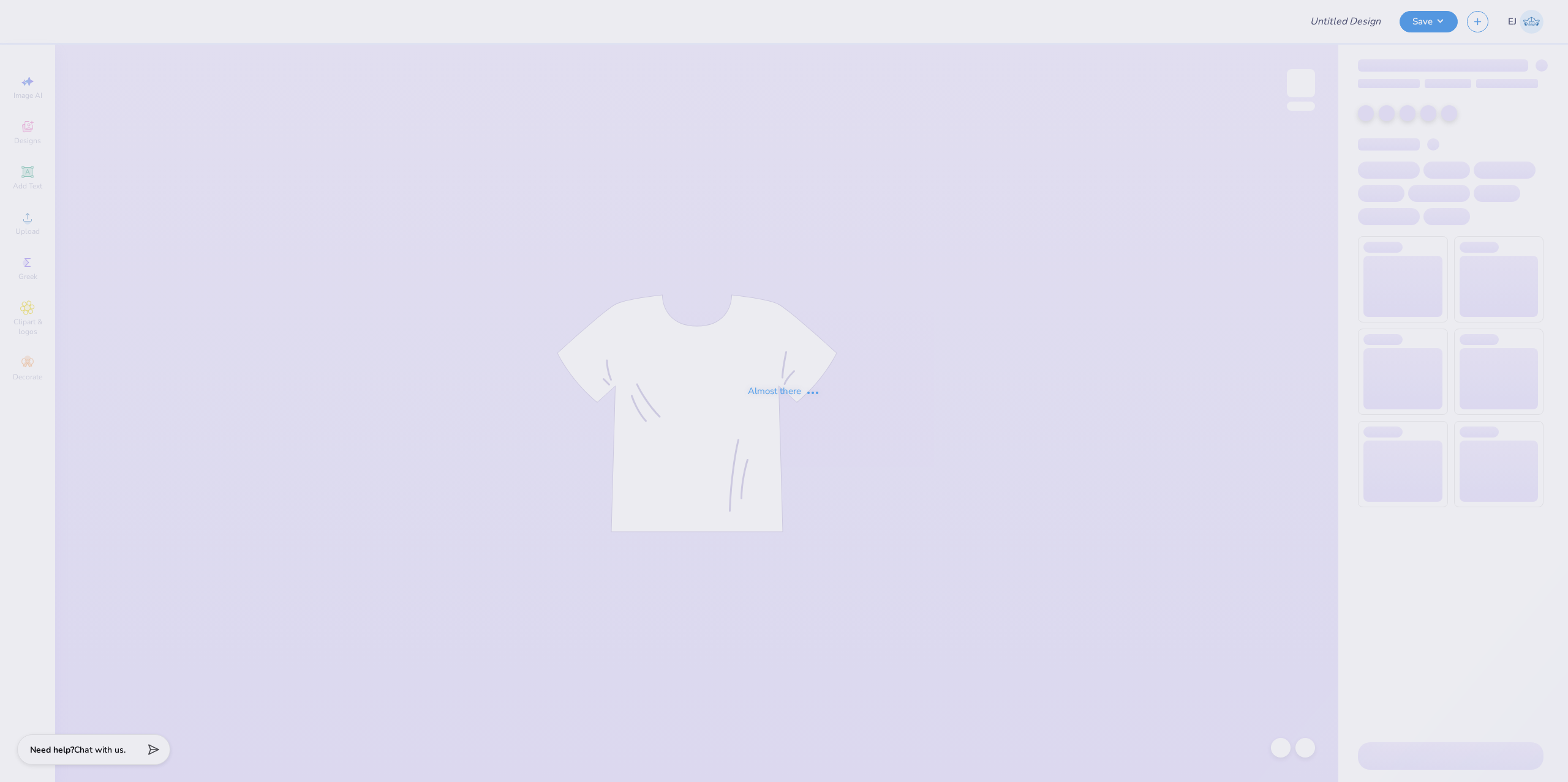
type input "[GEOGRAPHIC_DATA][US_STATE] : [PERSON_NAME]"
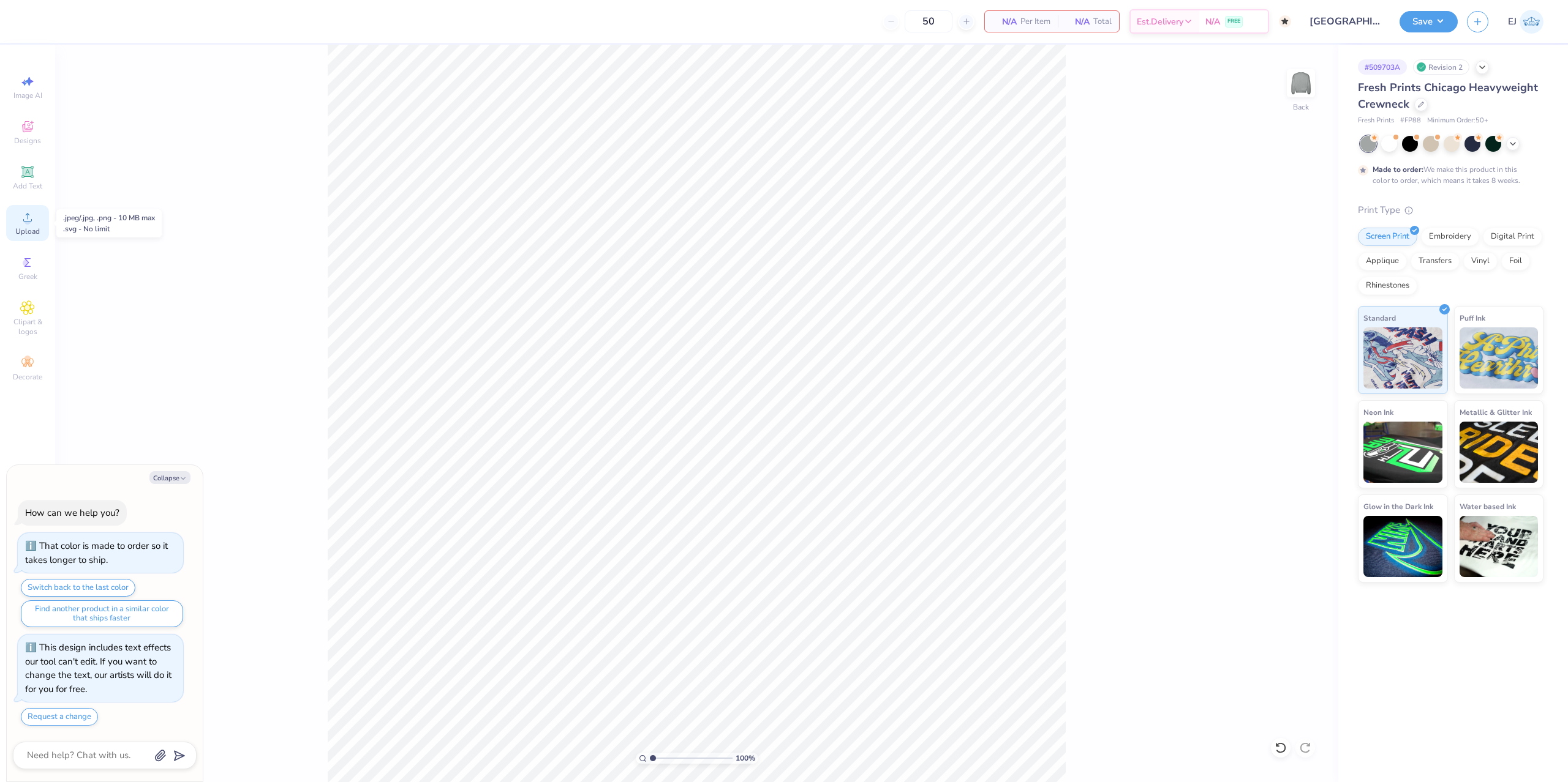
click at [32, 219] on icon at bounding box center [27, 217] width 15 height 15
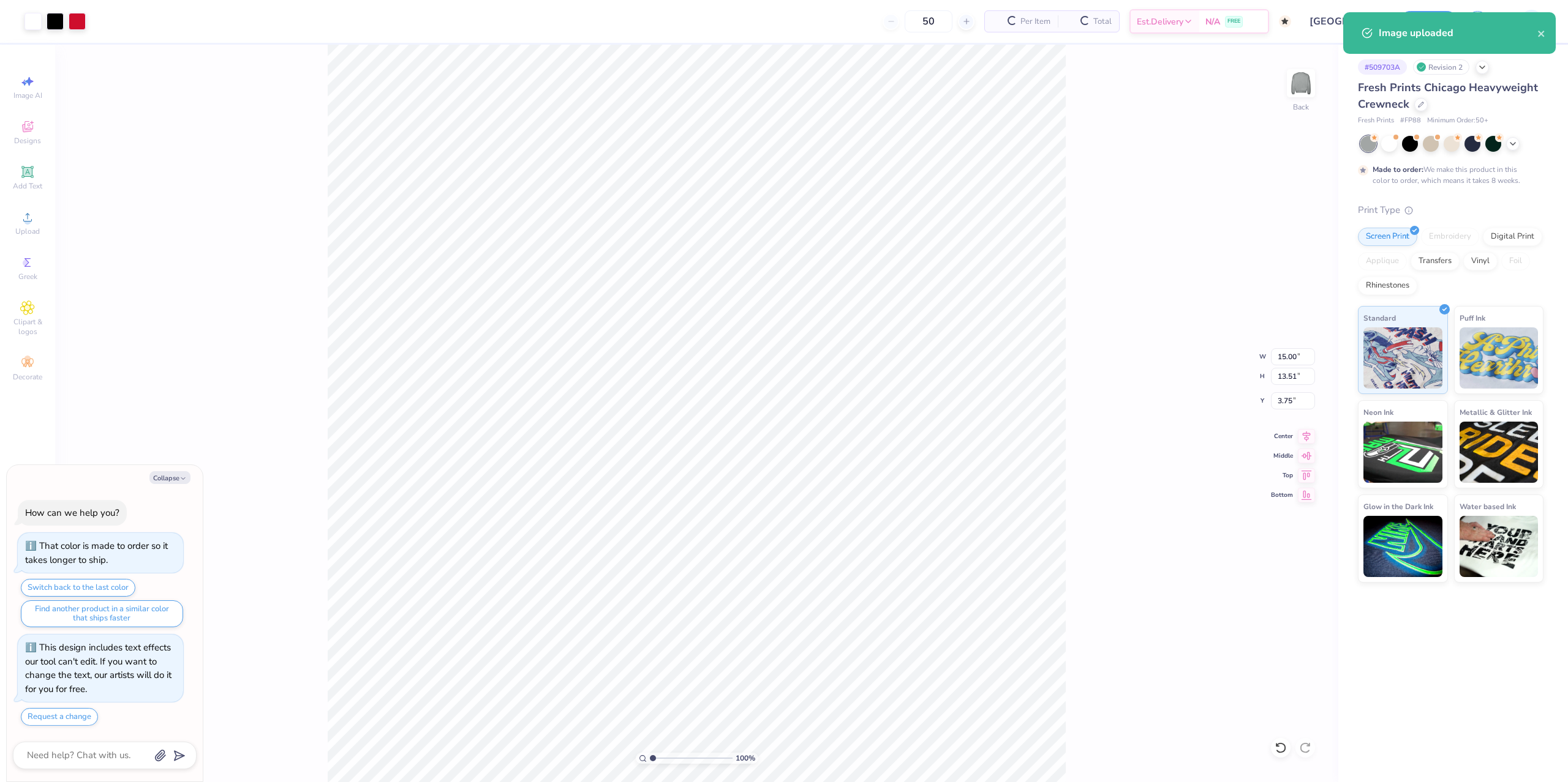
type textarea "x"
click at [1291, 355] on input "15.00" at bounding box center [1292, 357] width 44 height 17
type input "12.5"
type textarea "x"
type input "12.50"
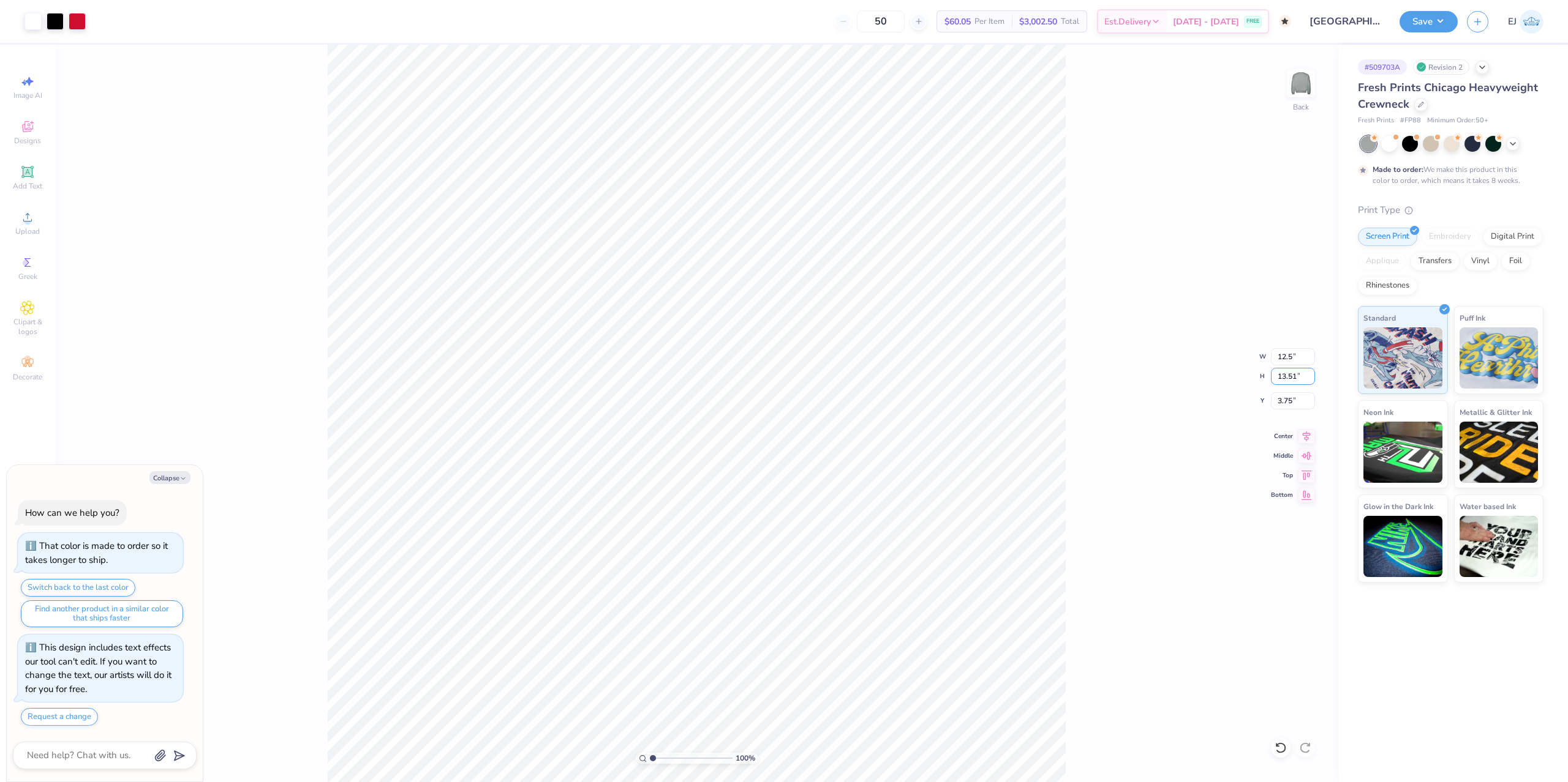
type input "11.26"
type input "4.87"
click at [1268, 402] on div "100 % Back W 12.50 12.50 " H 11.26 11.26 " Y 4.87 4.87 " Center Middle Top Bott…" at bounding box center [696, 413] width 1283 height 738
type textarea "x"
click at [1289, 402] on input "4.87" at bounding box center [1292, 401] width 44 height 17
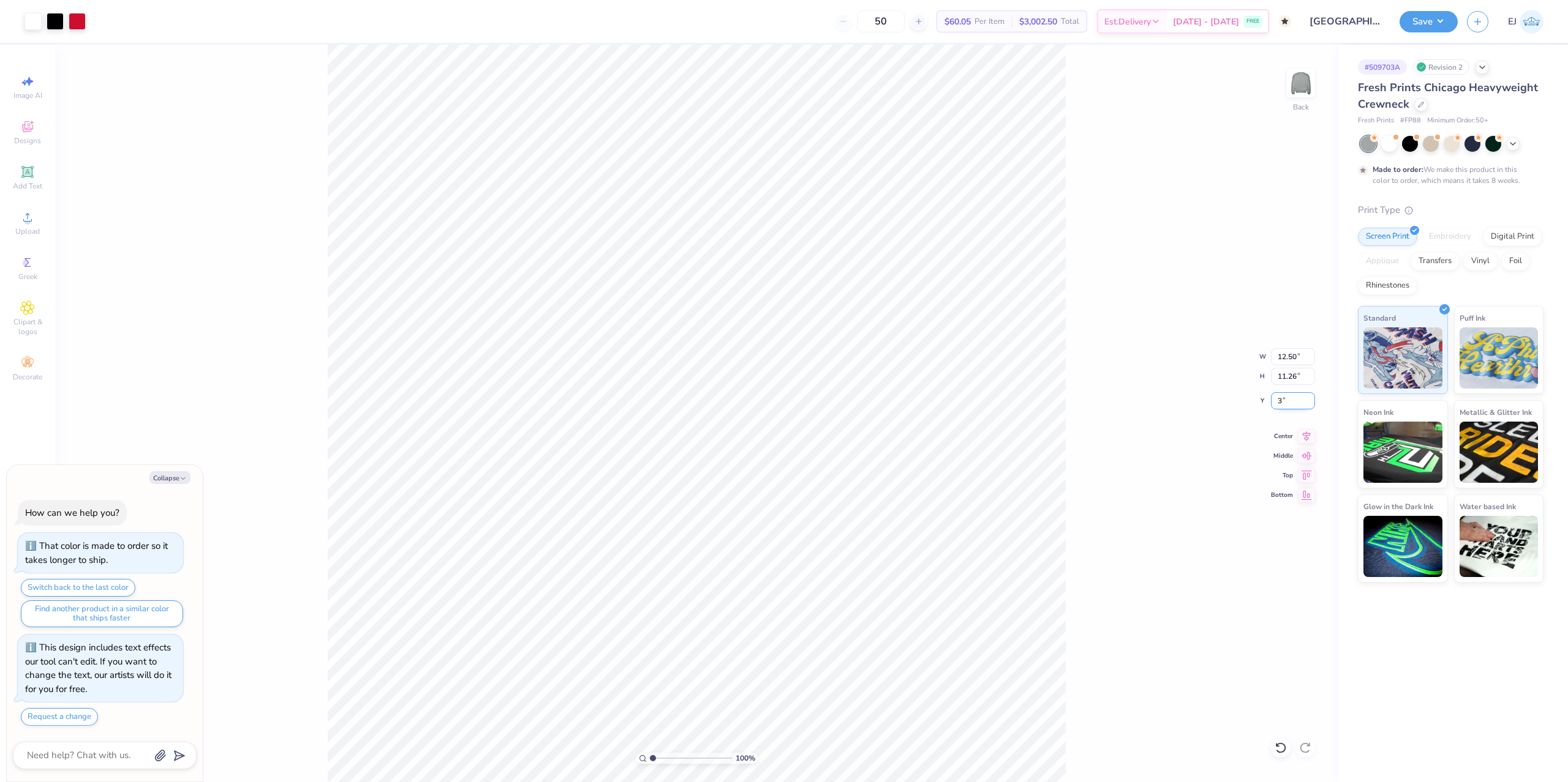
type input "3"
type textarea "x"
type input "3.00"
click at [1421, 25] on button "Save" at bounding box center [1428, 20] width 58 height 22
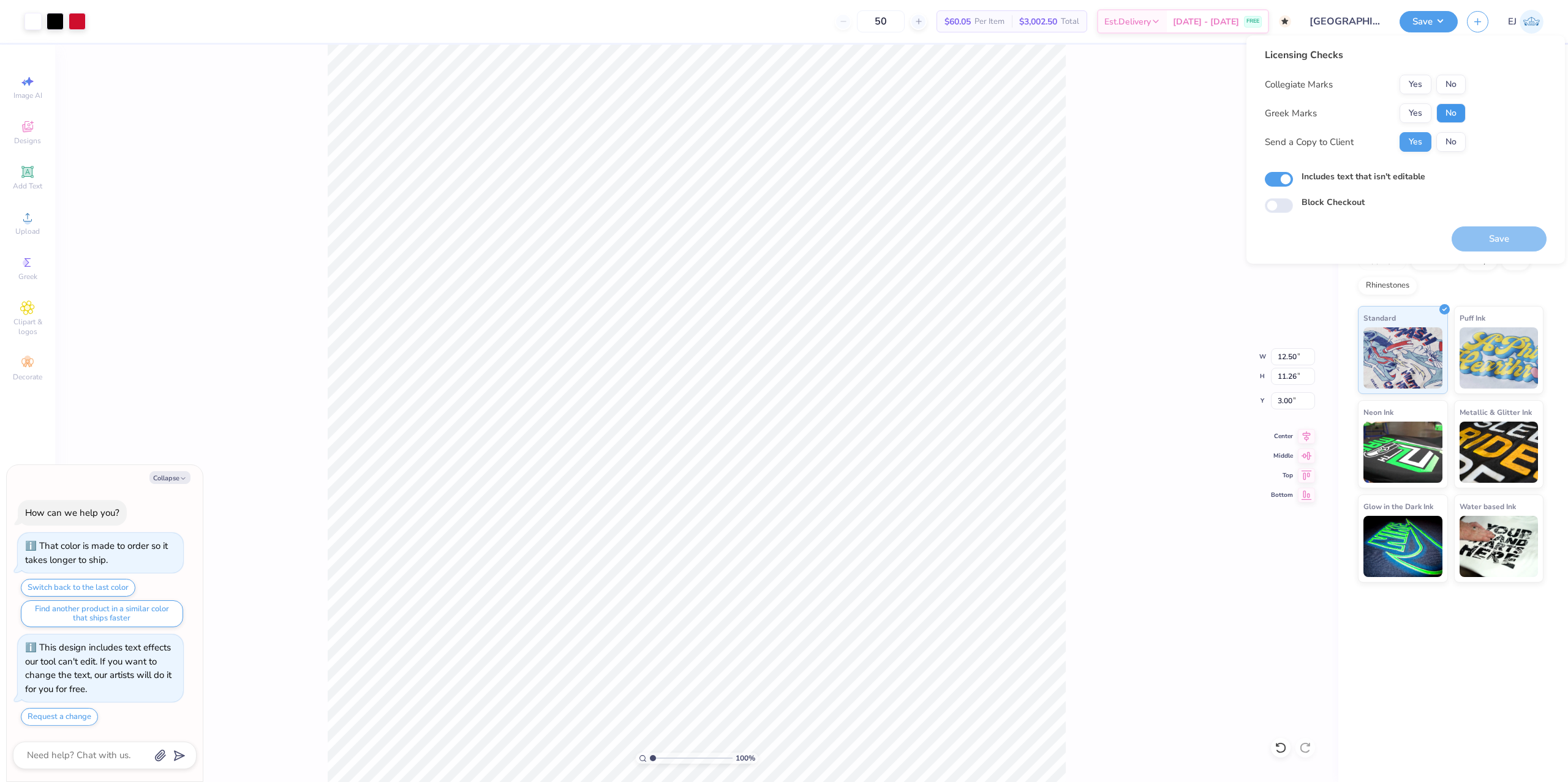
click at [1444, 106] on button "No" at bounding box center [1451, 113] width 30 height 19
click at [1445, 96] on div "Collegiate Marks Yes No Greek Marks Yes No Send a Copy to Client Yes No" at bounding box center [1365, 113] width 201 height 77
click at [1446, 88] on button "No" at bounding box center [1451, 85] width 30 height 19
click at [1476, 235] on button "Save" at bounding box center [1498, 239] width 95 height 25
type textarea "x"
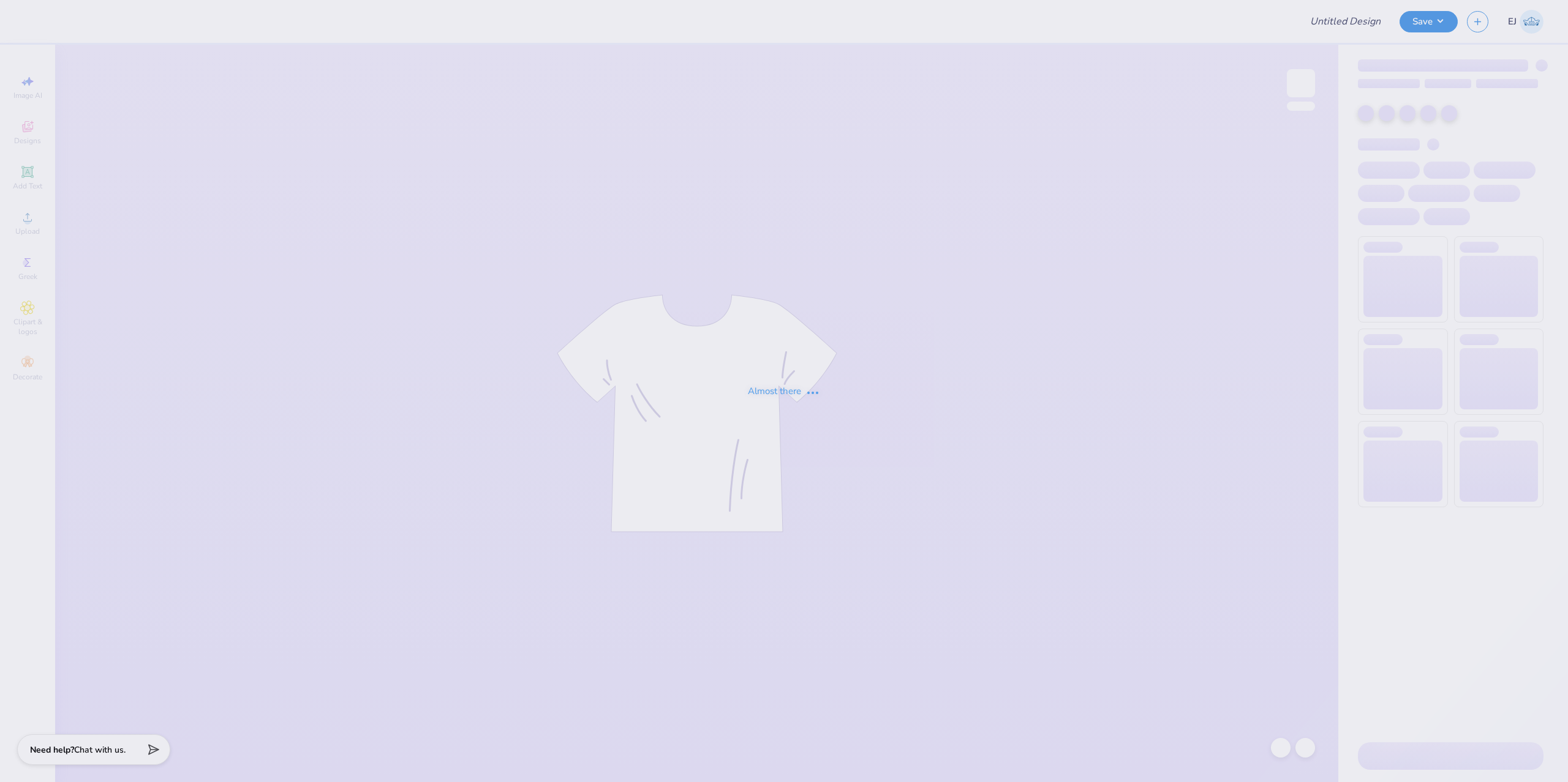
type input "Merch for National Black law Student Association"
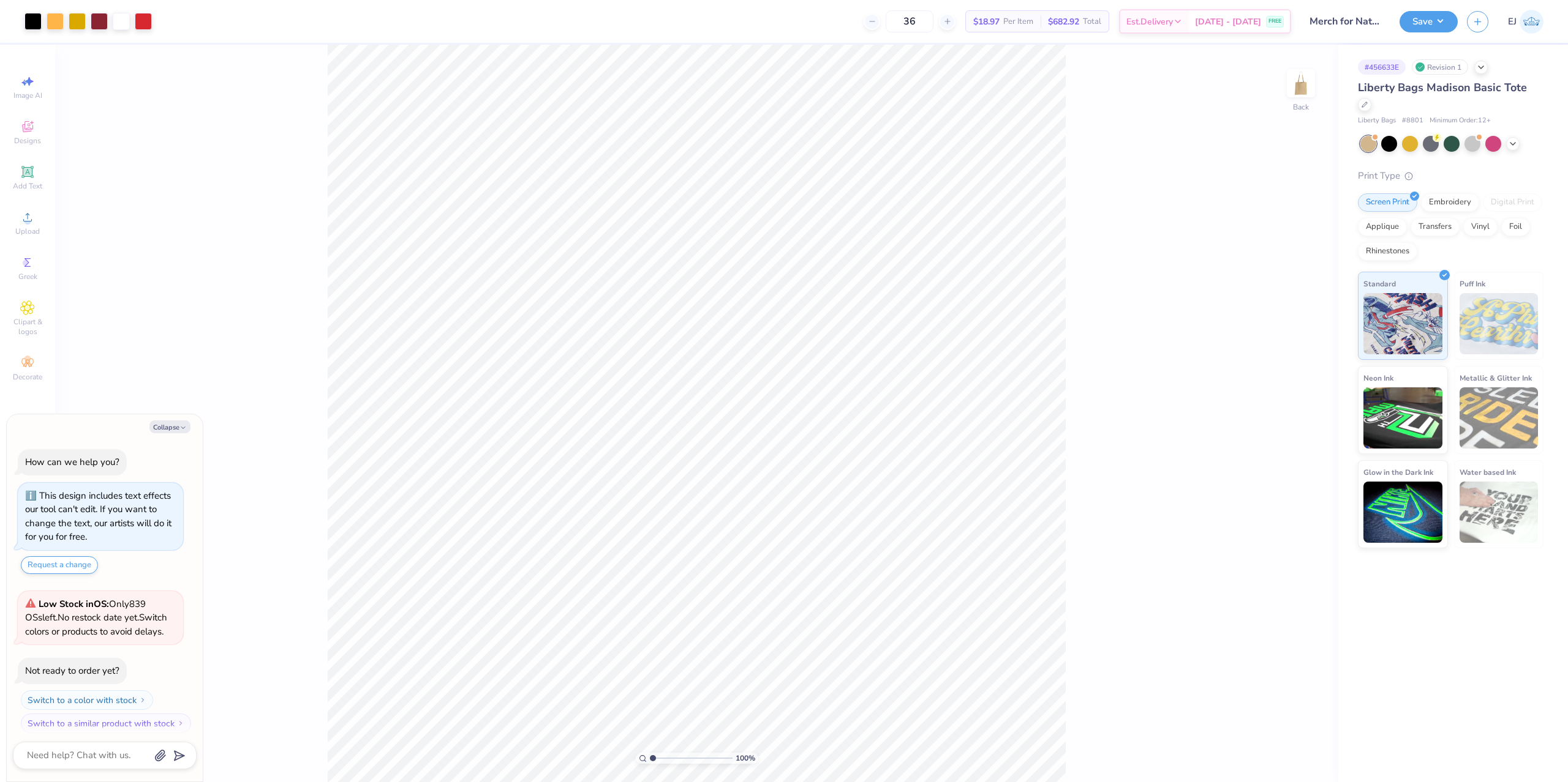
scroll to position [7, 0]
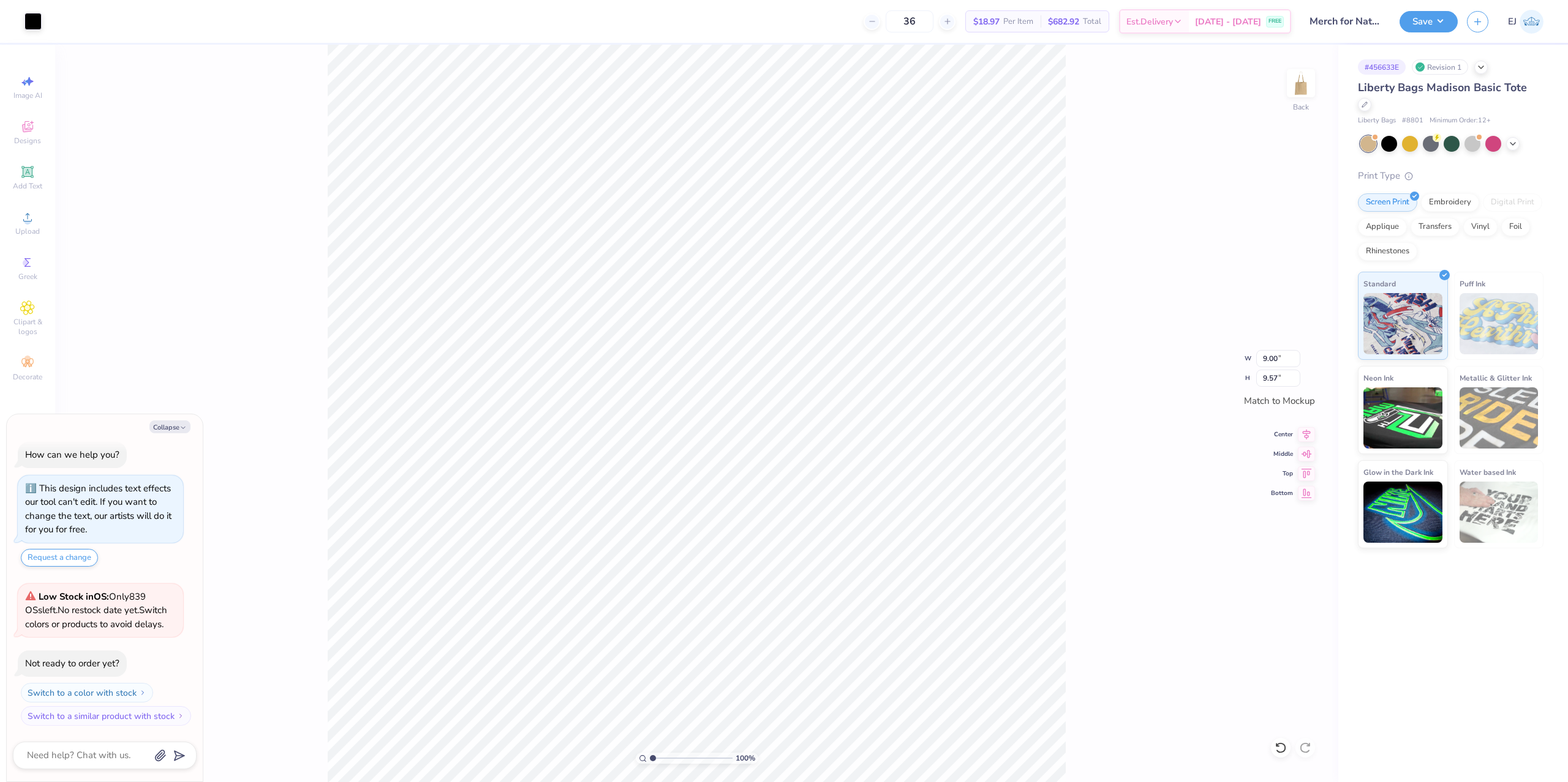
type textarea "x"
type input "2.31"
type input "3.26"
click at [665, 757] on input "range" at bounding box center [691, 758] width 83 height 11
click at [658, 760] on input "range" at bounding box center [691, 758] width 83 height 11
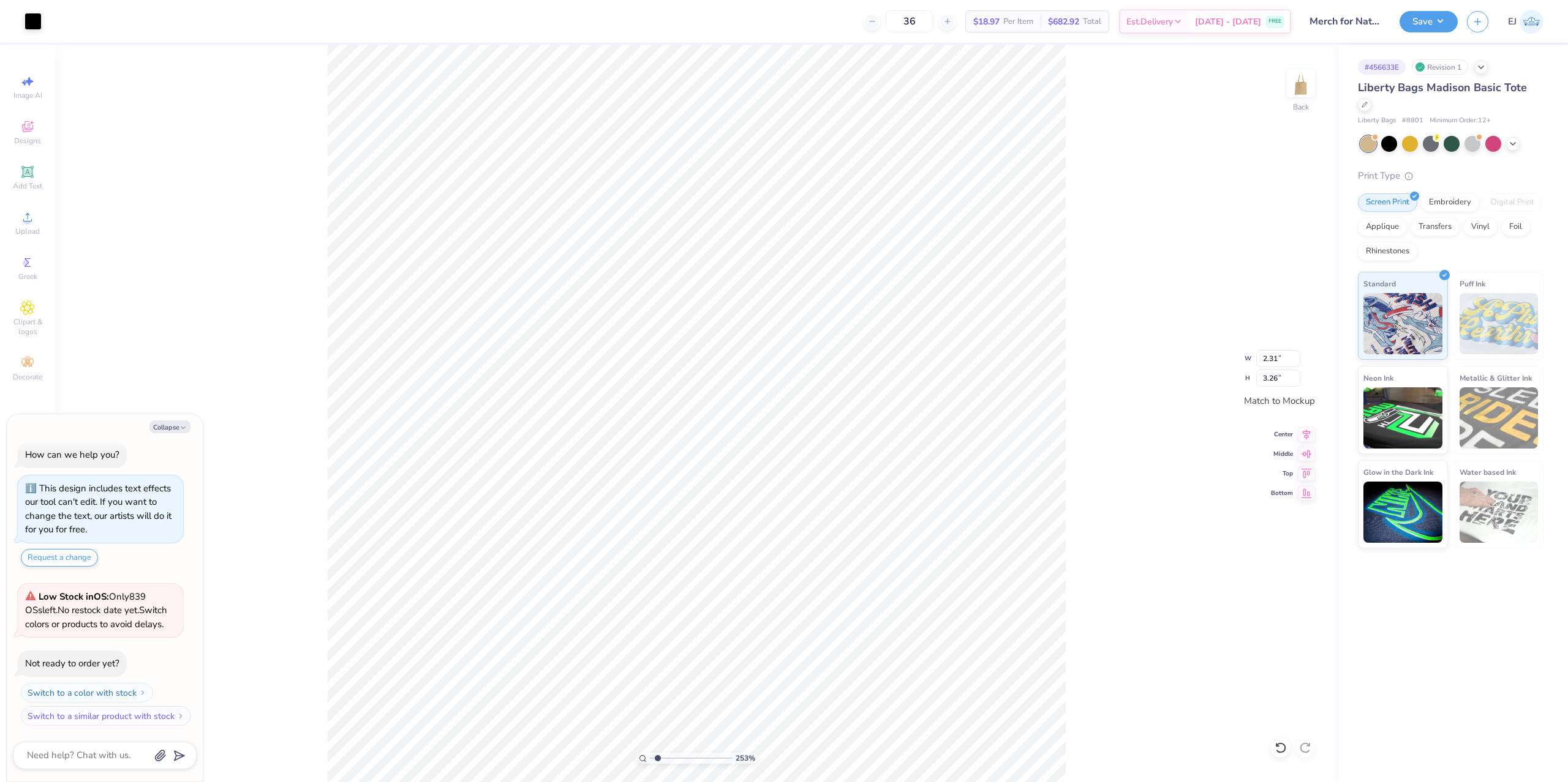
click at [658, 758] on input "range" at bounding box center [691, 758] width 83 height 11
type input "1.63"
click at [17, 234] on span "Upload" at bounding box center [28, 231] width 24 height 10
click at [39, 230] on span "Upload" at bounding box center [28, 231] width 24 height 10
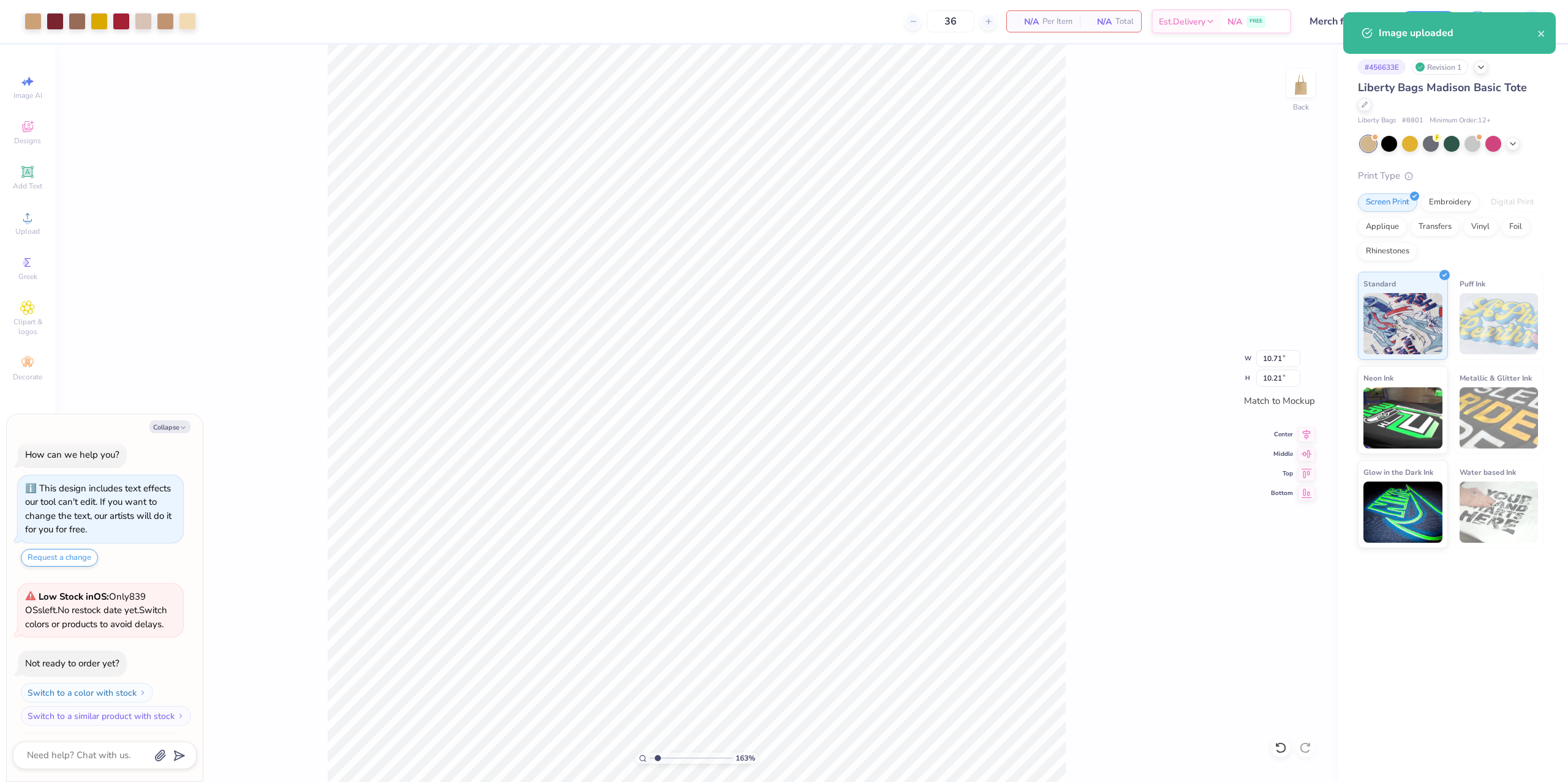
scroll to position [128, 0]
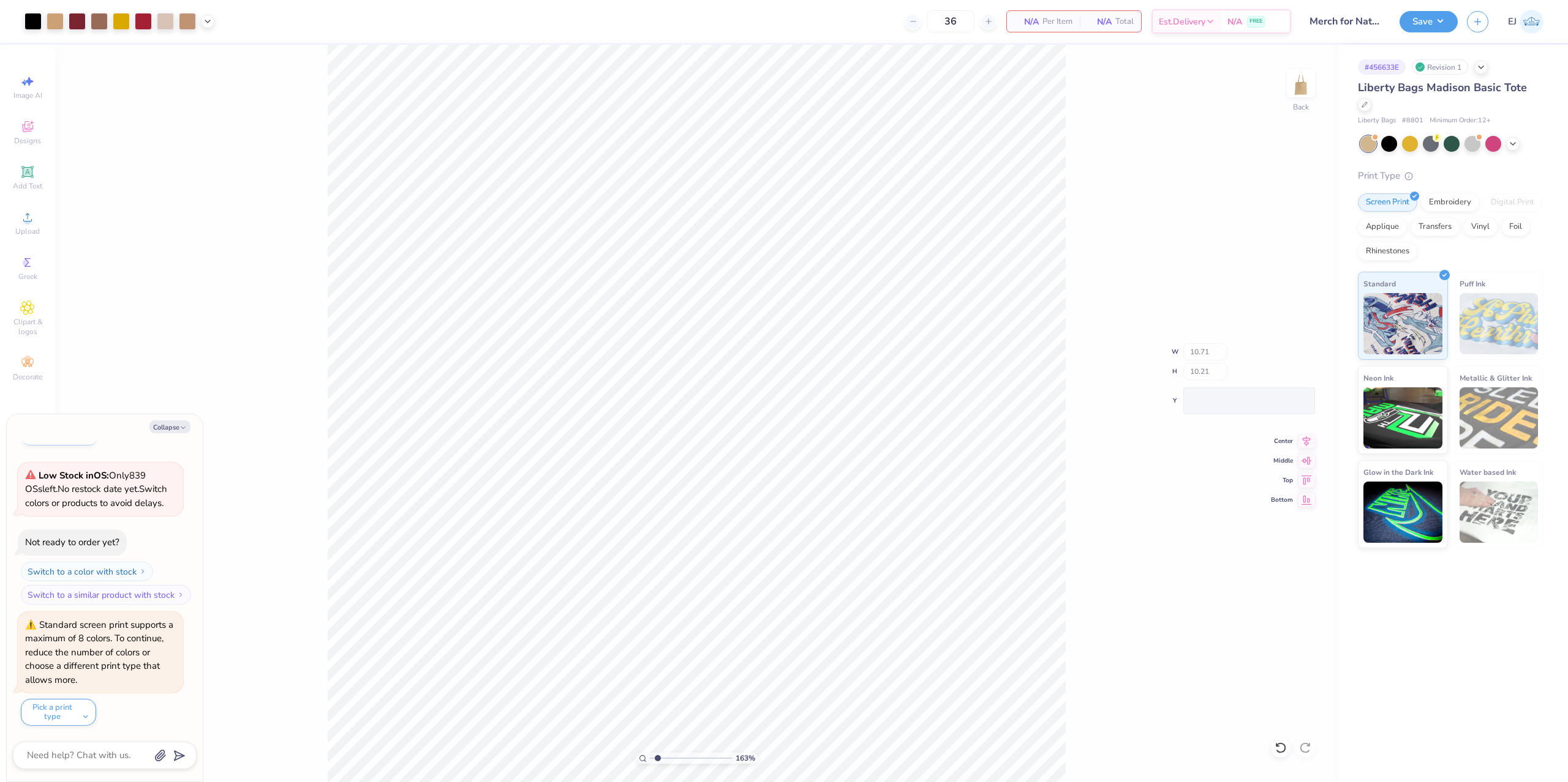
type textarea "x"
type input "8.75"
type input "8.33"
click at [150, 22] on div at bounding box center [143, 20] width 17 height 17
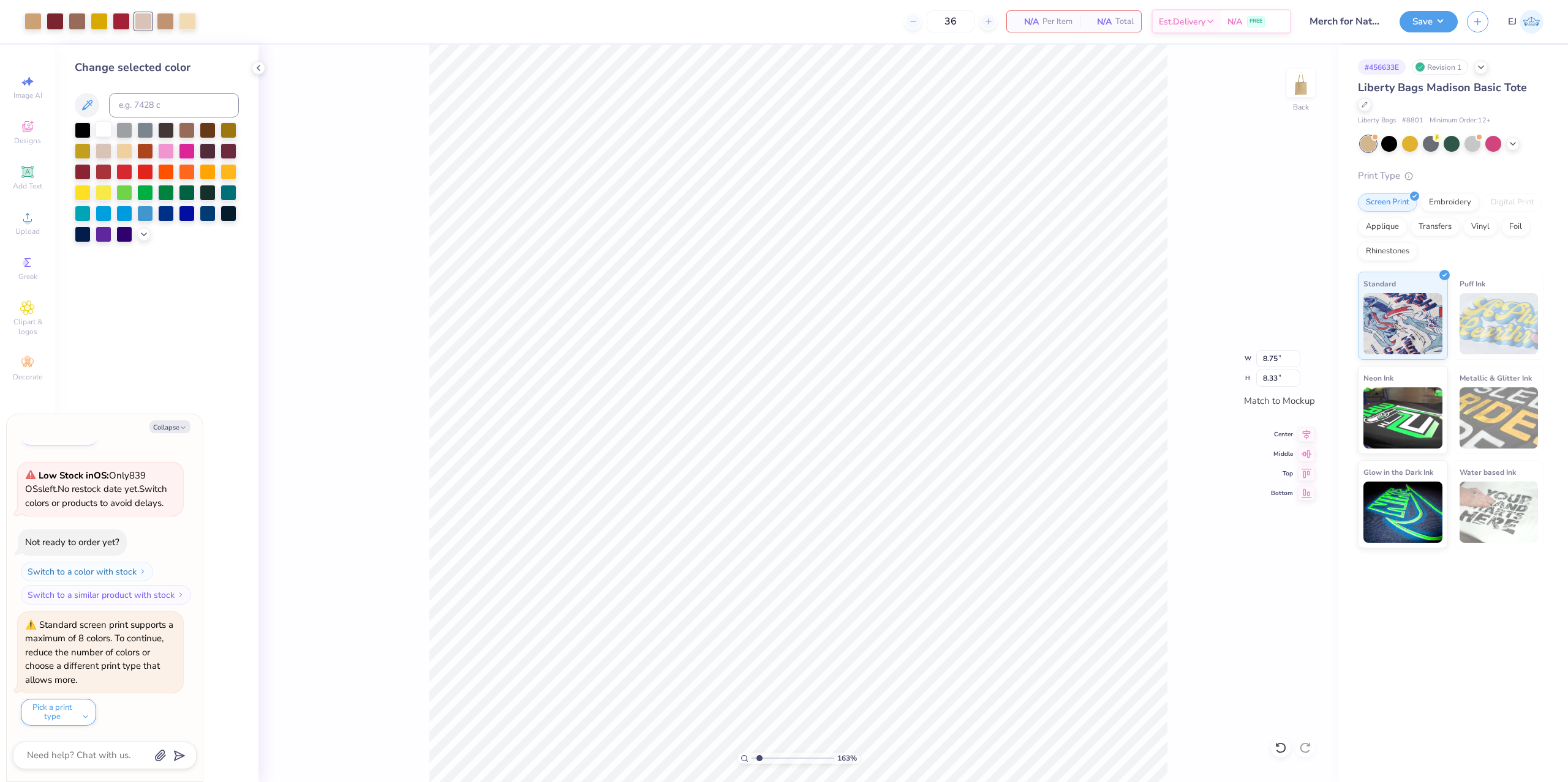
click at [106, 133] on div at bounding box center [104, 129] width 16 height 16
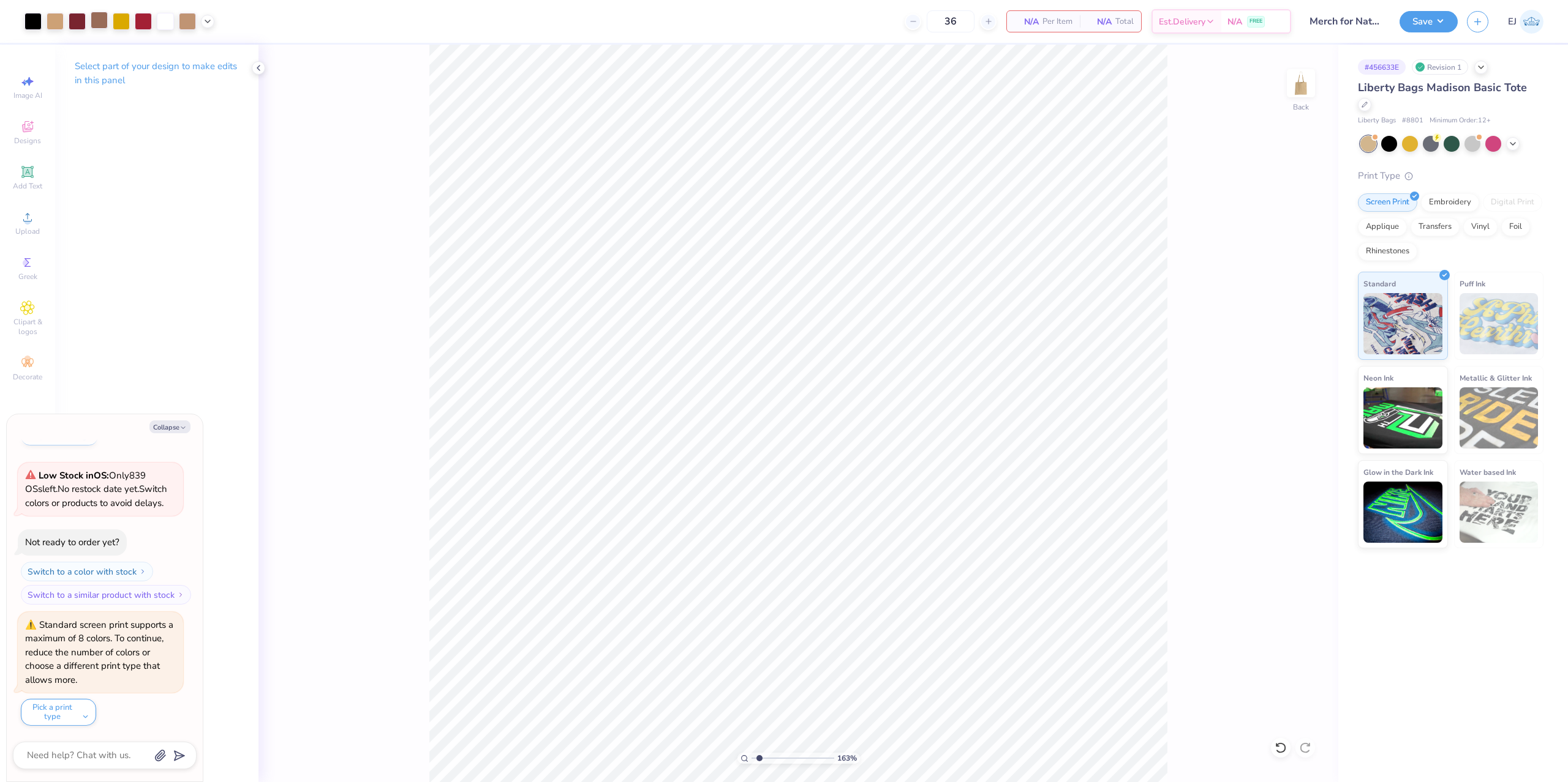
click at [99, 22] on div at bounding box center [99, 20] width 17 height 17
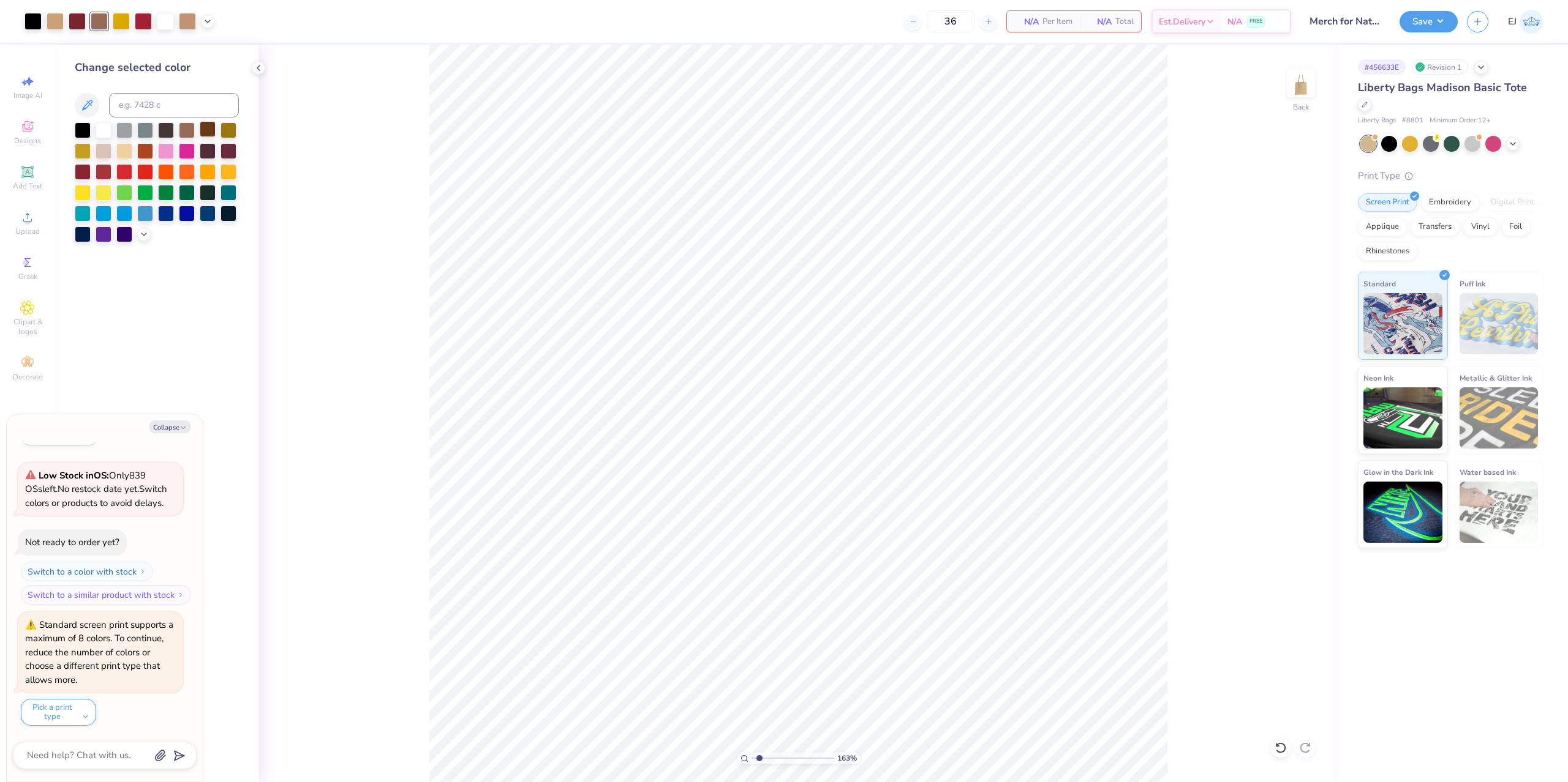
click at [209, 136] on div at bounding box center [208, 129] width 16 height 16
click at [191, 23] on div at bounding box center [187, 20] width 17 height 17
click at [125, 154] on div at bounding box center [124, 150] width 16 height 16
click at [1274, 749] on div at bounding box center [1280, 748] width 19 height 19
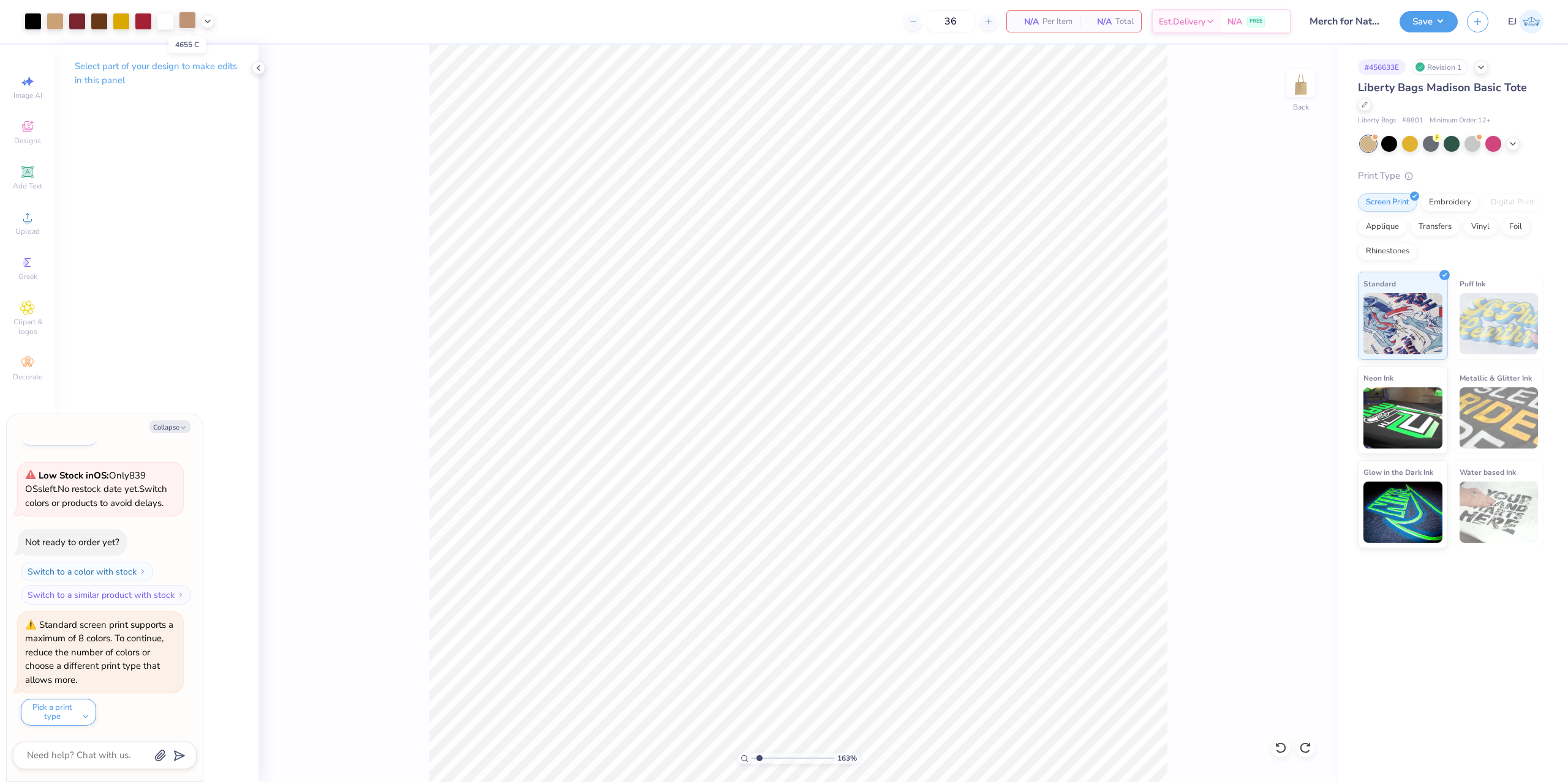
click at [190, 17] on div at bounding box center [187, 20] width 17 height 17
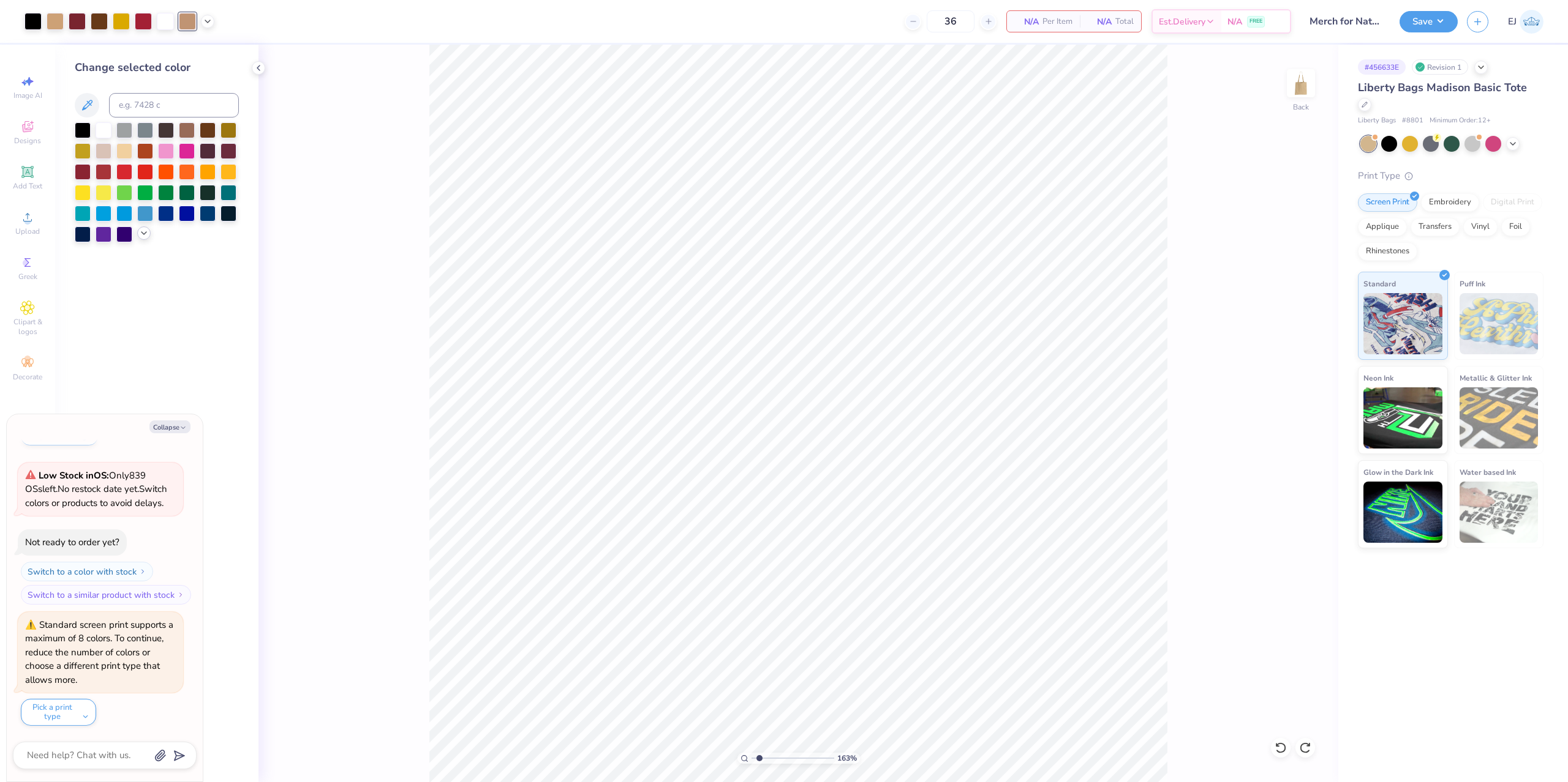
click at [142, 236] on icon at bounding box center [143, 233] width 10 height 10
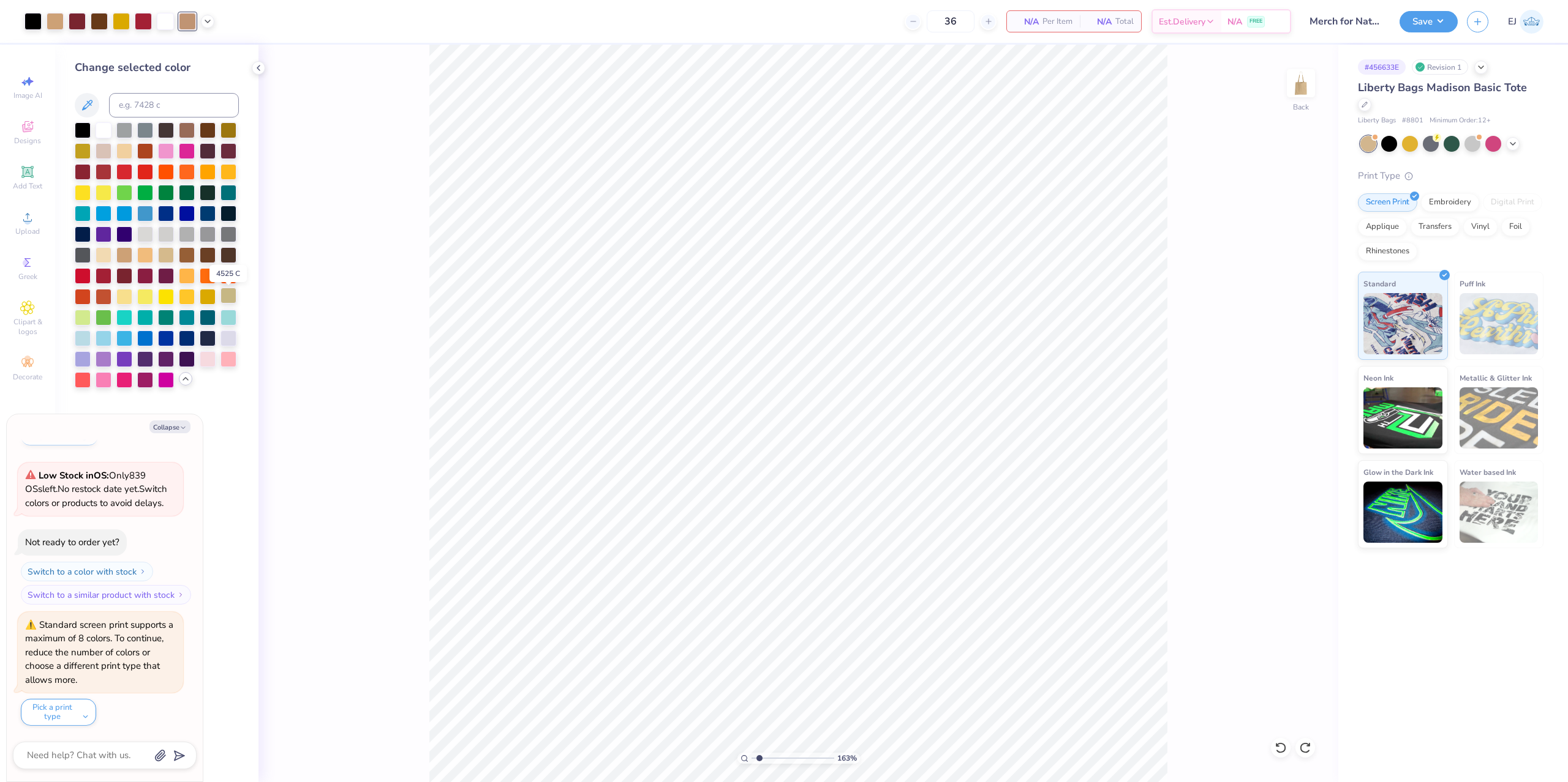
click at [231, 292] on div at bounding box center [228, 296] width 16 height 16
click at [187, 259] on div at bounding box center [187, 254] width 16 height 16
click at [207, 21] on polyline at bounding box center [208, 20] width 5 height 3
click at [207, 21] on icon at bounding box center [207, 20] width 10 height 10
click at [34, 17] on div at bounding box center [33, 20] width 17 height 17
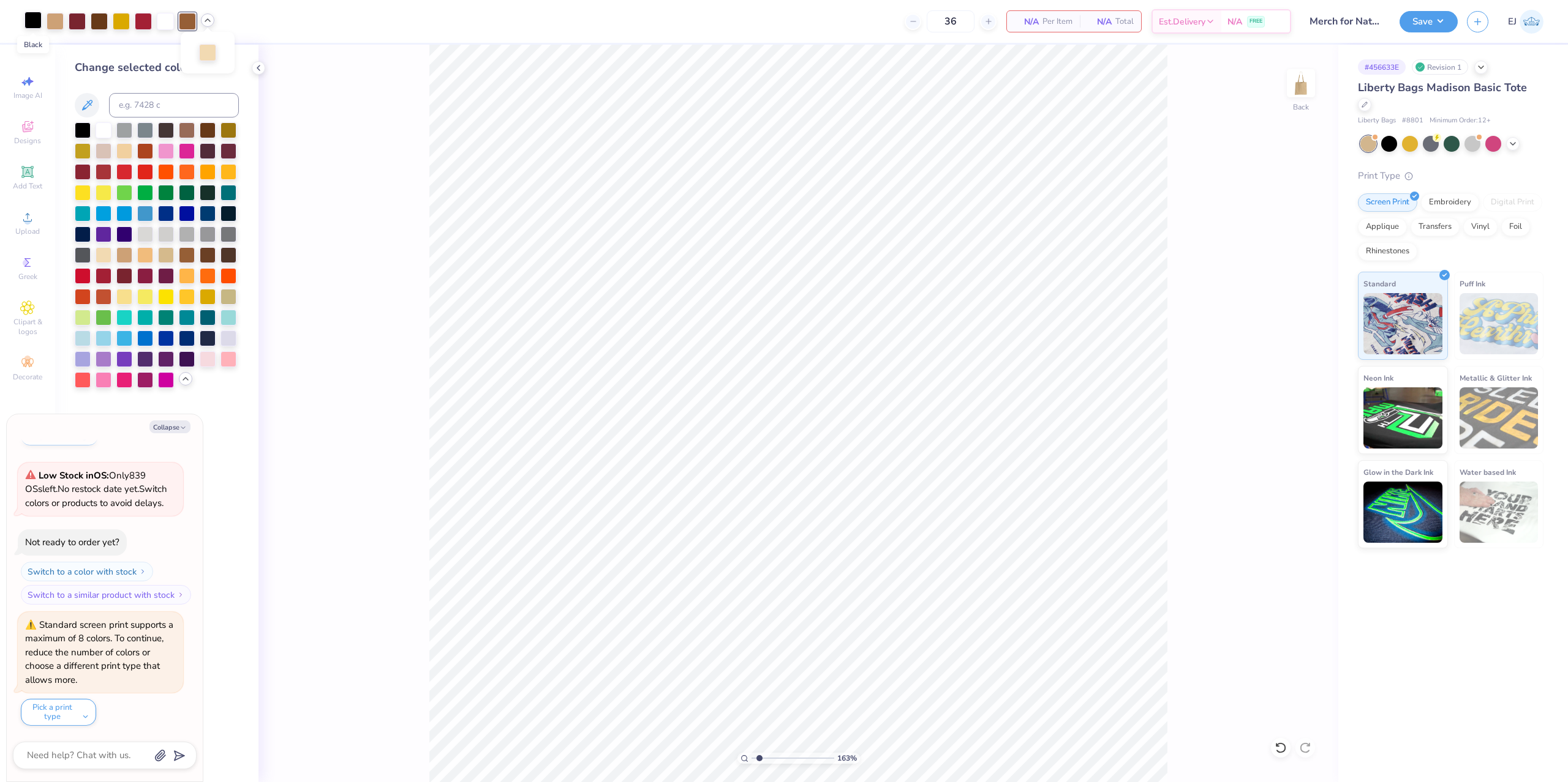
type textarea "x"
click at [151, 112] on input at bounding box center [174, 105] width 130 height 24
type input "1545"
click at [198, 18] on div "Art colors 36 $21.90 Per Item $788.40 Total Est. Delivery [DATE] - [DATE] FREE …" at bounding box center [784, 21] width 1568 height 43
click at [188, 20] on div at bounding box center [187, 20] width 17 height 17
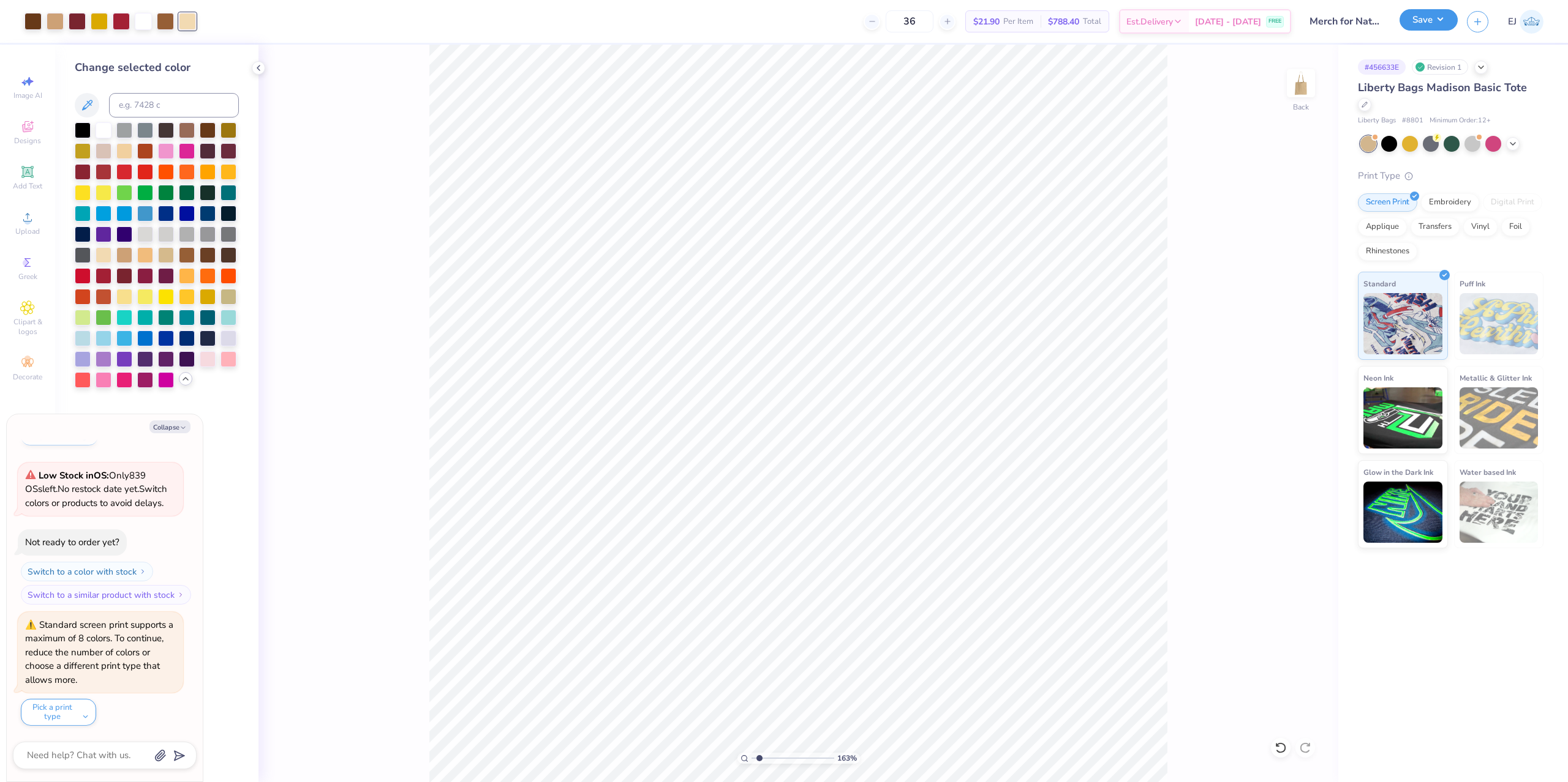
click at [1441, 28] on button "Save" at bounding box center [1428, 20] width 58 height 22
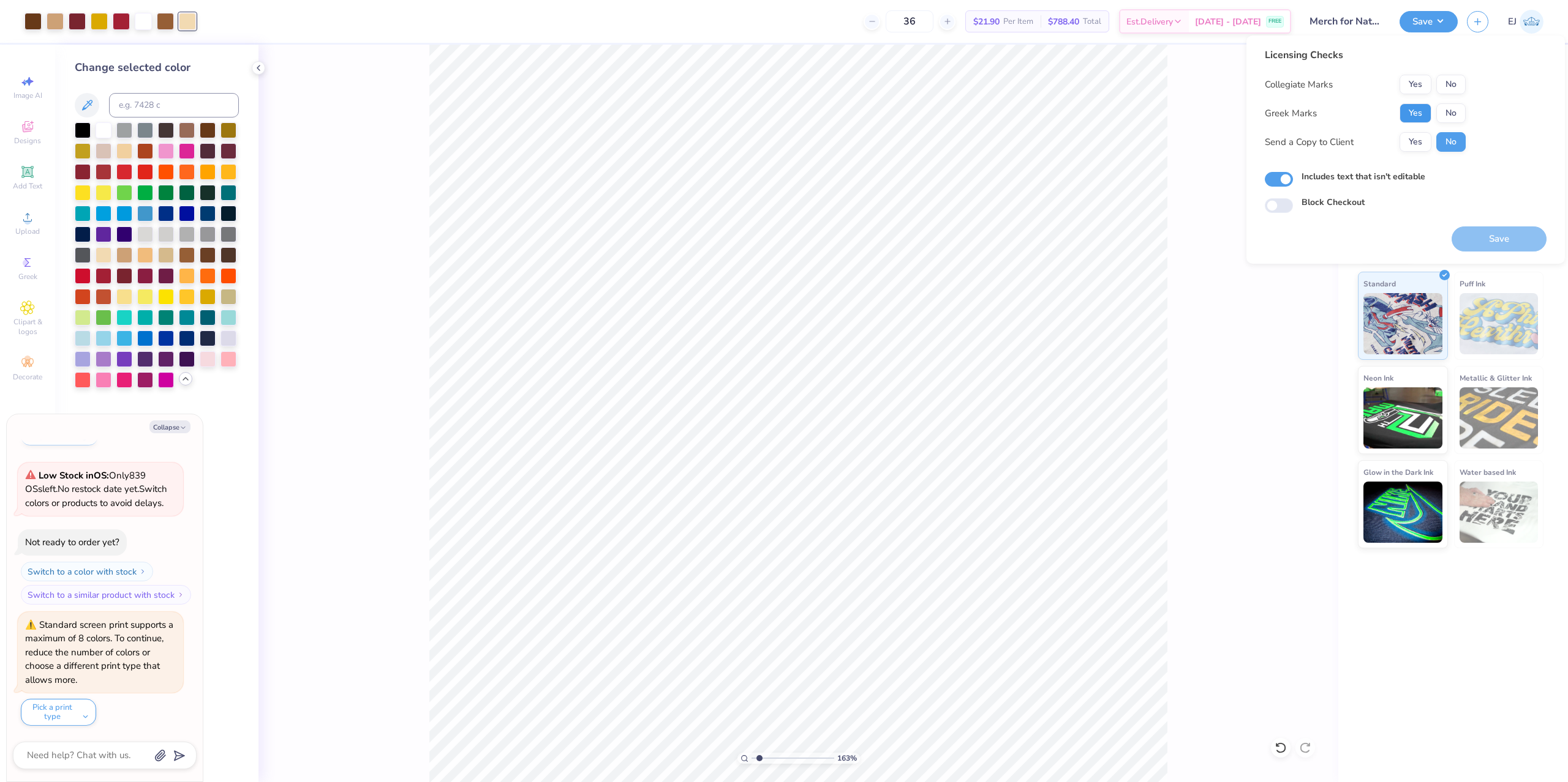
click at [1415, 119] on button "Yes" at bounding box center [1415, 113] width 32 height 19
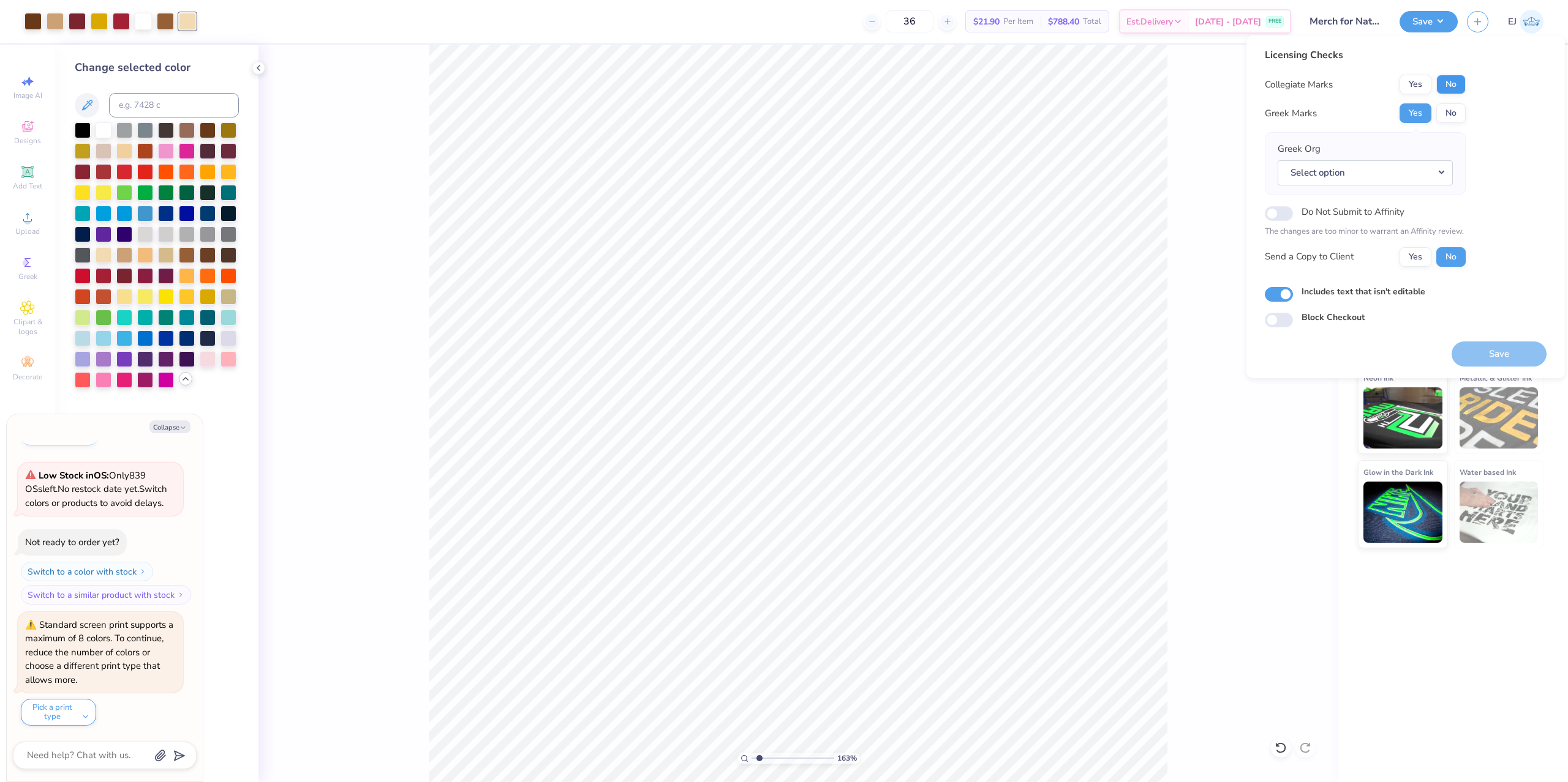
click at [1462, 76] on div "Licensing Checks Collegiate Marks Yes No Greek Marks Yes No Greek Org Select op…" at bounding box center [1365, 162] width 201 height 228
click at [1454, 111] on button "No" at bounding box center [1451, 113] width 30 height 19
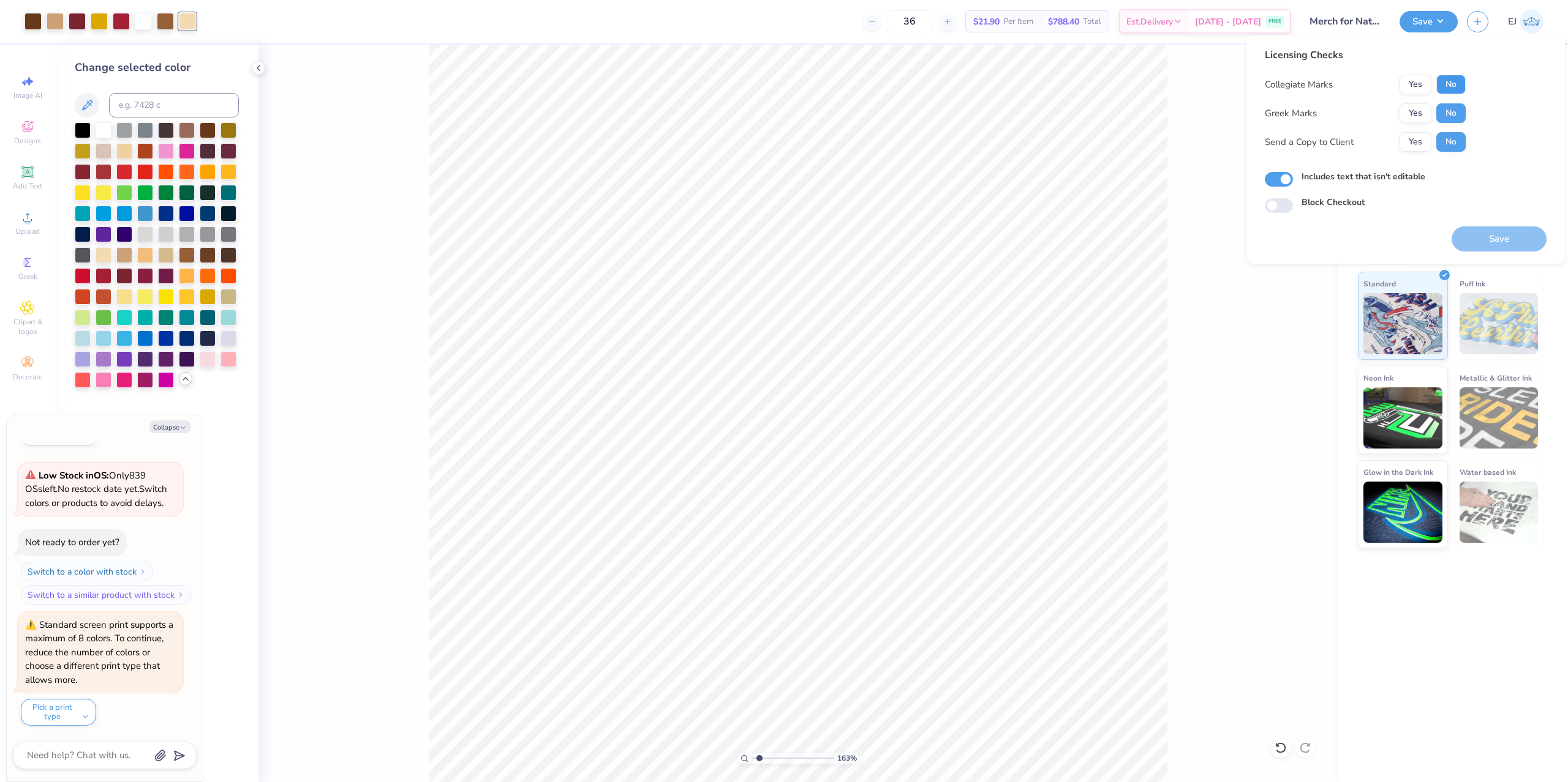
click at [1453, 79] on button "No" at bounding box center [1451, 85] width 30 height 19
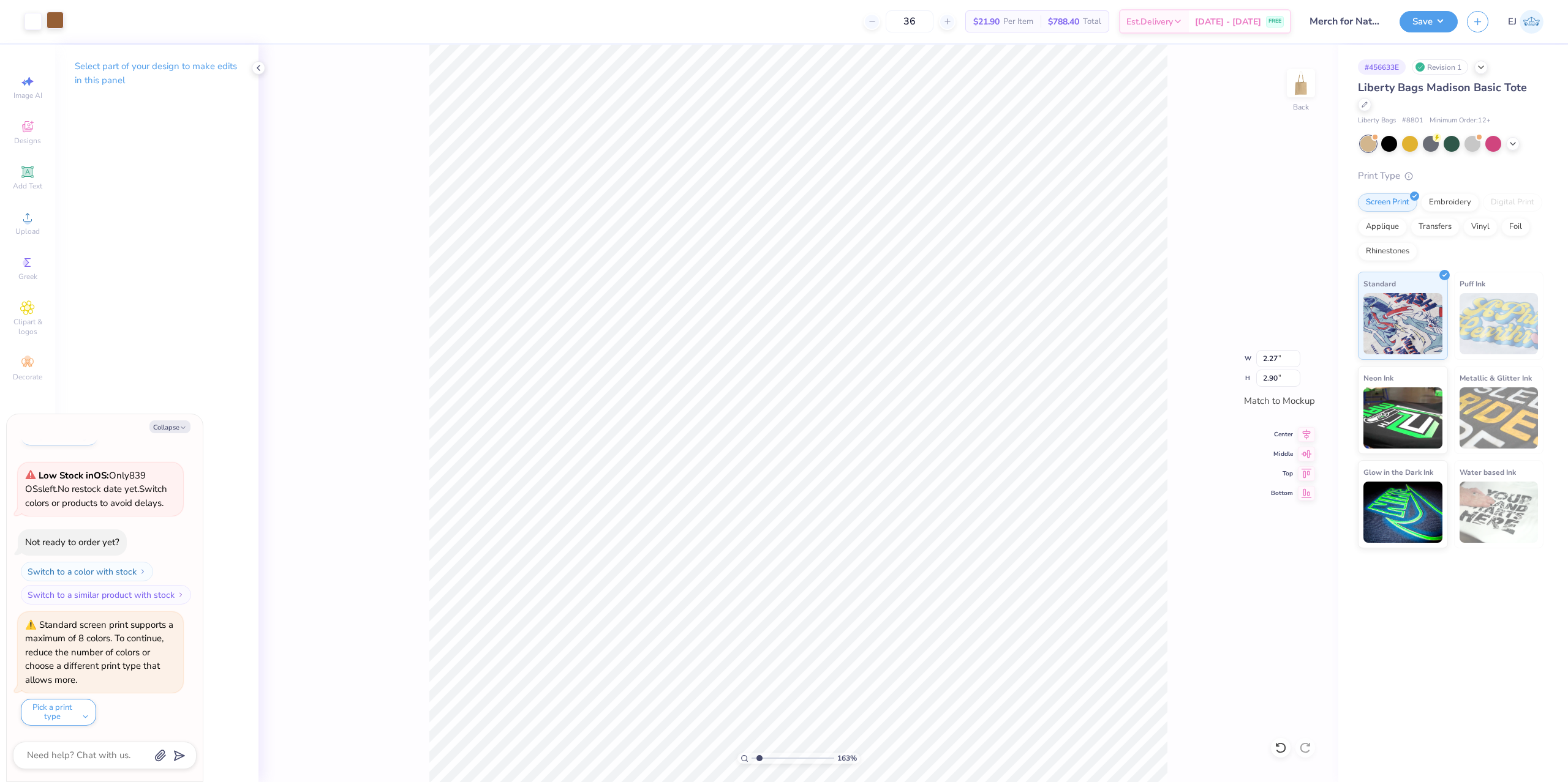
click at [54, 19] on div at bounding box center [55, 20] width 17 height 17
type textarea "x"
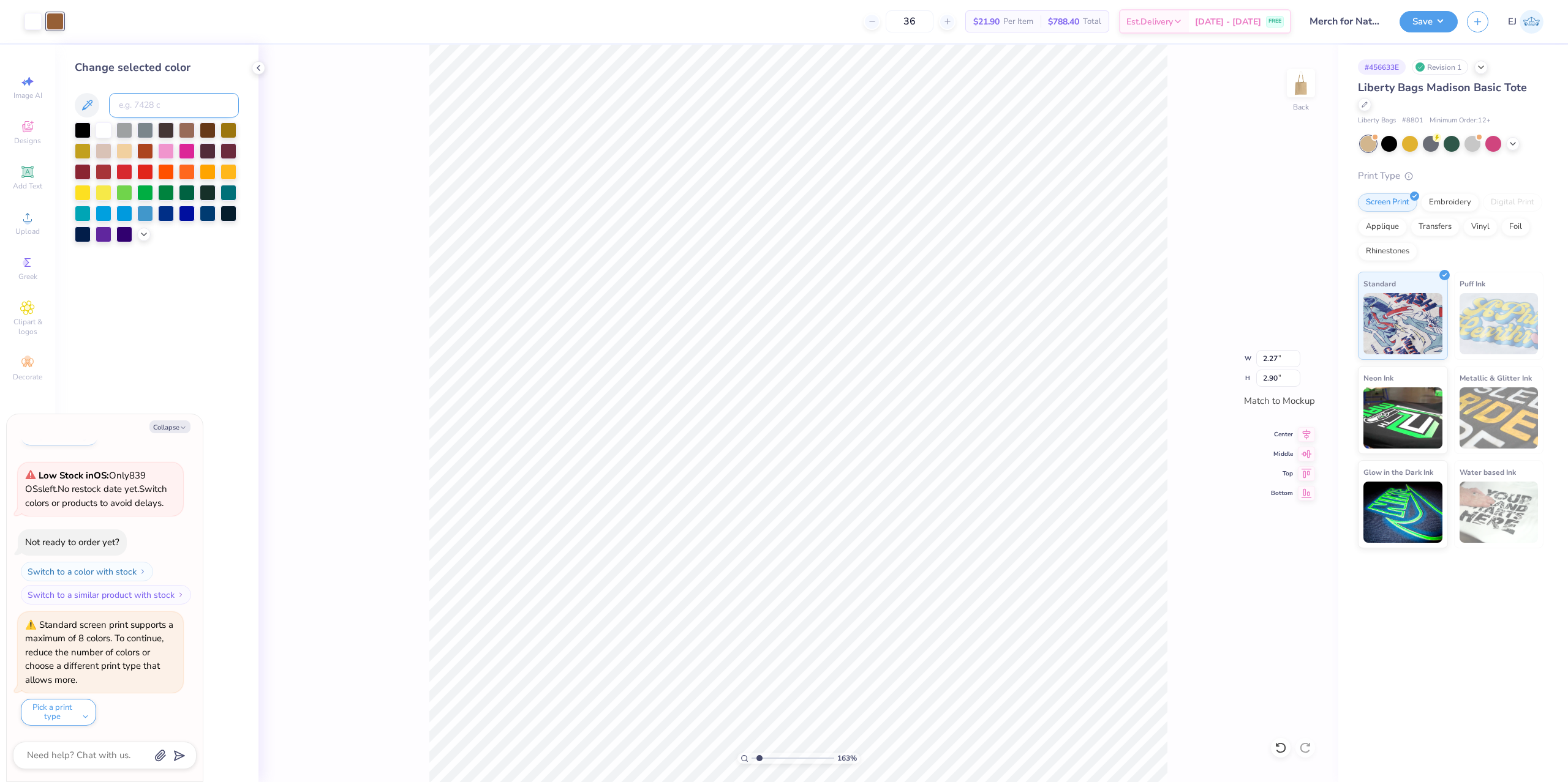
click at [153, 112] on input at bounding box center [174, 105] width 130 height 24
type input "7506"
click at [1278, 745] on icon at bounding box center [1280, 748] width 10 height 11
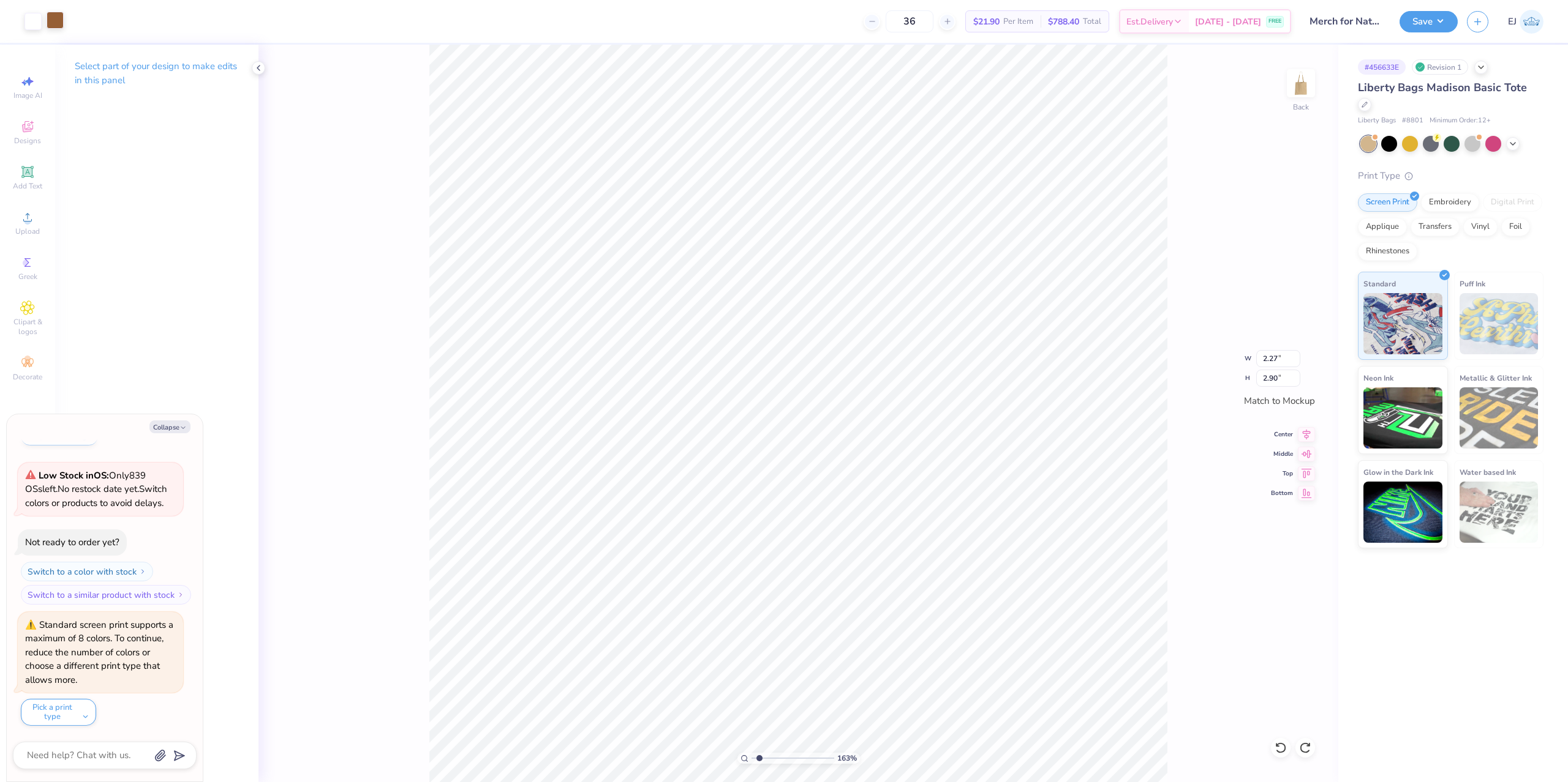
click at [51, 24] on div at bounding box center [55, 20] width 17 height 17
type textarea "x"
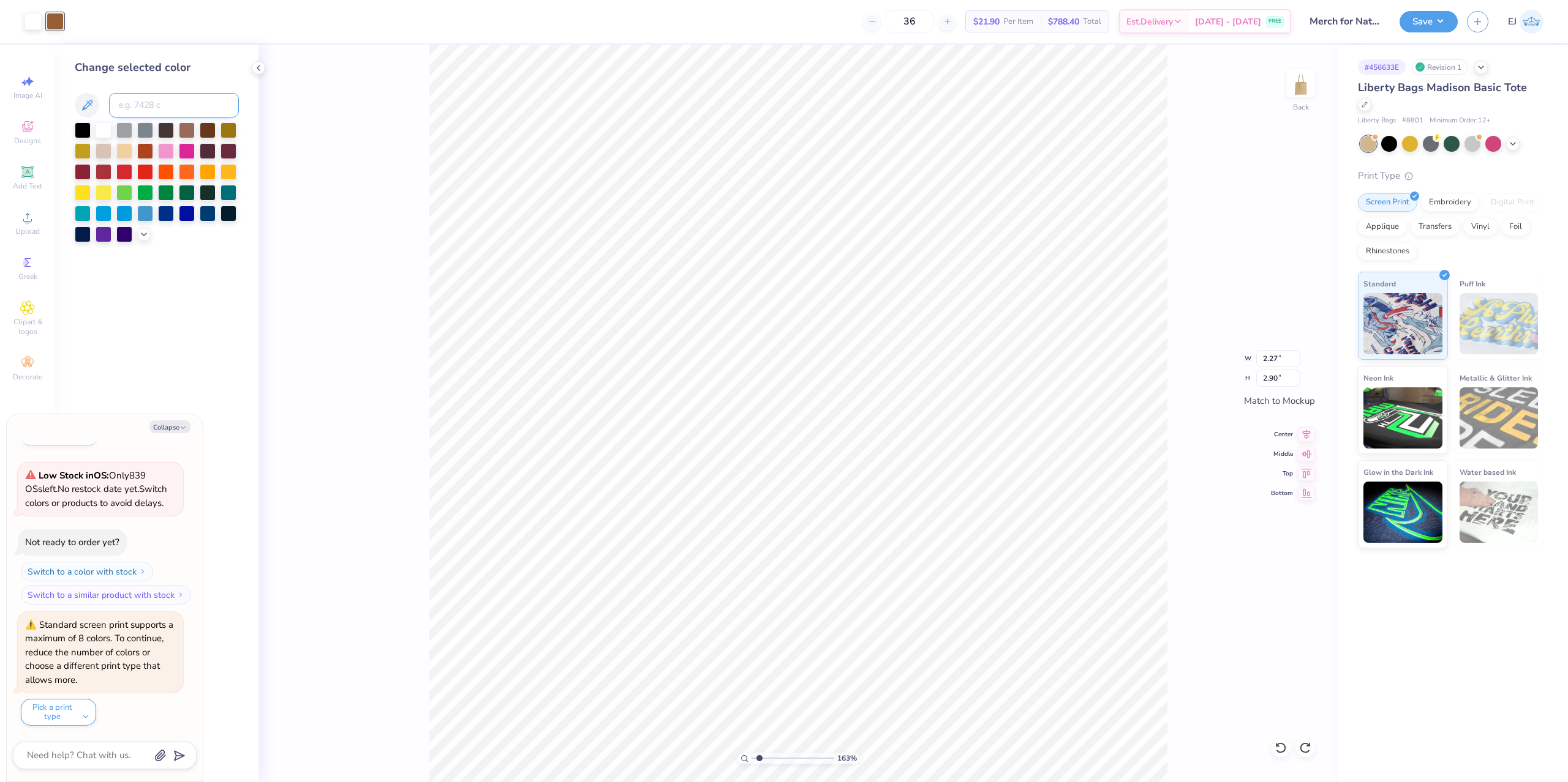
click at [131, 97] on input at bounding box center [174, 105] width 130 height 24
type input "7208c"
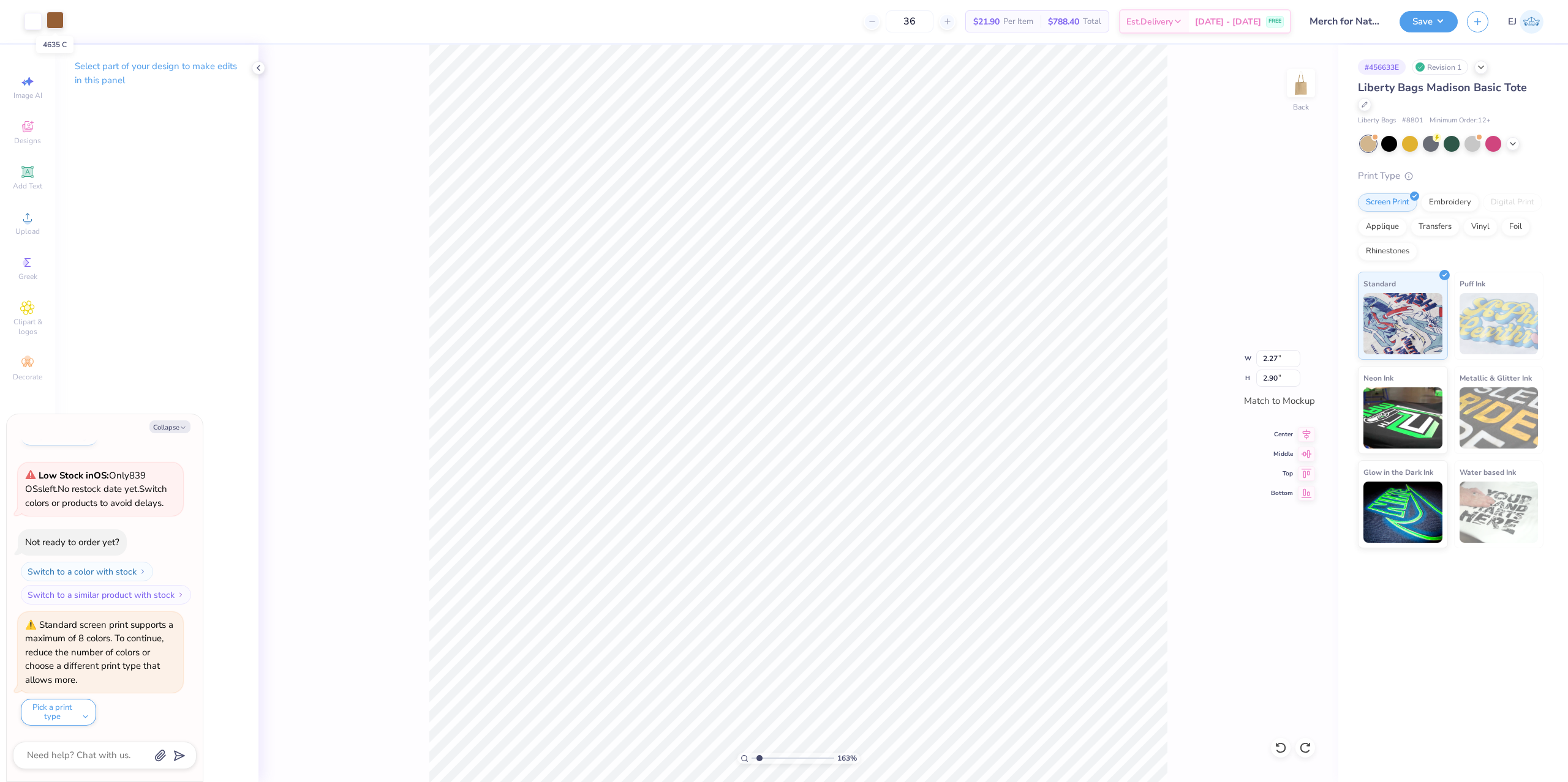
click at [58, 20] on div at bounding box center [55, 20] width 17 height 17
type textarea "x"
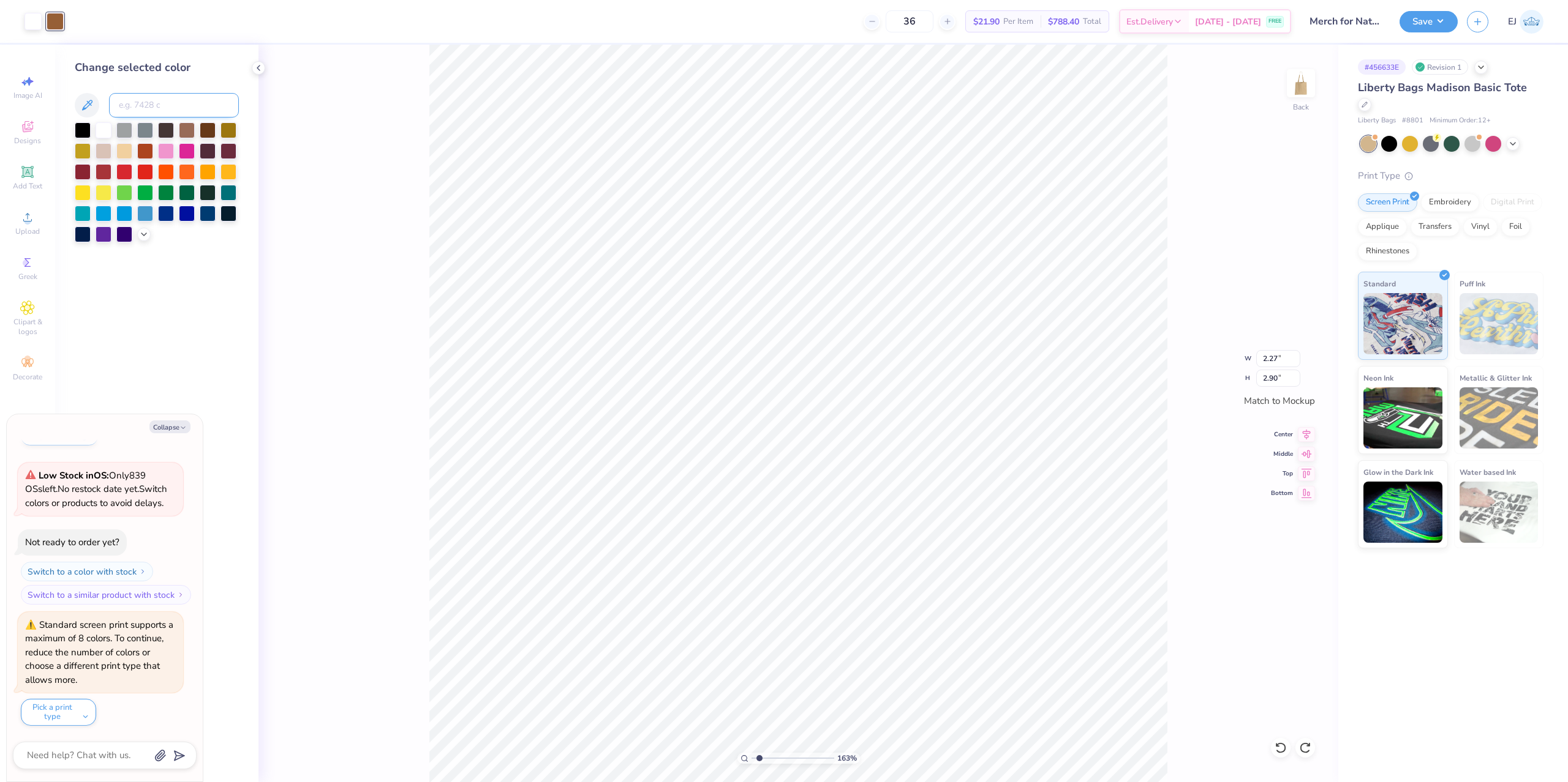
click at [153, 99] on input at bounding box center [174, 105] width 130 height 24
type input "6"
type input "7208c"
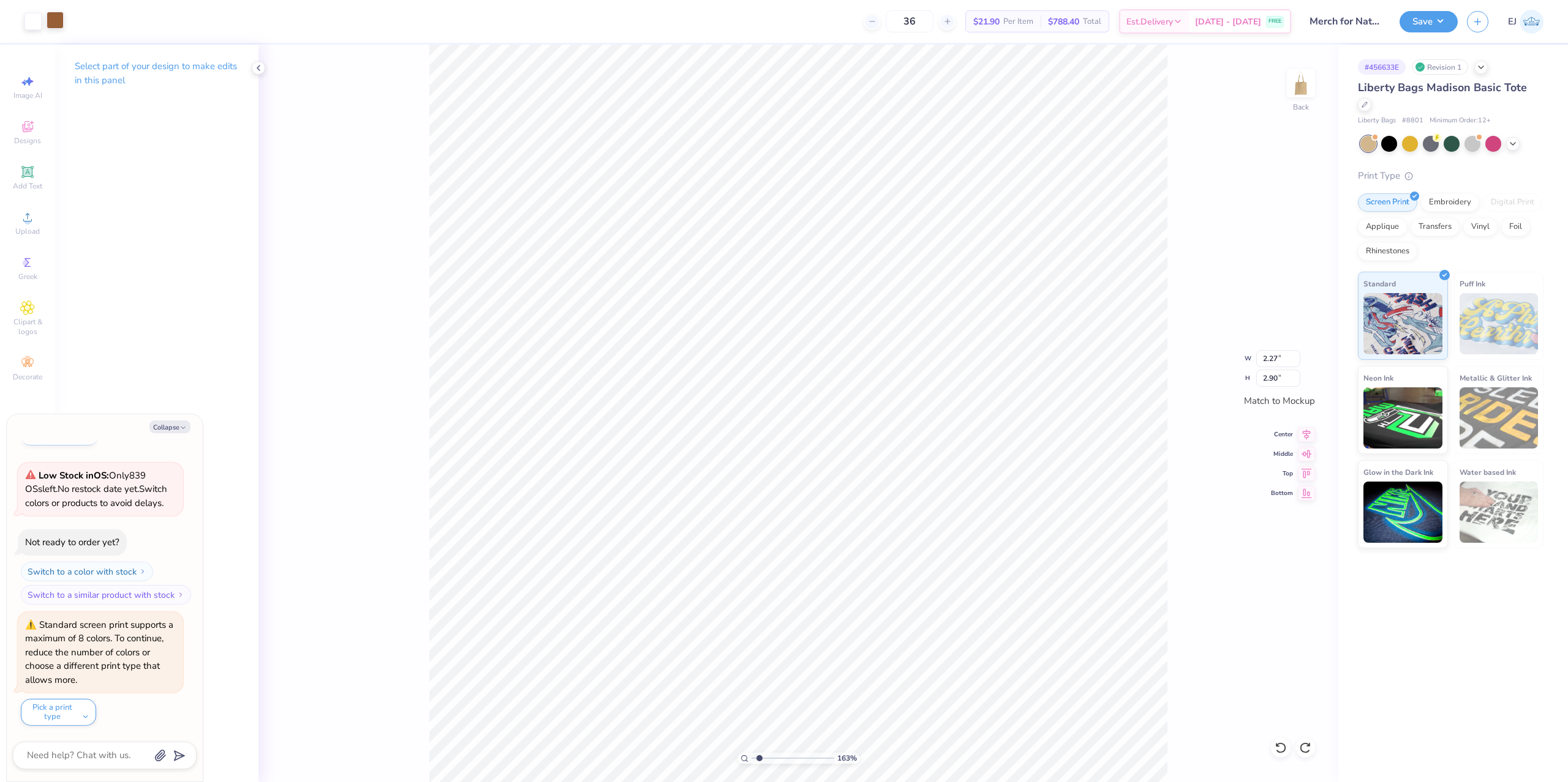
click at [57, 19] on div at bounding box center [55, 20] width 17 height 17
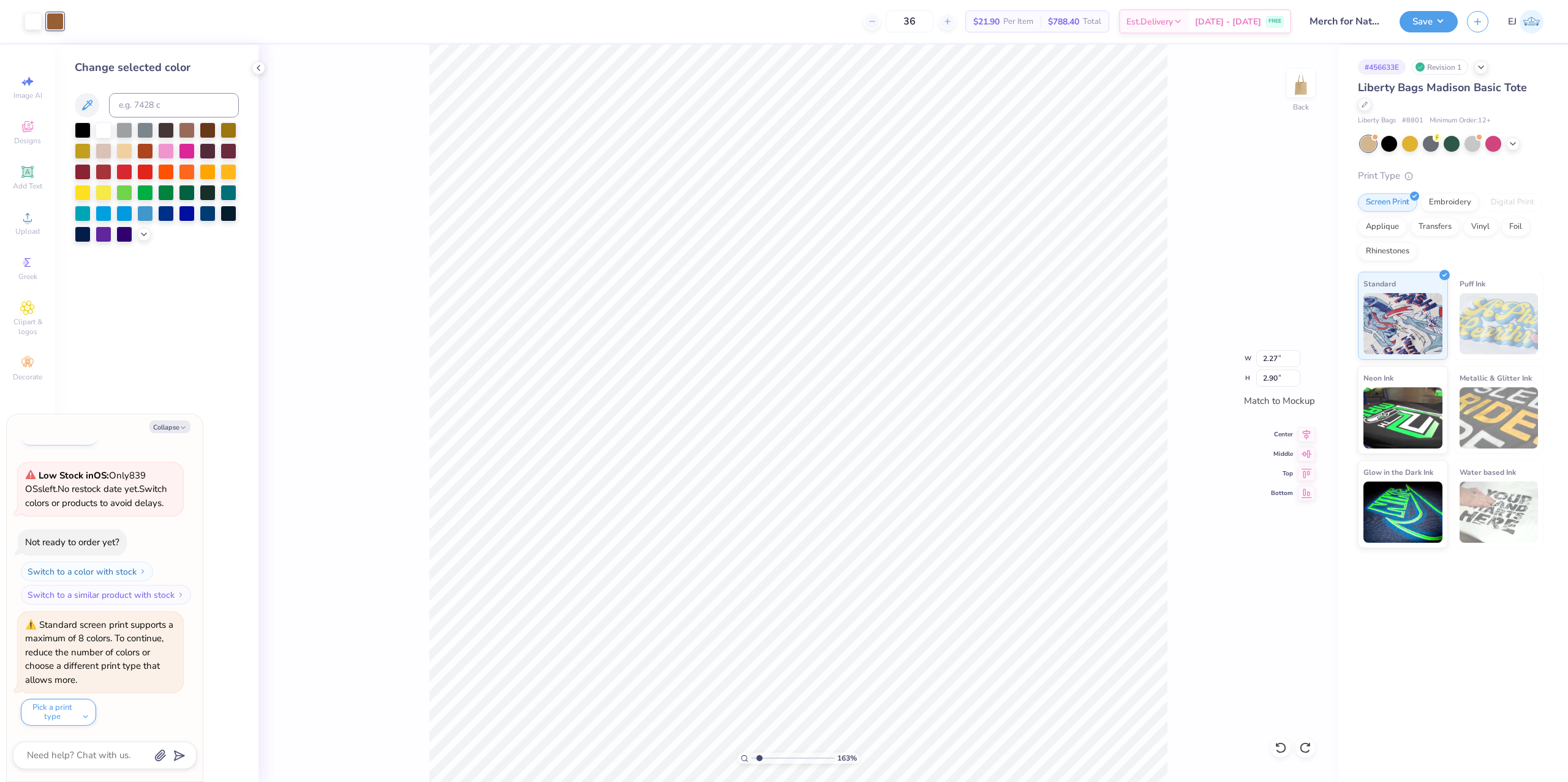
type textarea "x"
click at [164, 98] on input at bounding box center [174, 105] width 130 height 24
click at [173, 96] on input at bounding box center [174, 105] width 130 height 24
type input "728"
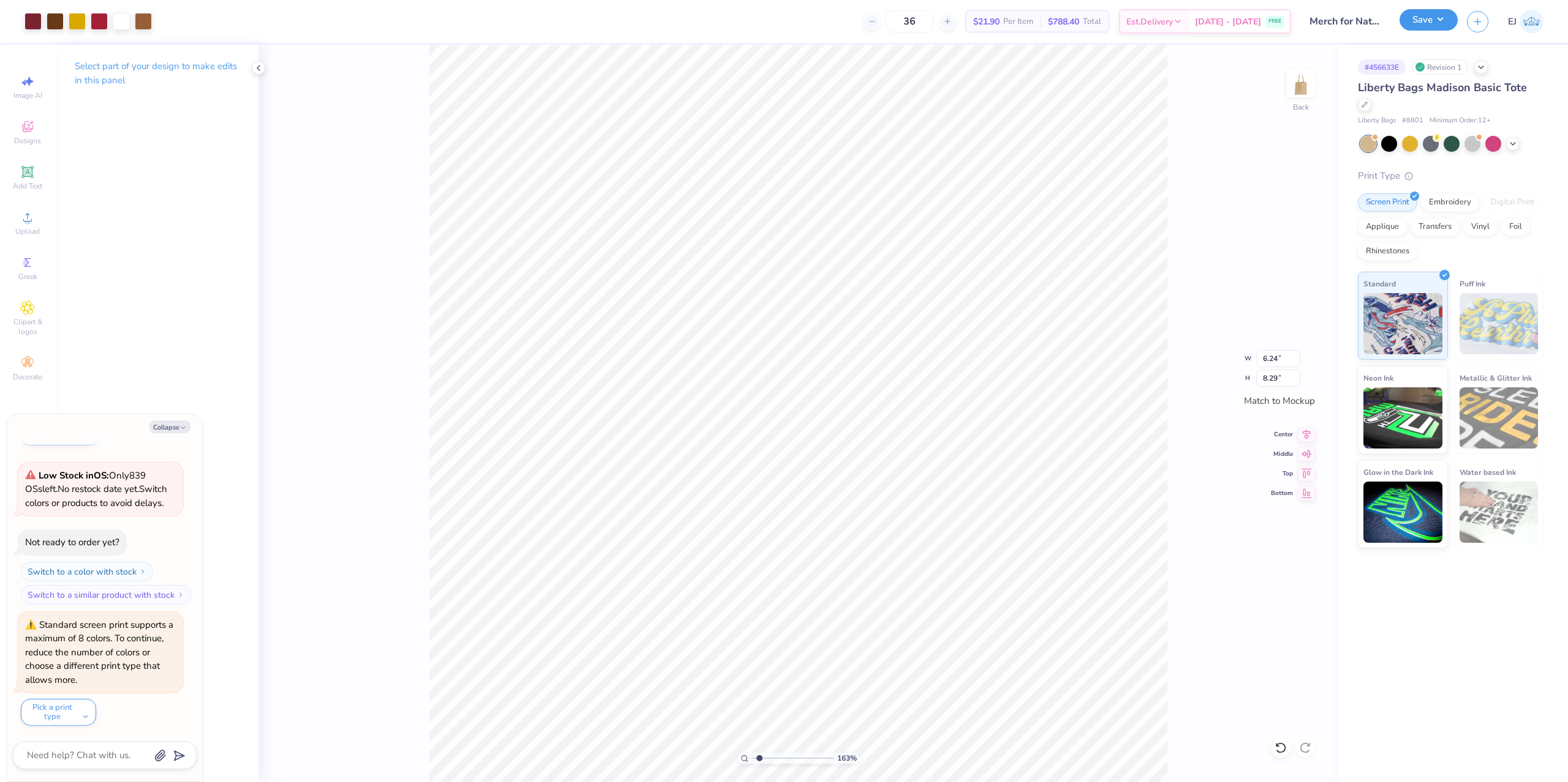
click at [1441, 22] on button "Save" at bounding box center [1428, 20] width 58 height 22
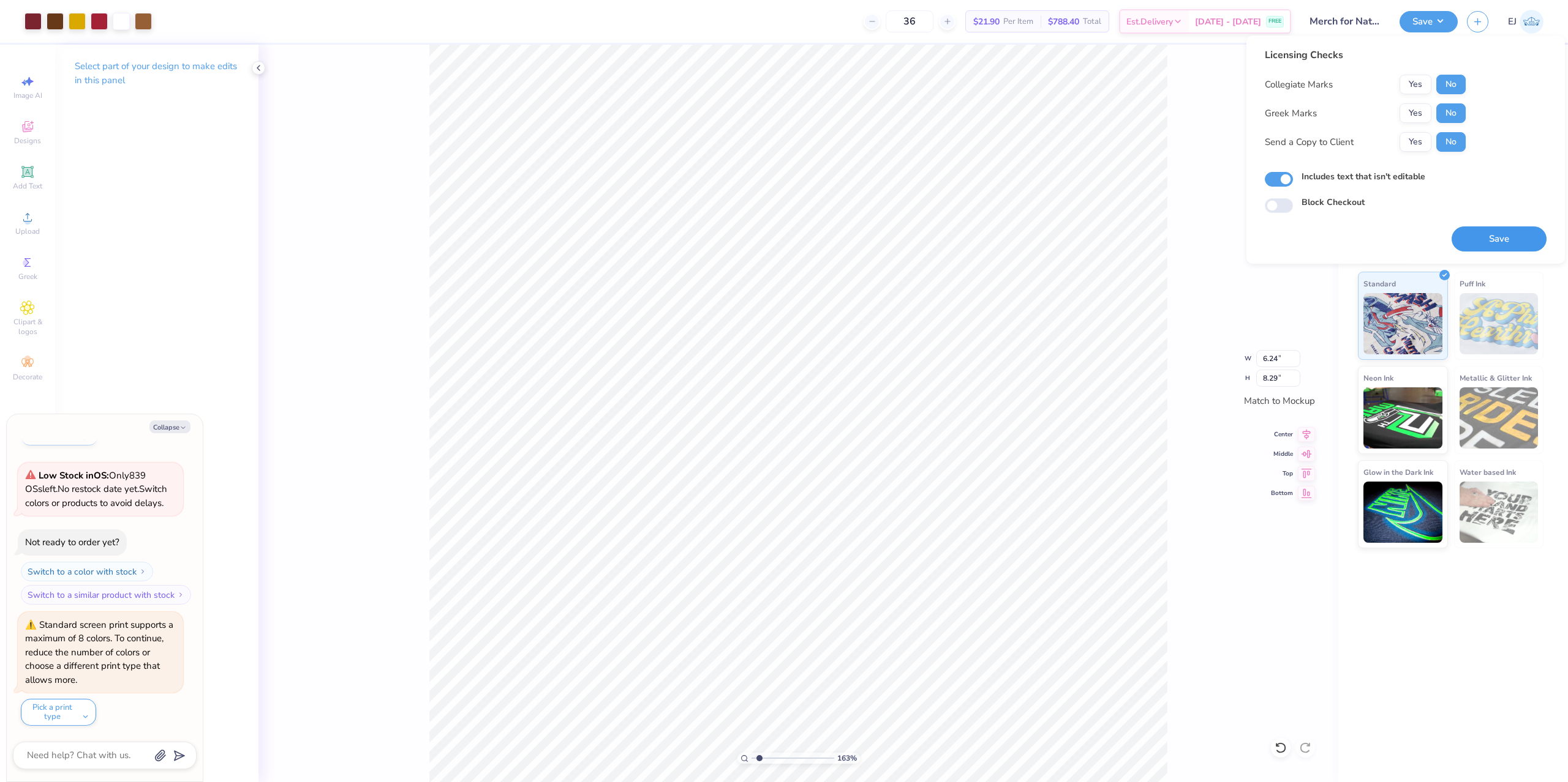
click at [1472, 228] on button "Save" at bounding box center [1498, 239] width 95 height 25
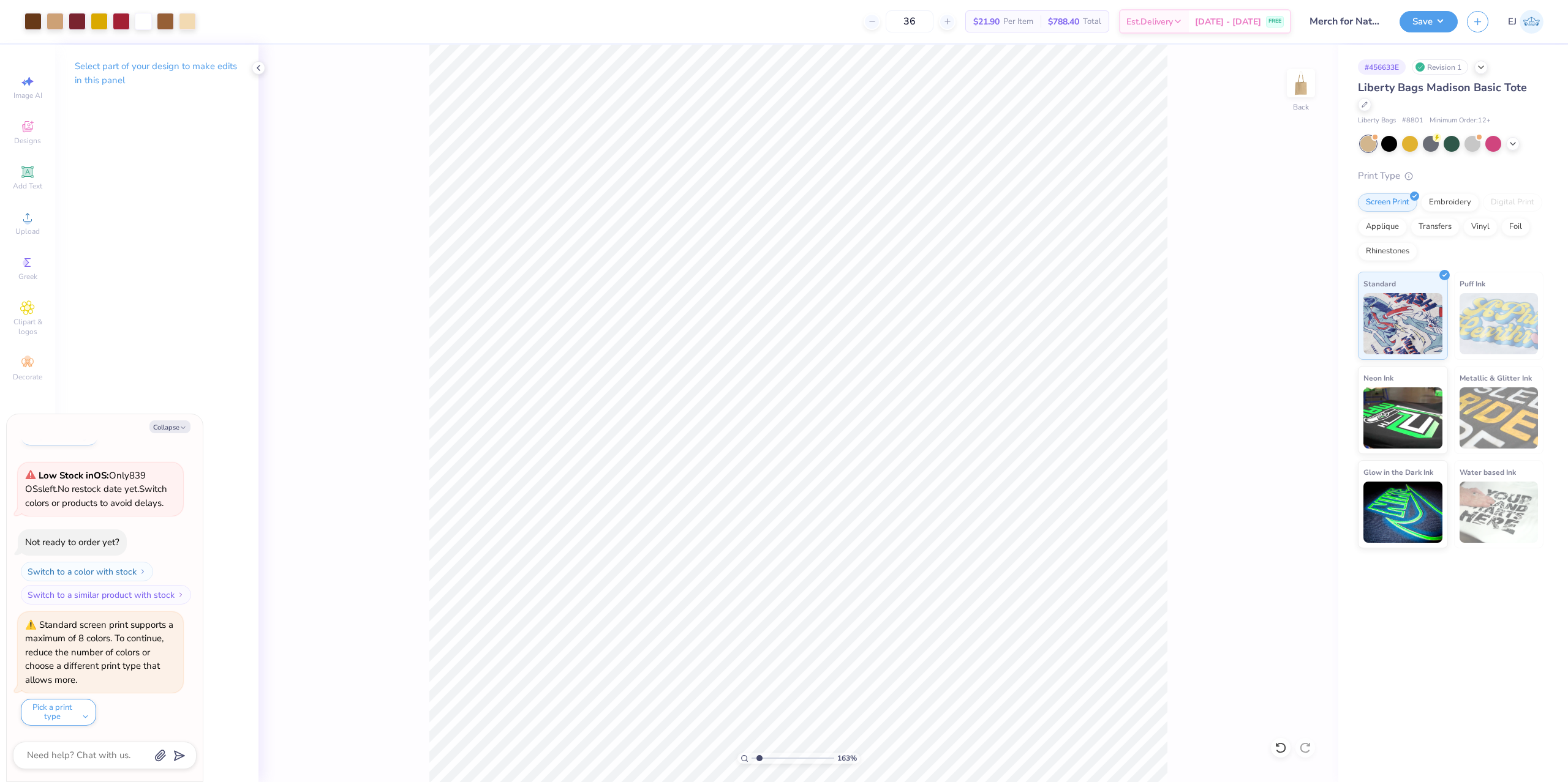
type textarea "x"
